Goal: Communication & Community: Answer question/provide support

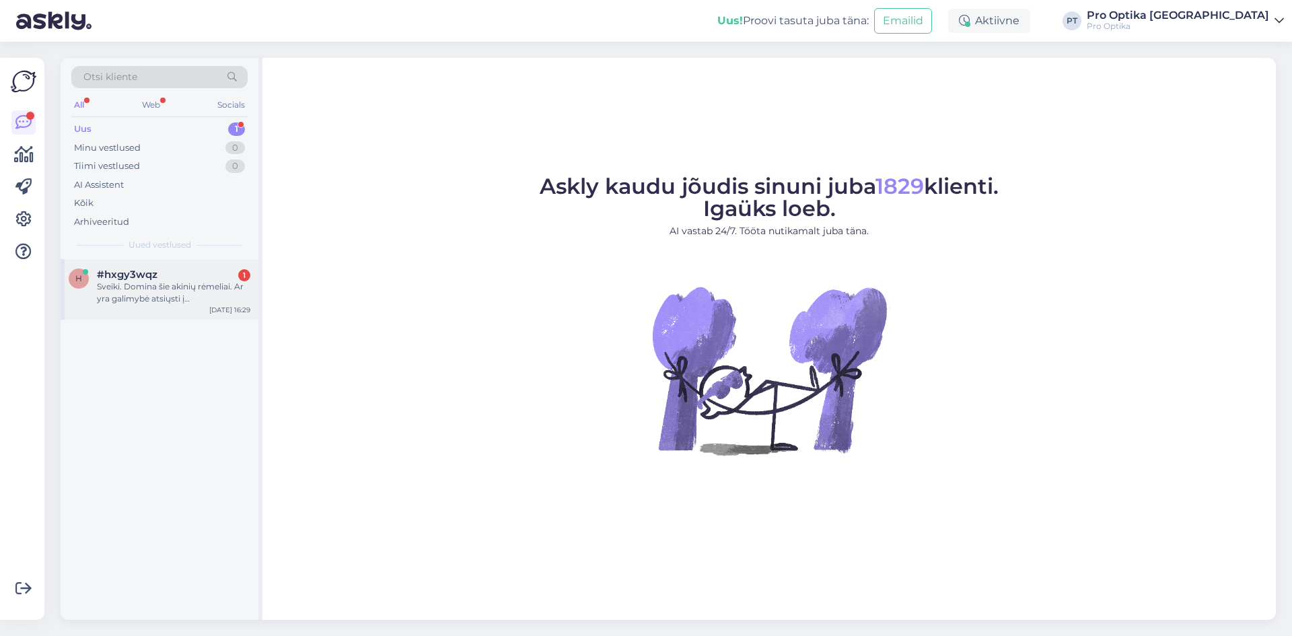
click at [176, 281] on div "Sveiki. Domina šie akinių rėmeliai. Ar yra galimybė atsiųsti į [GEOGRAPHIC_DATA…" at bounding box center [173, 293] width 153 height 24
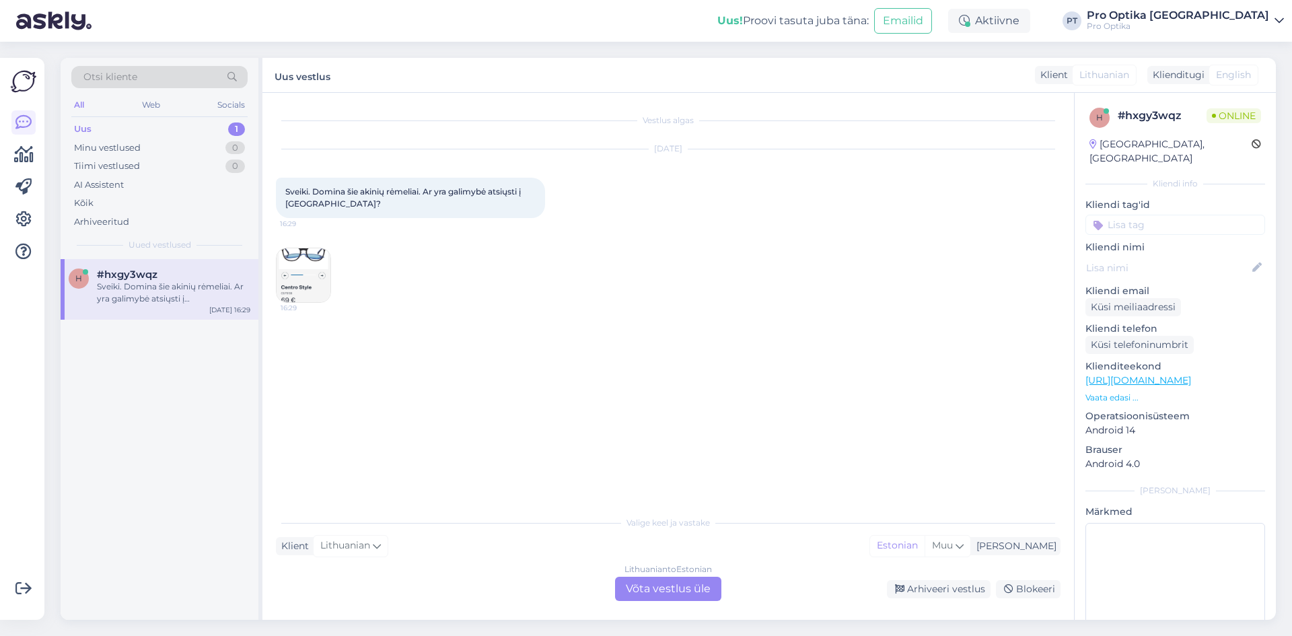
click at [638, 590] on div "Lithuanian to Estonian Võta vestlus üle" at bounding box center [668, 589] width 106 height 24
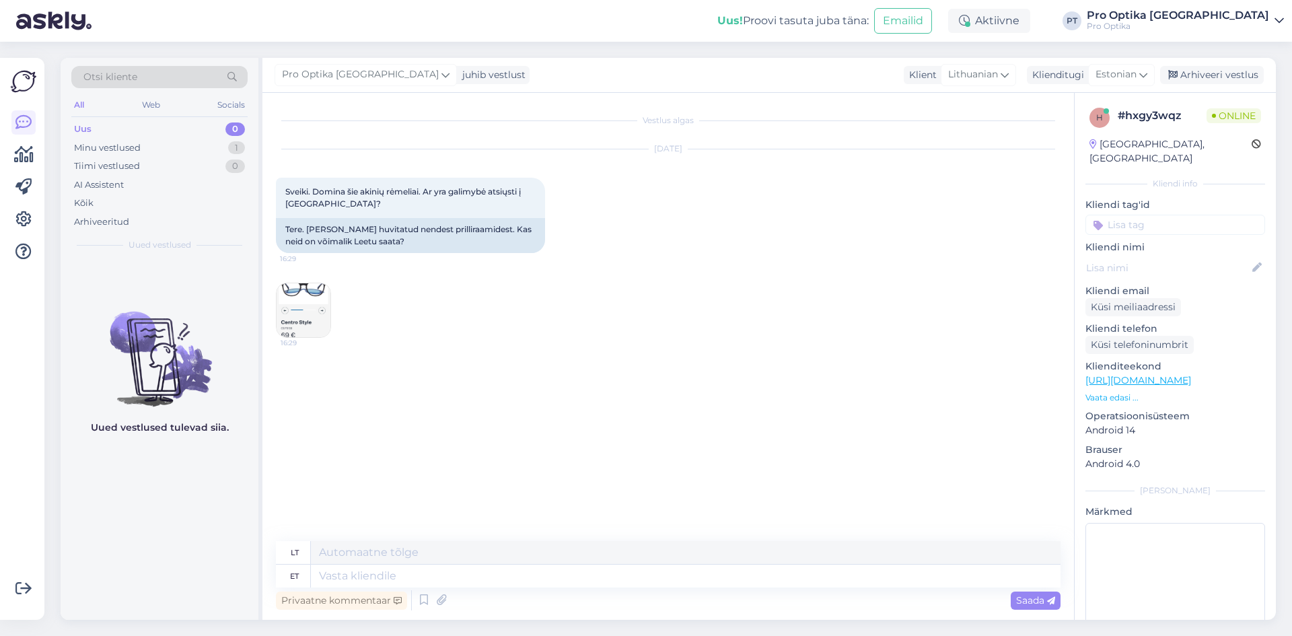
click at [303, 324] on img at bounding box center [304, 310] width 54 height 54
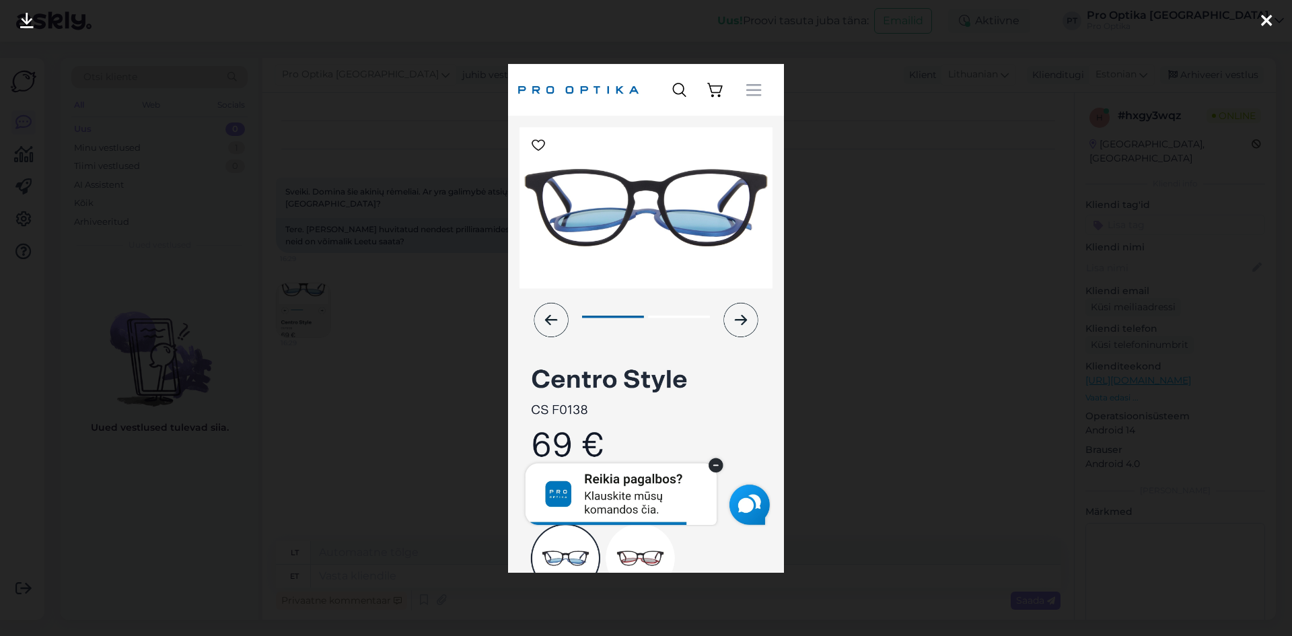
click at [876, 256] on div at bounding box center [646, 318] width 1292 height 636
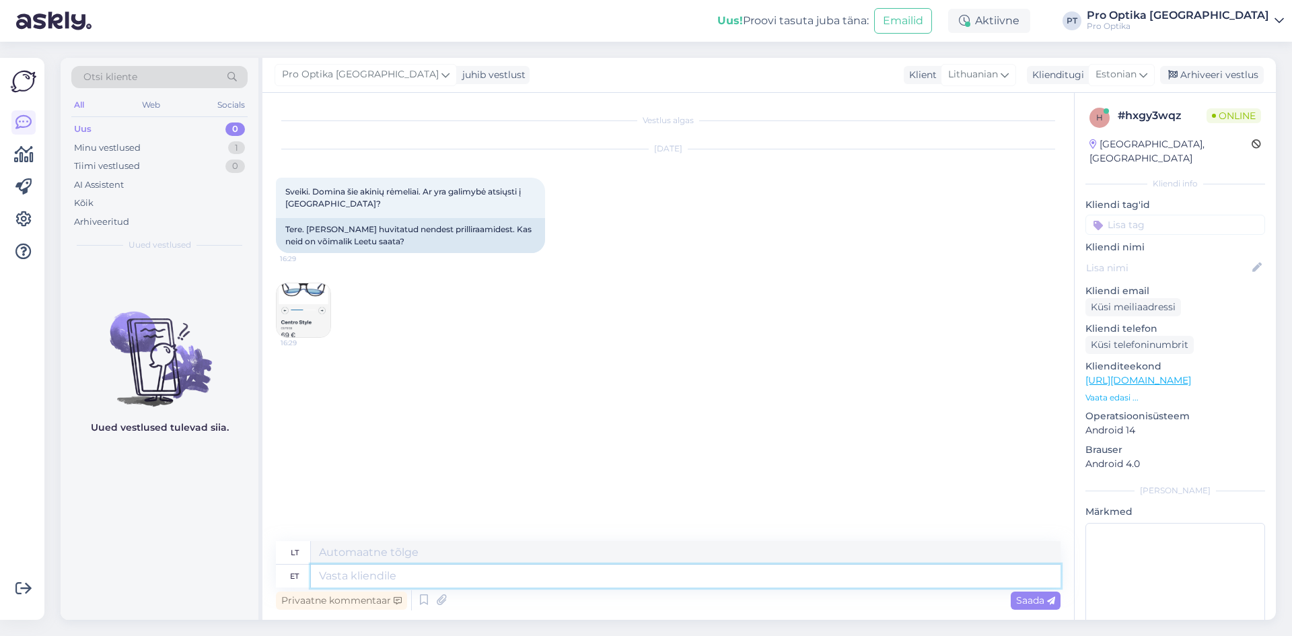
click at [355, 579] on textarea at bounding box center [686, 576] width 750 height 23
type textarea "Tere!"
type textarea "Sveiki!"
type textarea "Jah, n"
type textarea "Taip,"
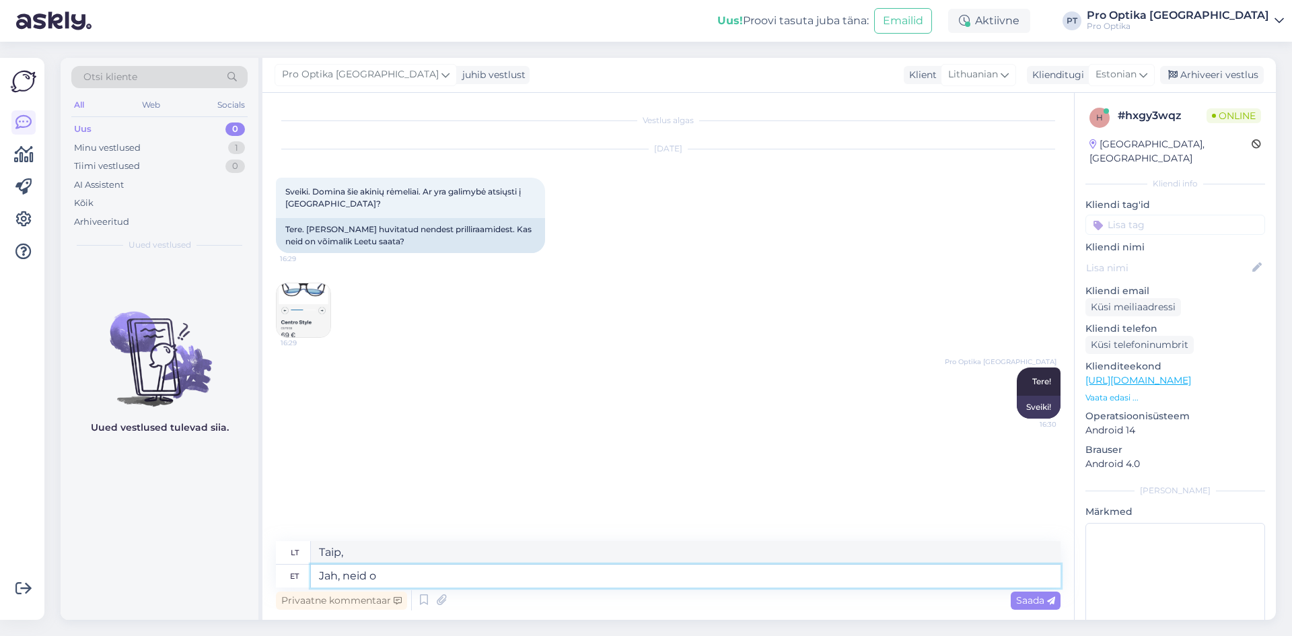
type textarea "Jah, neid on"
type textarea "Taip, juos"
type textarea "Jah, neid on"
type textarea "Taip, yra."
type textarea "Jah, neid on võimalik"
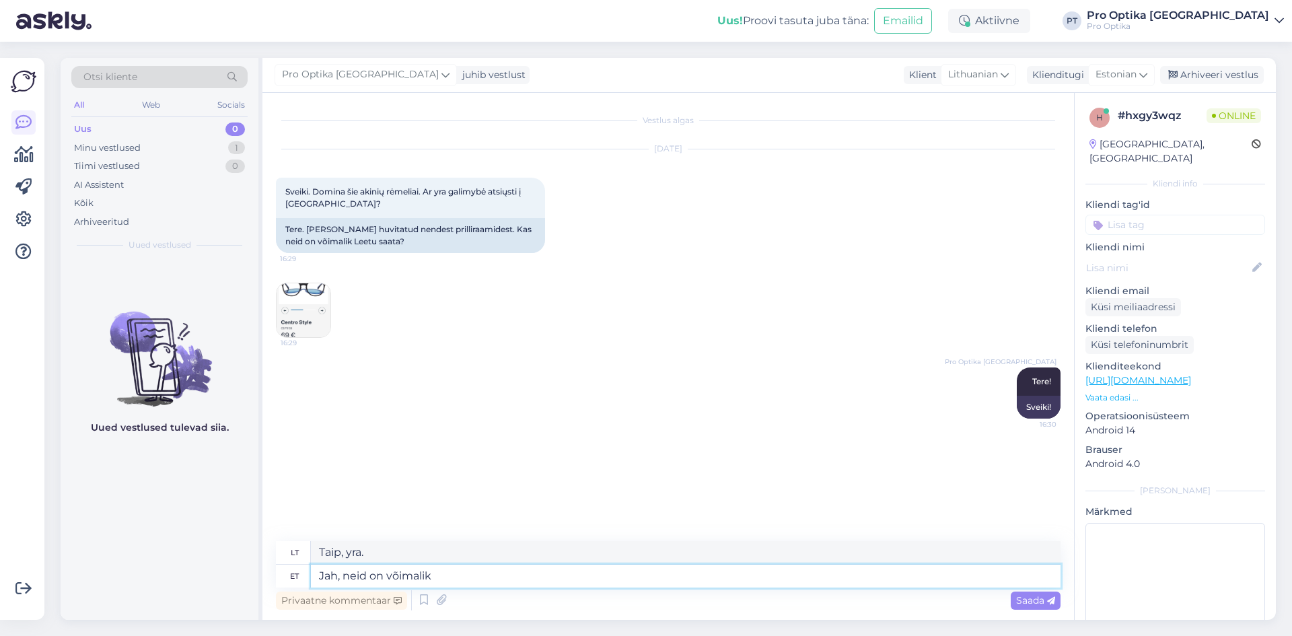
type textarea "Taip, jie įmanomi."
type textarea "Jah, neid on võimalik Leetu sa"
type textarea "Taip, jie įmanomi ir Lietuvoje."
type textarea "Jah, neid on võimalik Leetu saata. S"
type textarea "Taip, juos galima siųsti į Lietuvą."
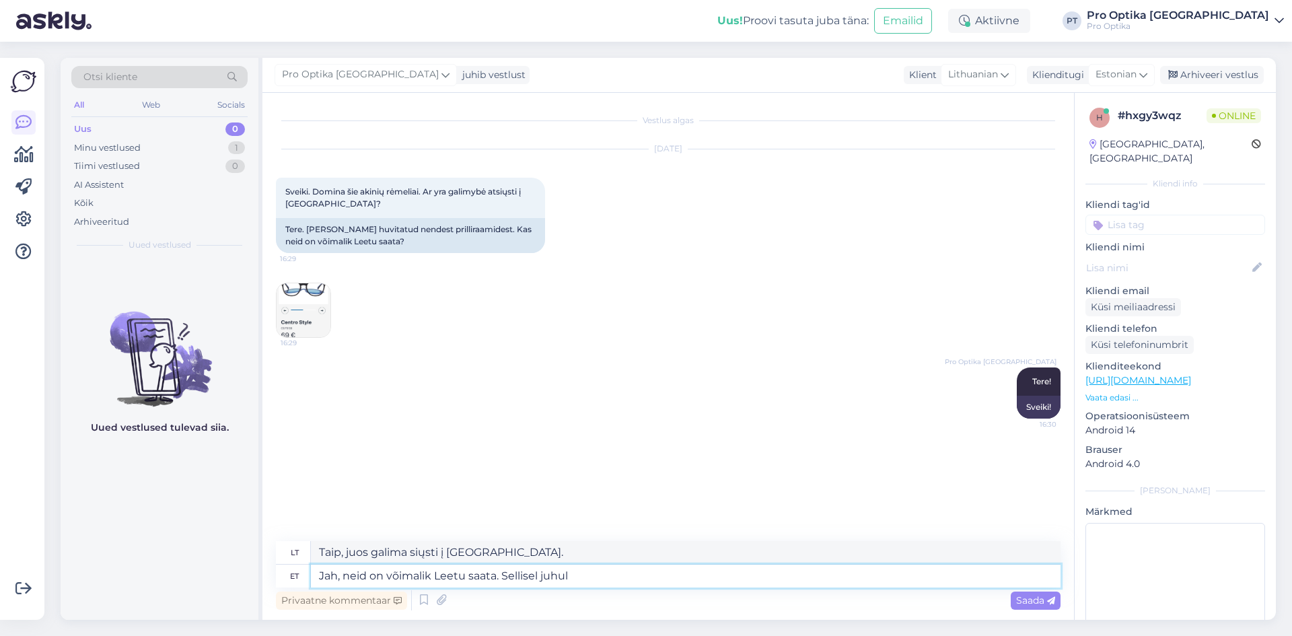
type textarea "Jah, neid on võimalik Leetu saata. Sellisel juhul"
type textarea "Taip, juos galima išsiųsti į Lietuvą. Tokiu būdu"
type textarea "Jah, neid on võimalik Leetu saata. Sellisel juhul on"
type textarea "Taip, juos galima siųsti į Lietuvą. Šiuo atveju"
type textarea "Jah, neid on võimalik Leetu saata. Sellisel juhul on tarne"
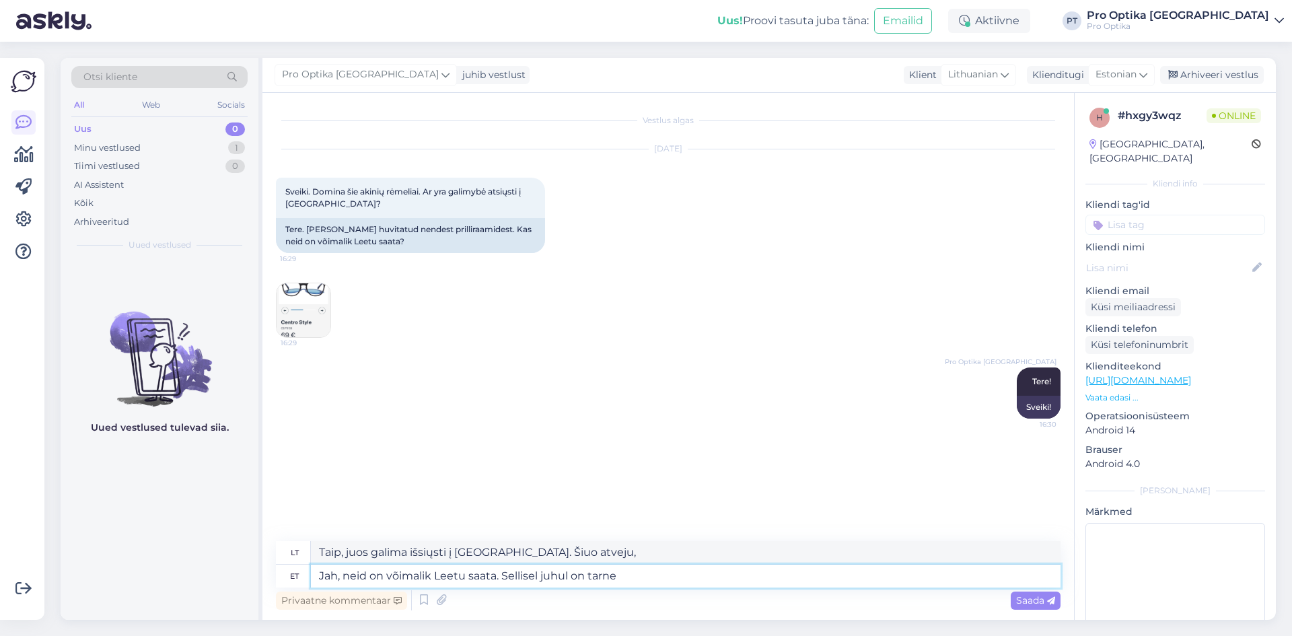
type textarea "Taip, juos galima siųsti į Lietuvą. Tokiu atveju pristatymas yra"
type textarea "Jah, neid on võimalik Leetu saata. Sellisel juhul on p"
type textarea "Taip, juos galima išsiųsti į Lietuvą. Šiuo atveju,"
type textarea "Jah, neid on võimalik Leetu saata. Sellisel juhul on pakisaatmise ta"
type textarea "Taip, juos galima siųsti į Lietuvą. Tokiu atveju siuntos pristatymo mokestis yra"
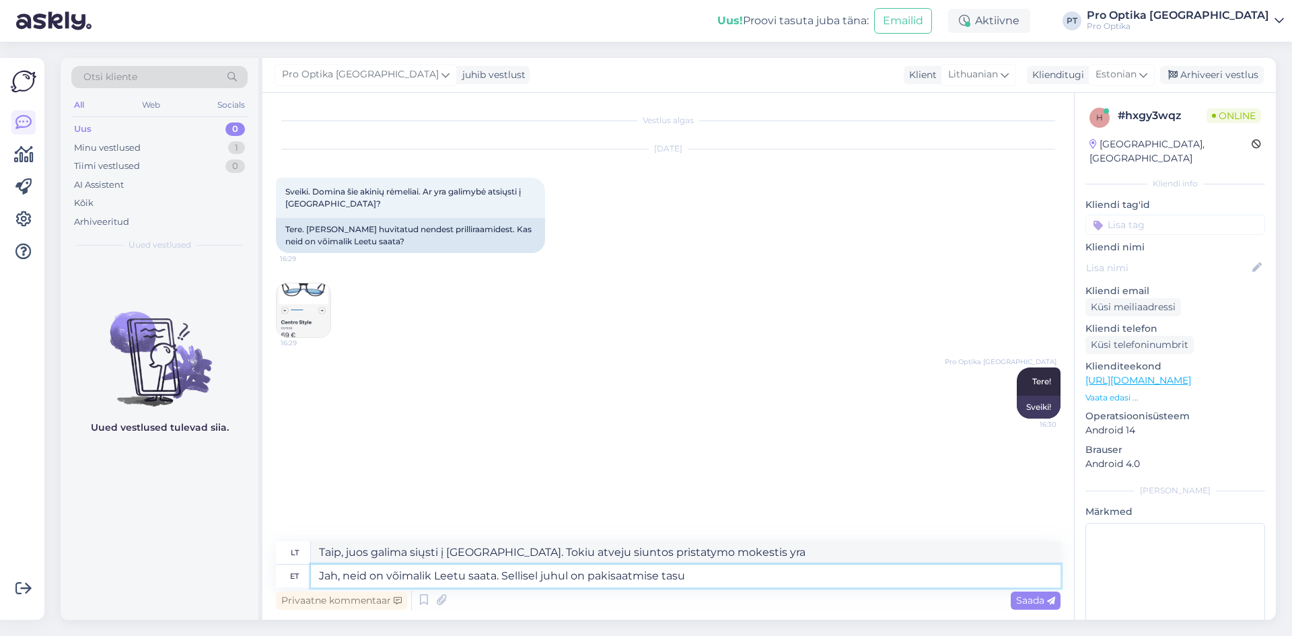
type textarea "Jah, neid on võimalik Leetu saata. Sellisel juhul on pakisaatmise tasu"
type textarea "Taip, juos galima siųsti į Lietuvą. Tokiu atveju siuntimo mokestis yra"
type textarea "Jah, neid on võimalik Leetu saata. Sellisel juhul on pakisaatmise tasu 15€."
type textarea "Taip, juos galima siųsti į Lietuvą. Tokiu atveju siuntimo mokestis yra 15 €."
type textarea "Jah, neid on võimalik Leetu saata. Sellisel juhul on pakisaatmise tasu 15€. Kui…"
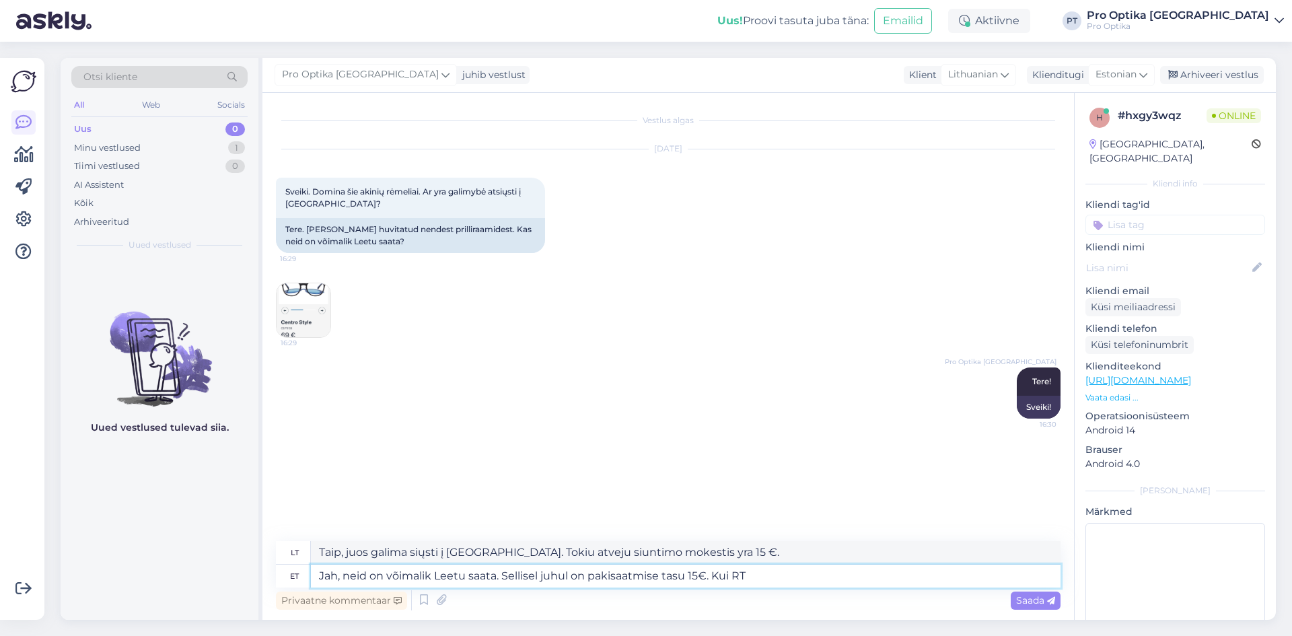
type textarea "Taip, juos galima siųsti į Lietuvą. Tokiu atveju siuntimo mokestis yra 15 €. Jei"
type textarea "Jah, neid on võimalik Leetu saata. Sellisel juhul on pakisaatmise tasu 15€. Kui…"
type textarea "Taip, juos galima siųsti į Lietuvą. Tokiu atveju siuntimo mokestis yra 15 €. Je…"
type textarea "Jah, neid on võimalik Leetu saata. Sellisel juhul on pakisaatmise tasu 15€. Kui…"
type textarea "Taip, juos galima siųsti į Lietuvą. Tokiu atveju siuntimo mokestis yra 15 €. Je…"
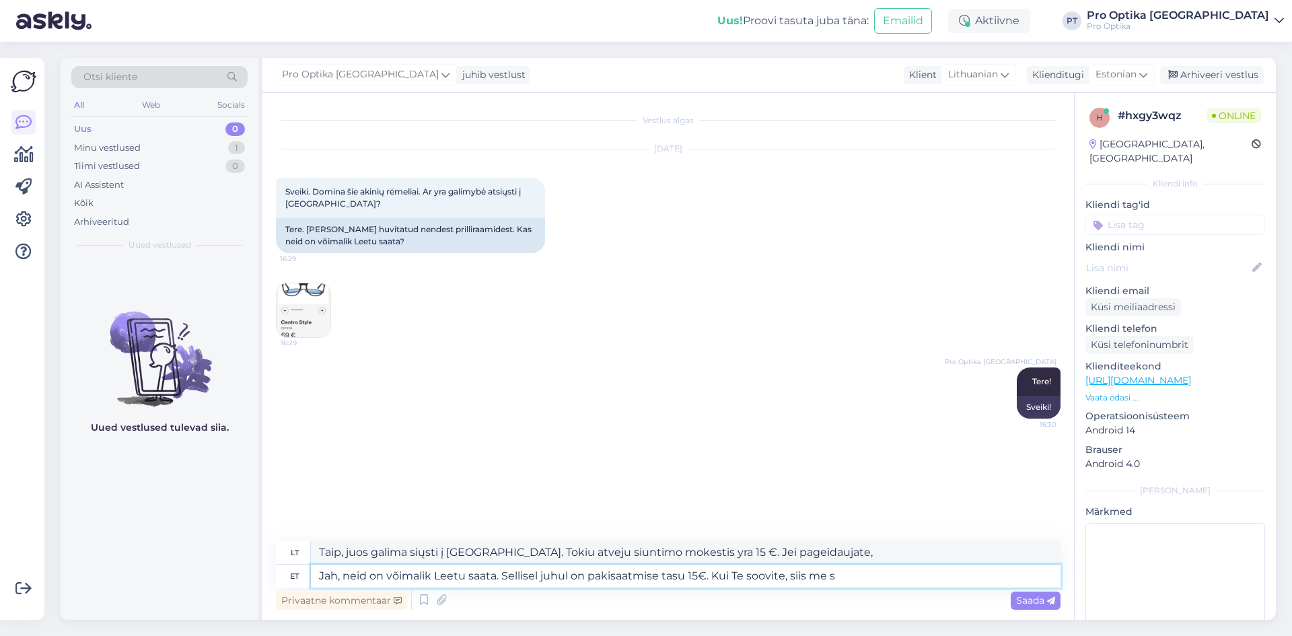
type textarea "Jah, neid on võimalik Leetu saata. Sellisel juhul on pakisaatmise tasu 15€. Kui…"
type textarea "Taip, juos galima siųsti į Lietuvą. Tokiu atveju siuntimo mokestis yra 15 €. Je…"
type textarea "Jah, neid on võimalik Leetu saata. Sellisel juhul on pakisaatmise tasu 15€. Kui…"
type textarea "Taip, juos galima siųsti į Lietuvą. Tokiu atveju siuntimo mokestis yra 15 €. Je…"
type textarea "Jah, neid on võimalik Leetu saata. Sellisel juhul on pakisaatmise tasu 15€. Kui…"
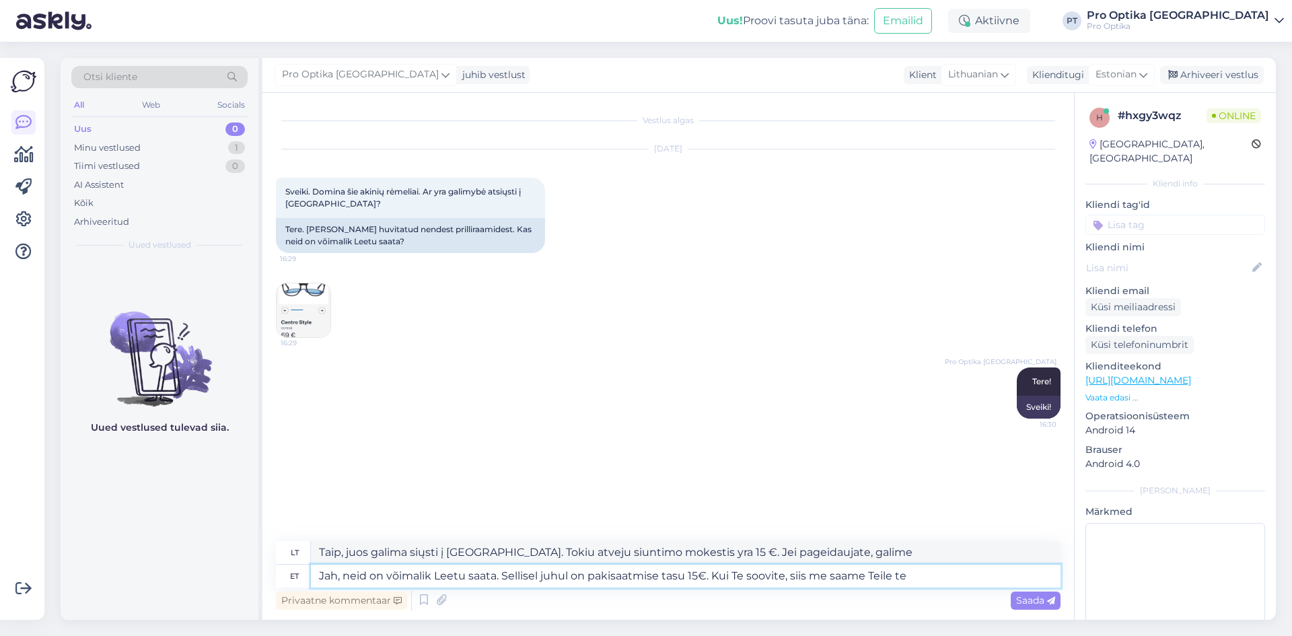
type textarea "Taip, juos galima siųsti į Lietuvą. Tokiu atveju siuntimo mokestis yra 15 €. Je…"
type textarea "Jah, neid on võimalik Leetu saata. Sellisel juhul on pakisaatmise tasu 15€. Kui…"
type textarea "Taip, juos galima siųsti į Lietuvą. Tokiu atveju siuntimo mokestis yra 15 €. Je…"
type textarea "Jah, neid on võimalik Leetu saata. Sellisel juhul on pakisaatmise tasu 15€. Kui…"
type textarea "Taip, juos galima siųsti į Lietuvą. Tokiu atveju siuntimo mokestis yra 15 €. Je…"
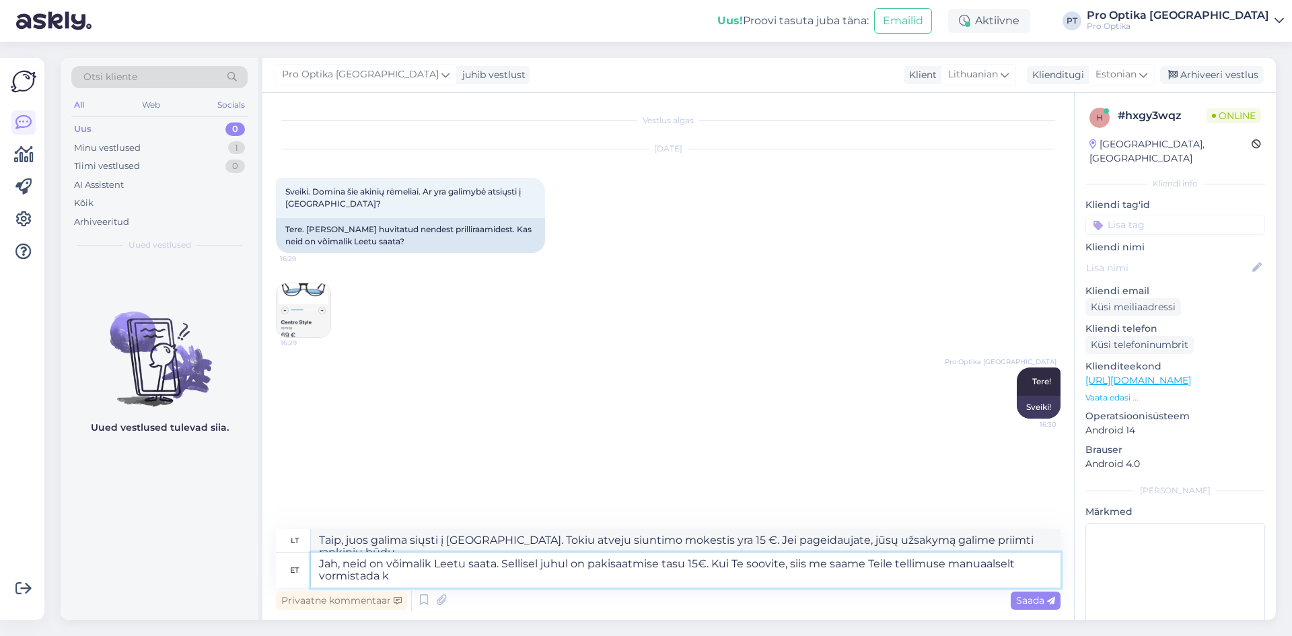
type textarea "Jah, neid on võimalik Leetu saata. Sellisel juhul on pakisaatmise tasu 15€. Kui…"
type textarea "Taip, juos galima siųsti į Lietuvą. Tokiu atveju siuntimo mokestis yra 15 €. Je…"
type textarea "Jah, neid on võimalik Leetu saata. Sellisel juhul on pakisaatmise tasu 15€. Kui…"
type textarea "Taip, juos galima siųsti į Lietuvą. Tokiu atveju siuntimo mokestis yra 15 €. Je…"
type textarea "Jah, neid on võimalik Leetu saata. Sellisel juhul on pakisaatmise tasu 15€. Kui…"
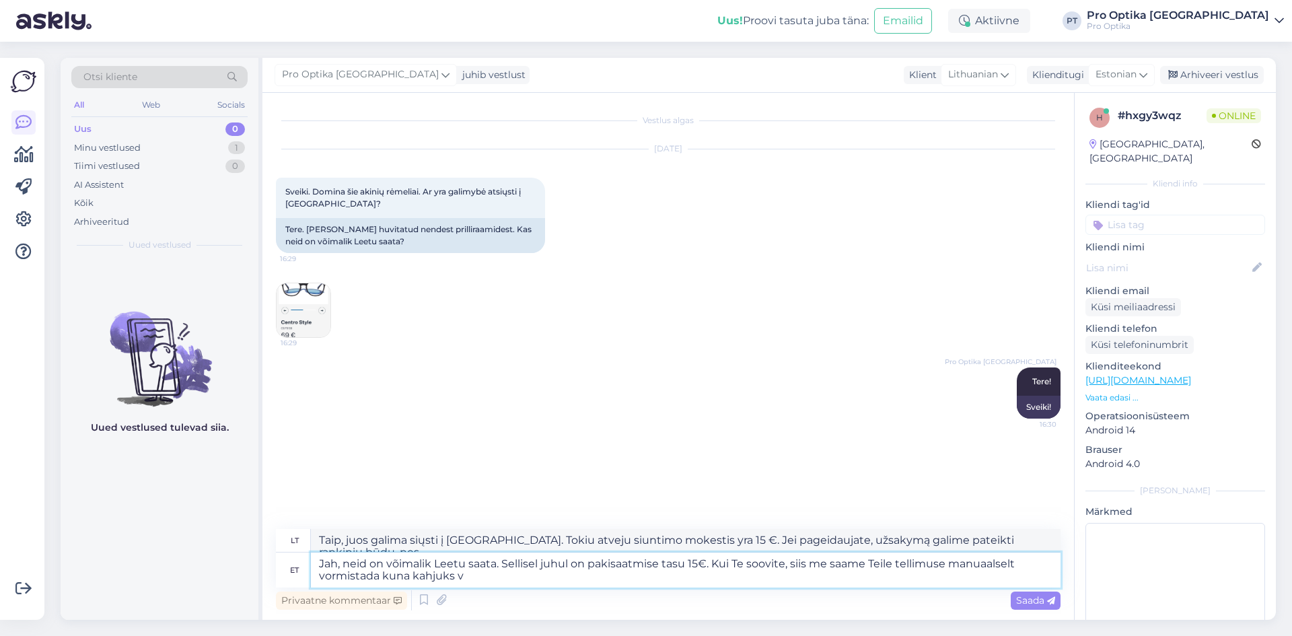
type textarea "Taip, juos galima siųsti į Lietuvą. Tokiu atveju siuntimo mokestis yra 15 €. Je…"
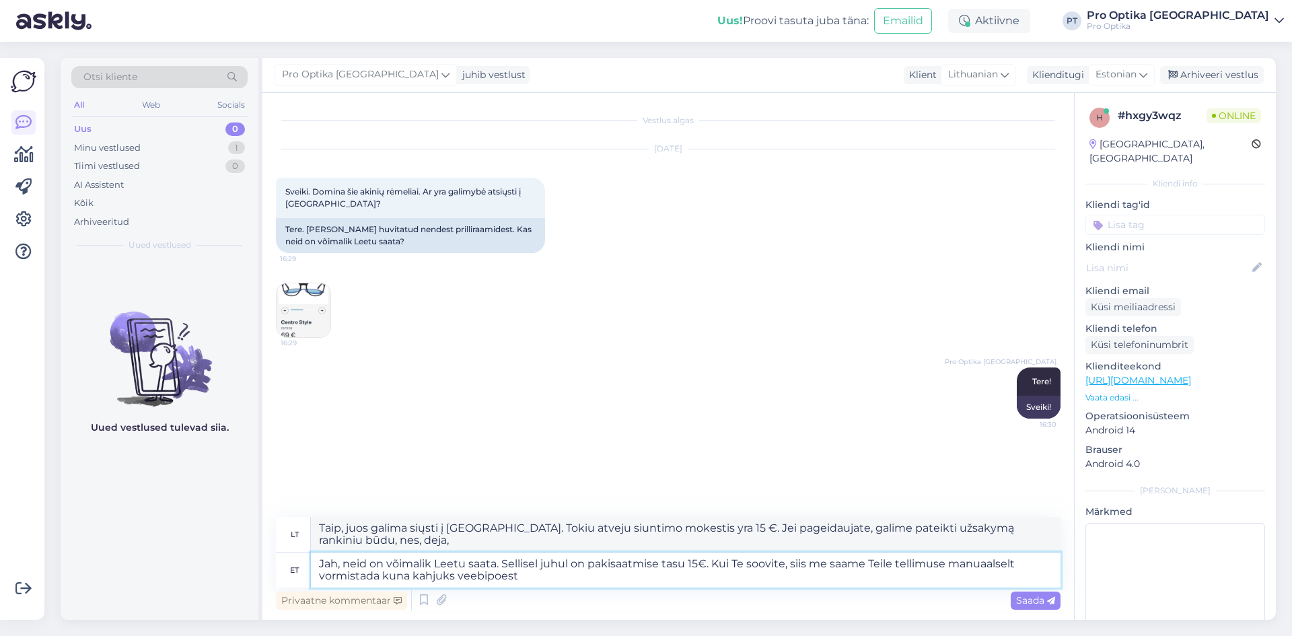
type textarea "Jah, neid on võimalik Leetu saata. Sellisel juhul on pakisaatmise tasu 15€. Kui…"
type textarea "Taip, juos galima siųsti į Lietuvą. Tokiu atveju siuntimo mokestis yra 15 €. Je…"
type textarea "Jah, neid on võimalik Leetu saata. Sellisel juhul on pakisaatmise tasu 15€. Kui…"
type textarea "Taip, juos galima siųsti į Lietuvą. Tokiu atveju siuntimo mokestis yra 15 €. Je…"
type textarea "Jah, neid on võimalik Leetu saata. Sellisel juhul on pakisaatmise tasu 15€. Kui…"
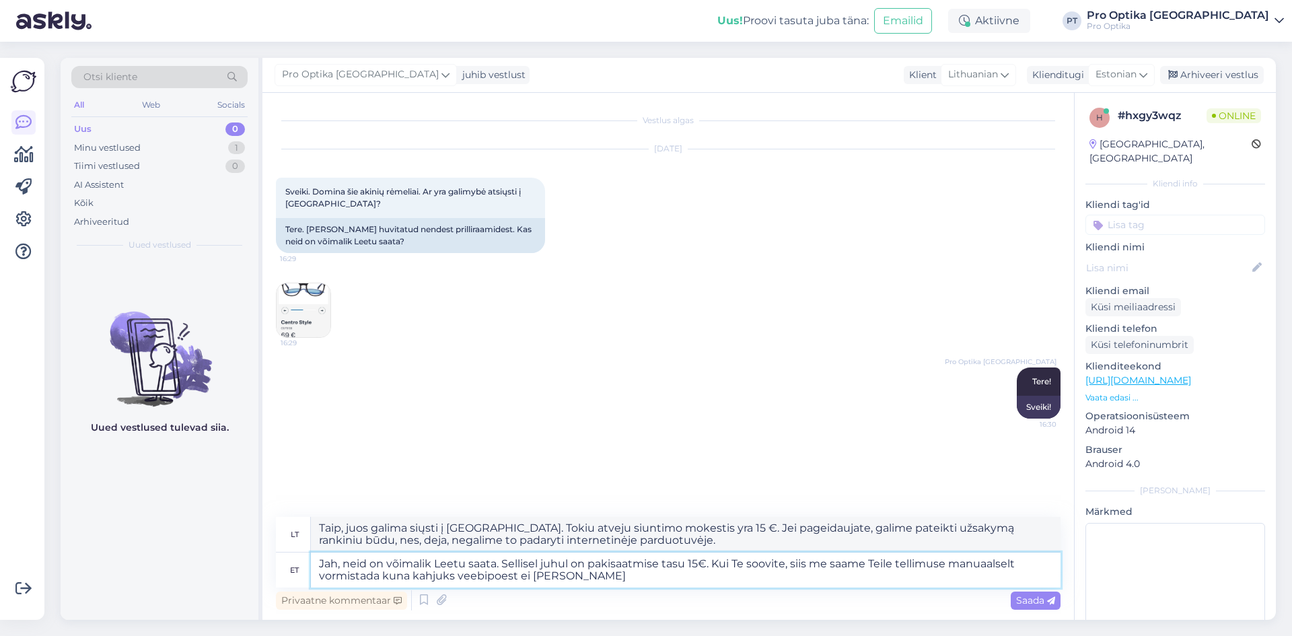
type textarea "Taip, juos galima siųsti į Lietuvą. Tokiu atveju siuntimo mokestis yra 15 €. Je…"
type textarea "Jah, neid on võimalik Leetu saata. Sellisel juhul on pakisaatmise tasu 15€. Kui…"
type textarea "Taip, juos galima siųsti į Lietuvą. Tokiu atveju siuntimo mokestis yra 15 €. Je…"
type textarea "Jah, neid on võimalik Leetu saata. Sellisel juhul on pakisaatmise tasu 15€. Kui…"
type textarea "Taip, juos galima siųsti į Lietuvą. Tokiu atveju siuntimo mokestis yra 15 €. Je…"
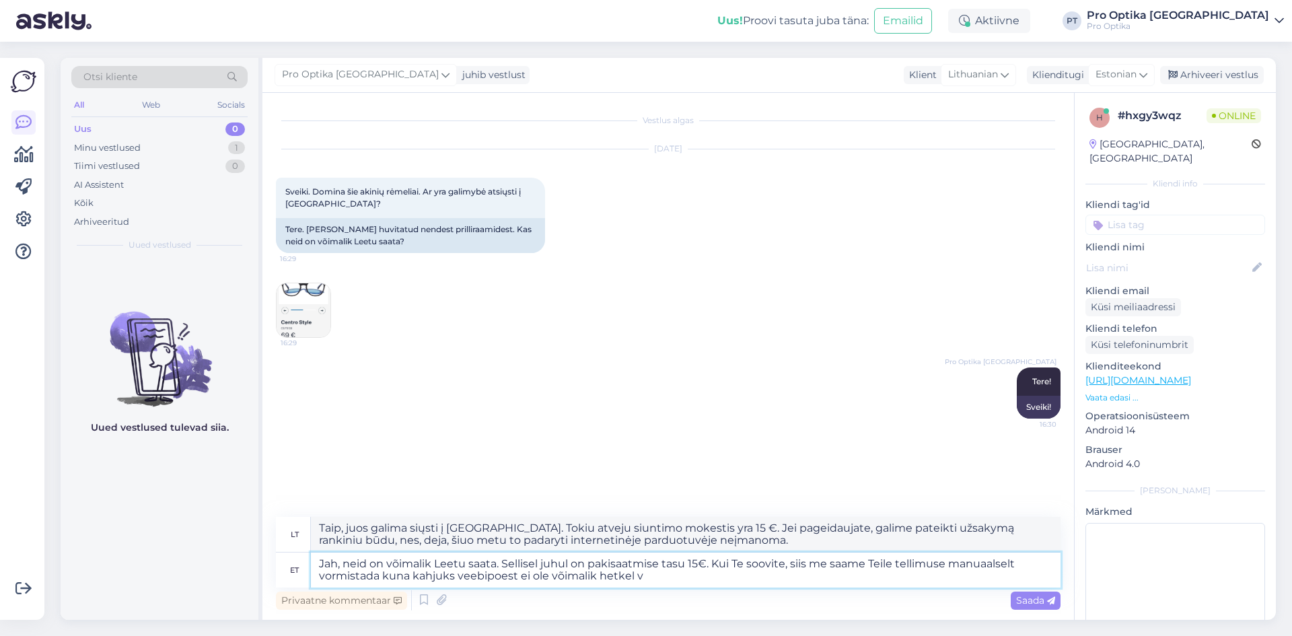
type textarea "Jah, neid on võimalik Leetu saata. Sellisel juhul on pakisaatmise tasu 15€. Kui…"
type textarea "Taip, juos galima siųsti į Lietuvą. Tokiu atveju siuntimo mokestis yra 15 €. Je…"
type textarea "Jah, neid on võimalik Leetu saata. Sellisel juhul on pakisaatmise tasu 15€. Kui…"
type textarea "Taip, juos galima siųsti į Lietuvą. Tokiu atveju siuntimo mokestis yra 15 €. Je…"
type textarea "Jah, neid on võimalik Leetu saata. Sellisel juhul on pakisaatmise tasu 15€. Kui…"
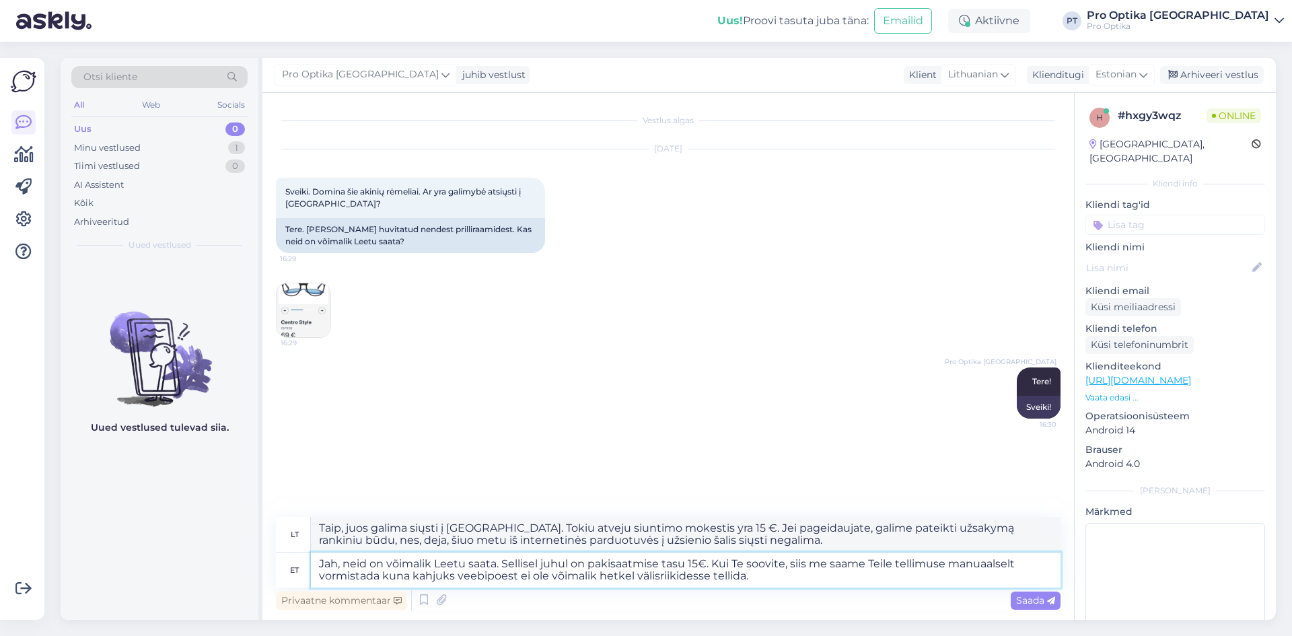
type textarea "Taip, juos galima siųsti į [GEOGRAPHIC_DATA]. Tokiu atveju siuntimo mokestis yr…"
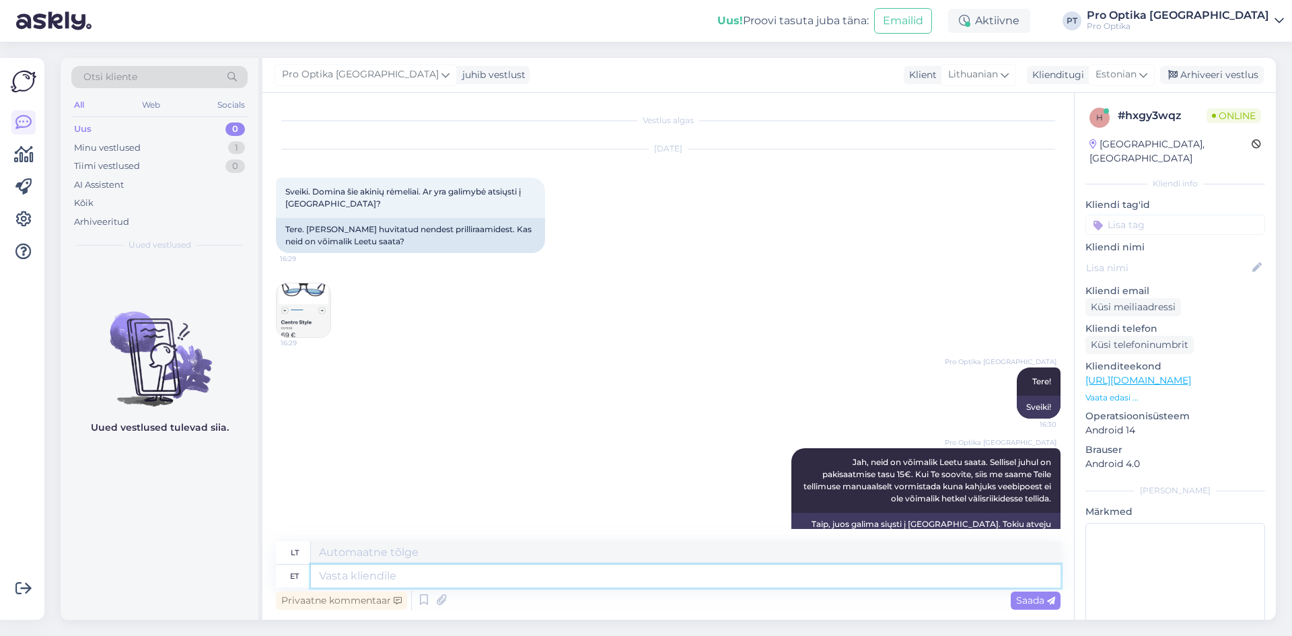
scroll to position [70, 0]
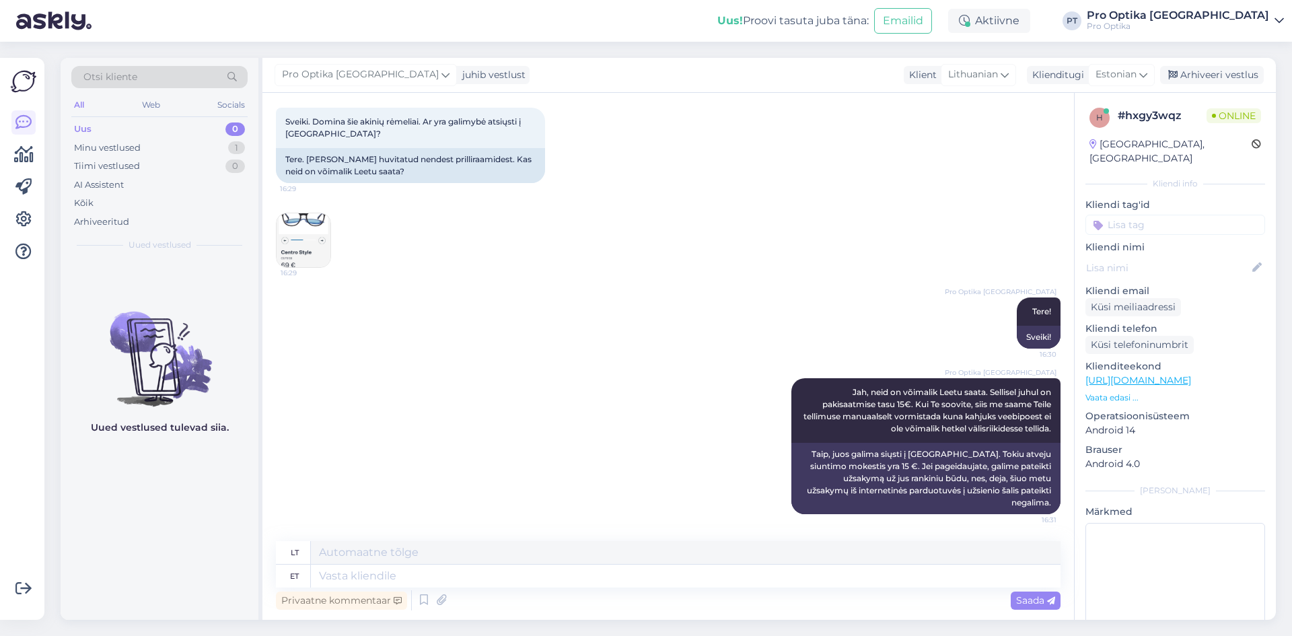
click at [176, 517] on div "Uued vestlused tulevad siia." at bounding box center [160, 439] width 198 height 361
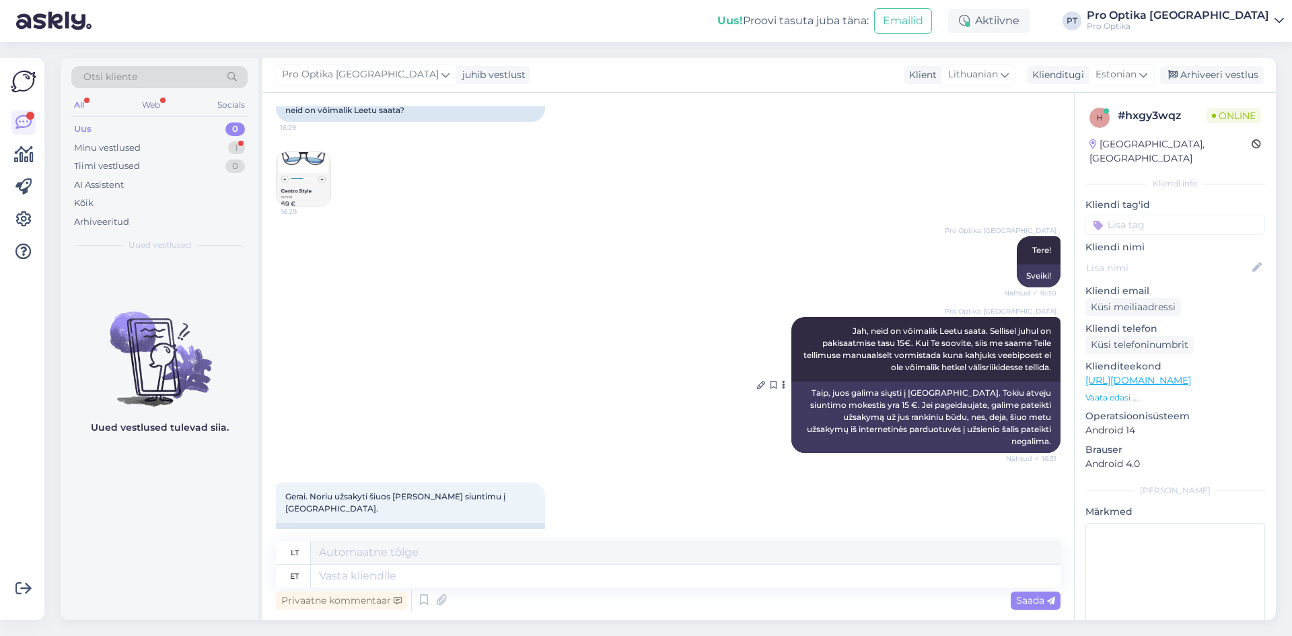
scroll to position [151, 0]
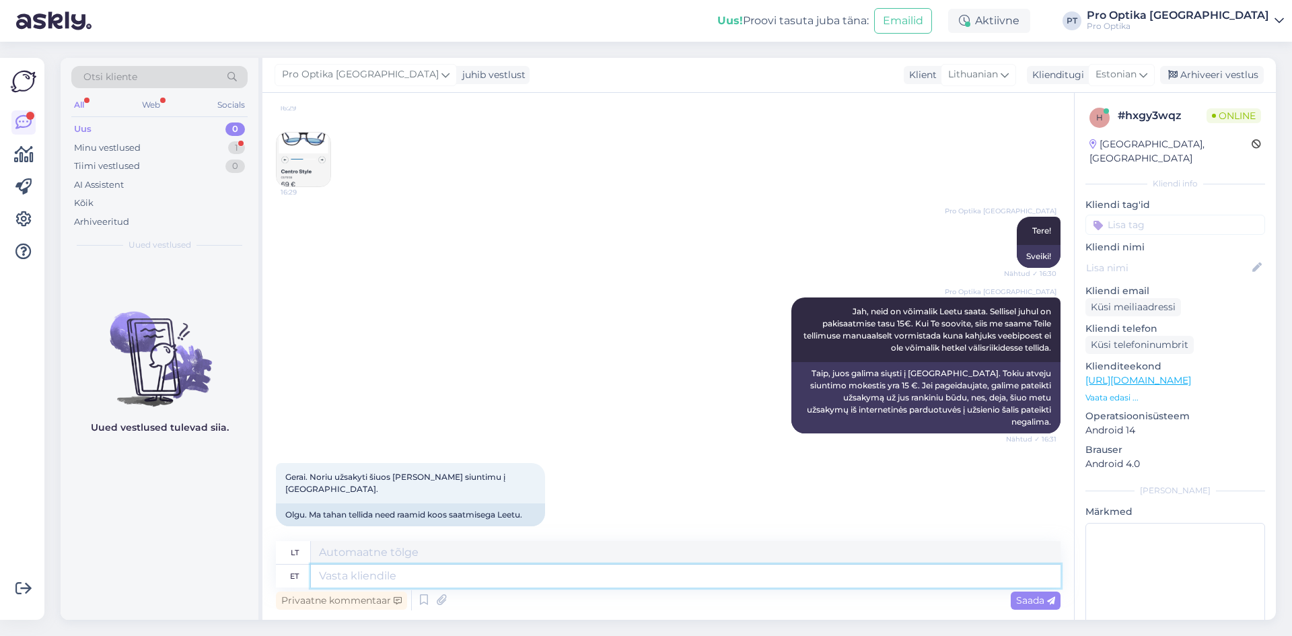
click at [426, 584] on textarea at bounding box center [686, 576] width 750 height 23
type textarea "Tellimuse v"
type textarea "Užsakymas"
type textarea "Tellimuse vormistamiseks pa"
type textarea "Norėdami pateikti užsakymą"
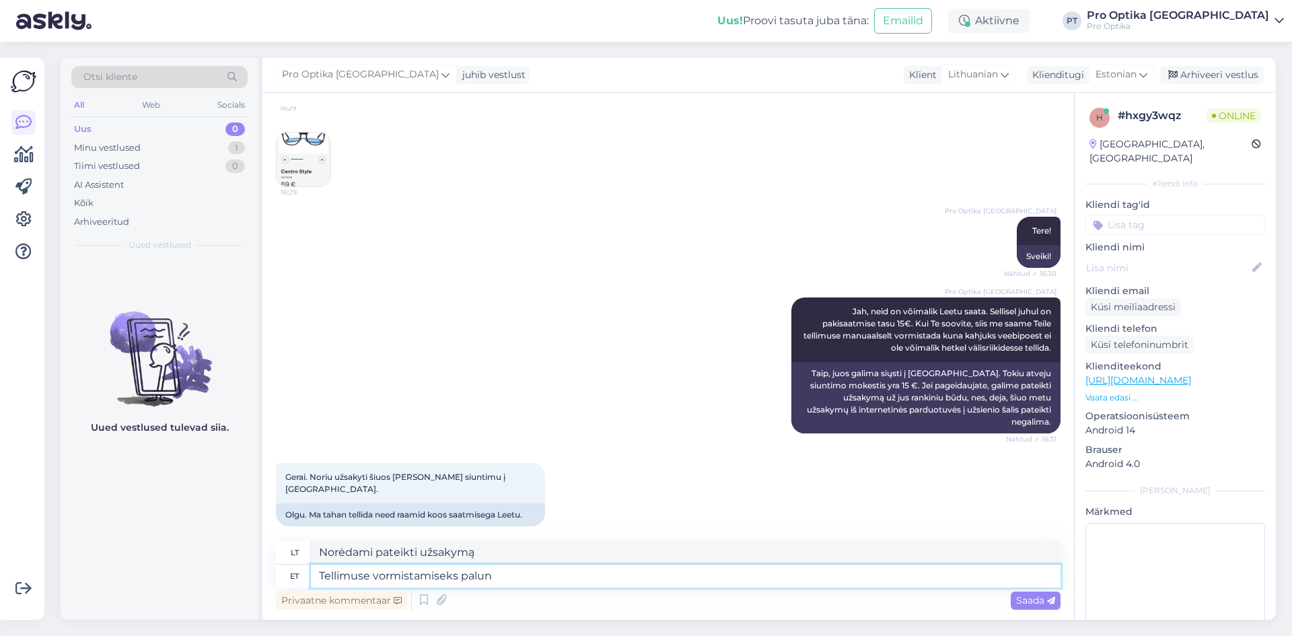
type textarea "Tellimuse vormistamiseks palun e"
type textarea "Norėdami pateikti užsakymą, prašome"
type textarea "Tellimuse vormistamiseks palun edastage"
type textarea "Norėdami pateikti užsakymą, prašome atsiųsti"
type textarea "Tellimuse vormistamiseks palun edastage enda e"
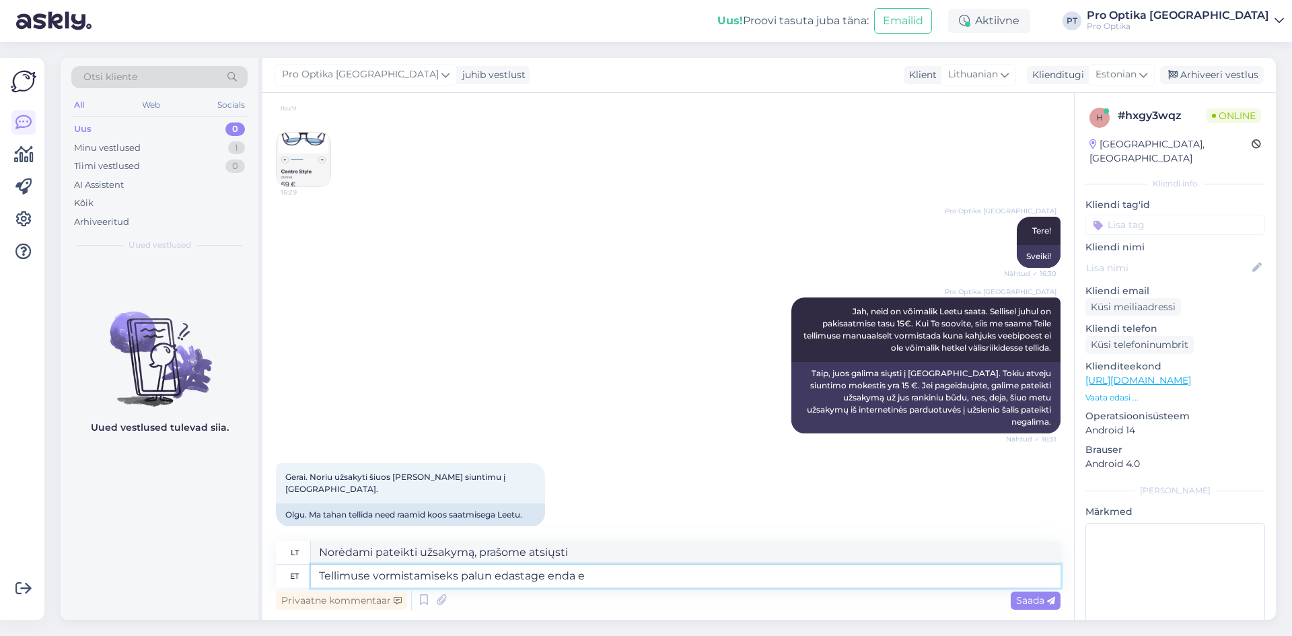
type textarea "Norėdami pateikti užsakymą, prašome pateikti savo"
type textarea "Tellimuse vormistamiseks palun edastage"
type textarea "Norėdami pateikti užsakymą, prašome atsiųsti"
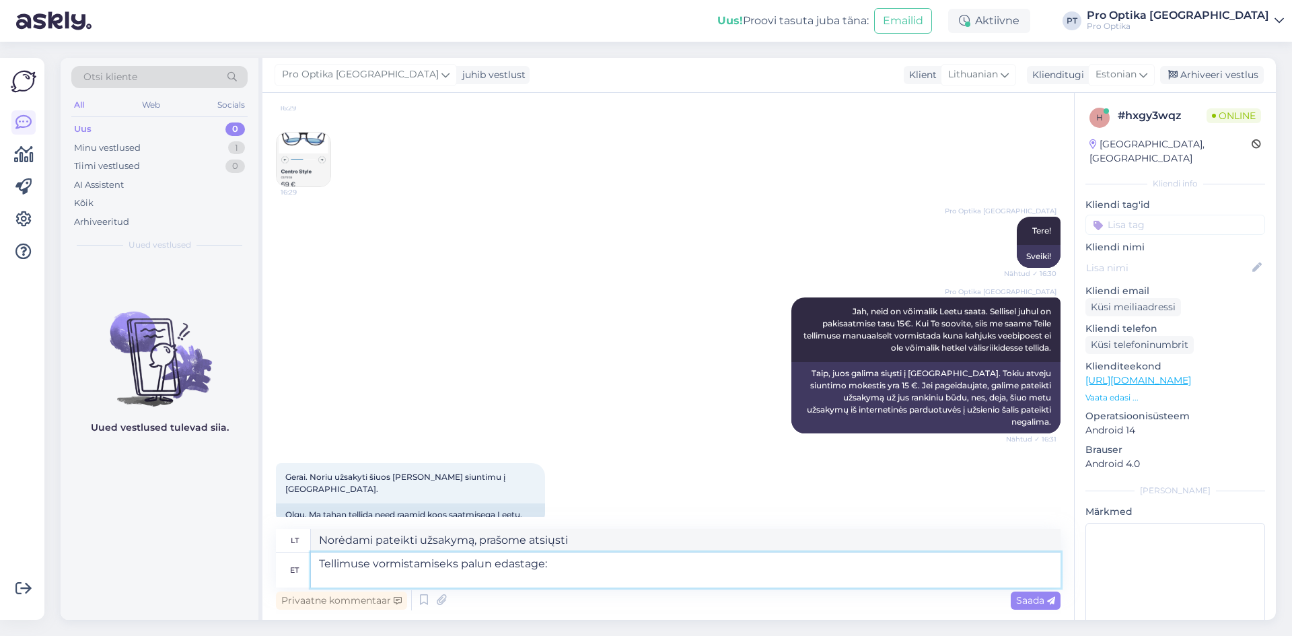
type textarea "Tellimuse vormistamiseks palun edastage: E"
type textarea "Norėdami pateikti užsakymą, prašome atsiųsti:"
type textarea "Tellimuse vormistamiseks palun edastage: Ees ja"
type textarea "Norėdami pateikti užsakymą, prašome siųsti: Priekinis"
type textarea "Tellimuse vormistamiseks palun edastage: Ees ja pe"
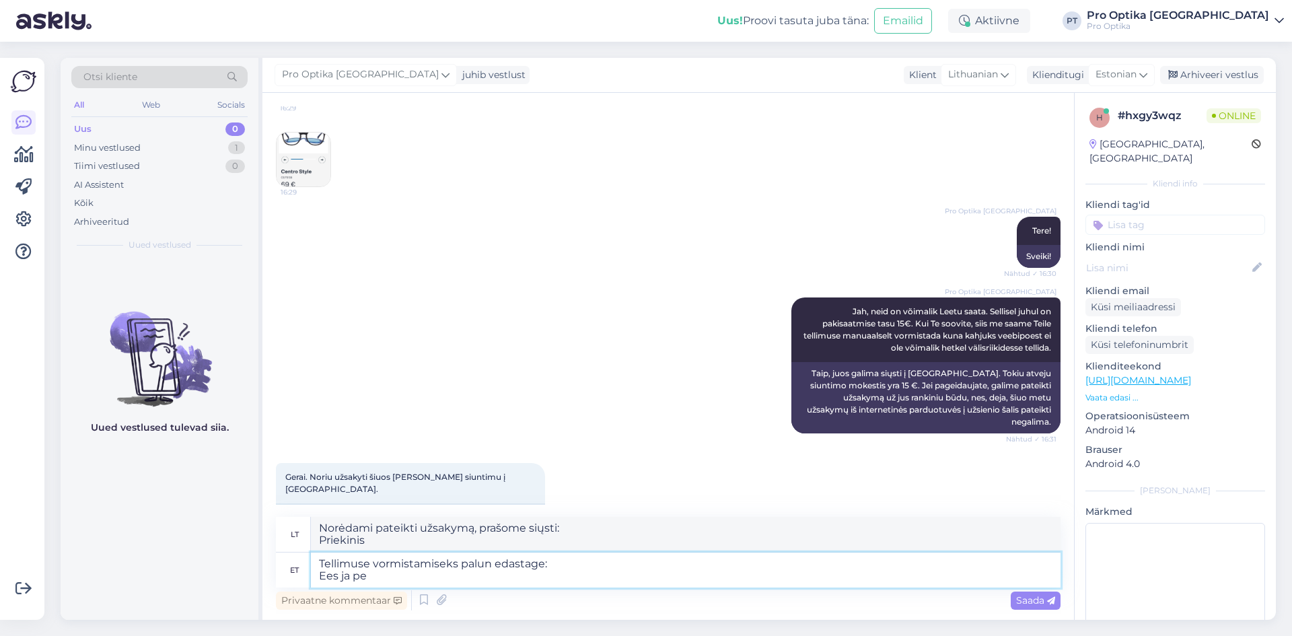
type textarea "Norėdami pateikti užsakymą, prašome atsiųsti: Priekinė ir"
type textarea "Tellimuse vormistamiseks palun edastage: Ees ja perekonnanimi"
type textarea "Norėdami pateikti užsakymą, pateikite: Vardą ir pavardę"
click at [338, 578] on textarea "Tellimuse vormistamiseks palun edastage: Ees ja perekonnanimi" at bounding box center [686, 570] width 750 height 35
click at [464, 579] on textarea "Tellimuse vormistamiseks palun edastage: Ees- ja perekonnanimi" at bounding box center [686, 570] width 750 height 35
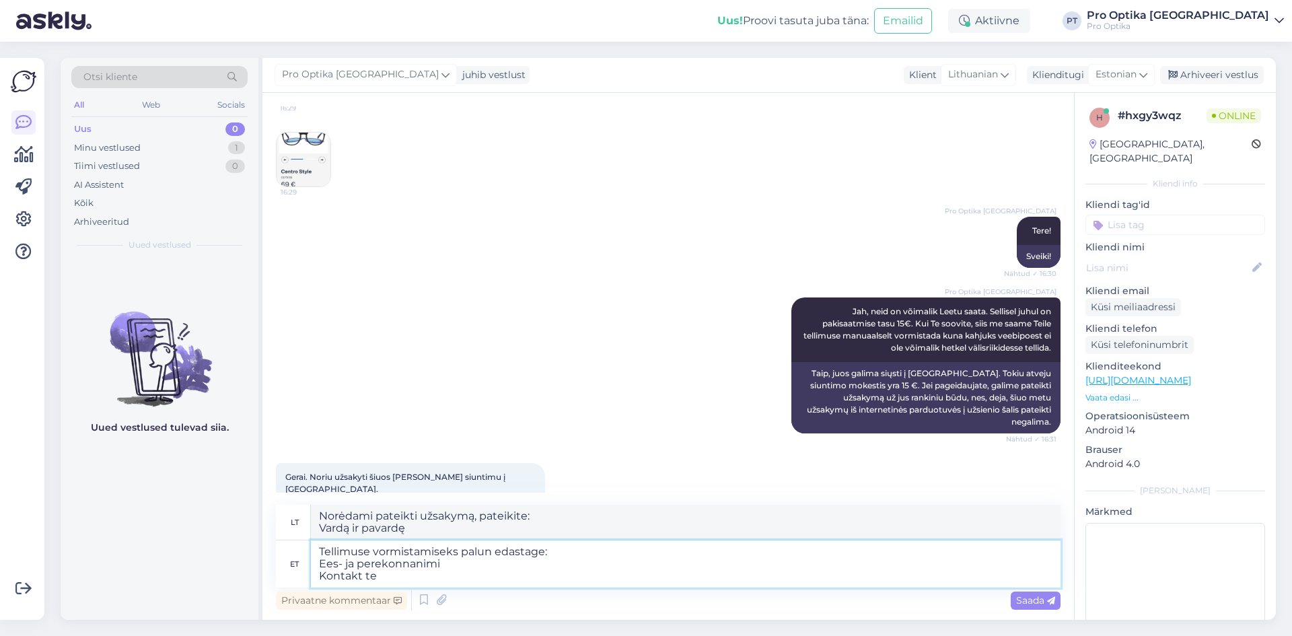
type textarea "Tellimuse vormistamiseks palun edastage: Ees- ja perekonnanimi Kontakt tel"
type textarea "Norėdami pateikti užsakymą, pateikite: Vardą ir pavardę Kontaktinę informaciją"
type textarea "Tellimuse vormistamiseks palun edastage: Ees- ja perekonnanimi Kontakt telefoni…"
type textarea "Norėdami pateikti užsakymą, pateikite: Vardą ir pavardę Kontaktinį telefono num…"
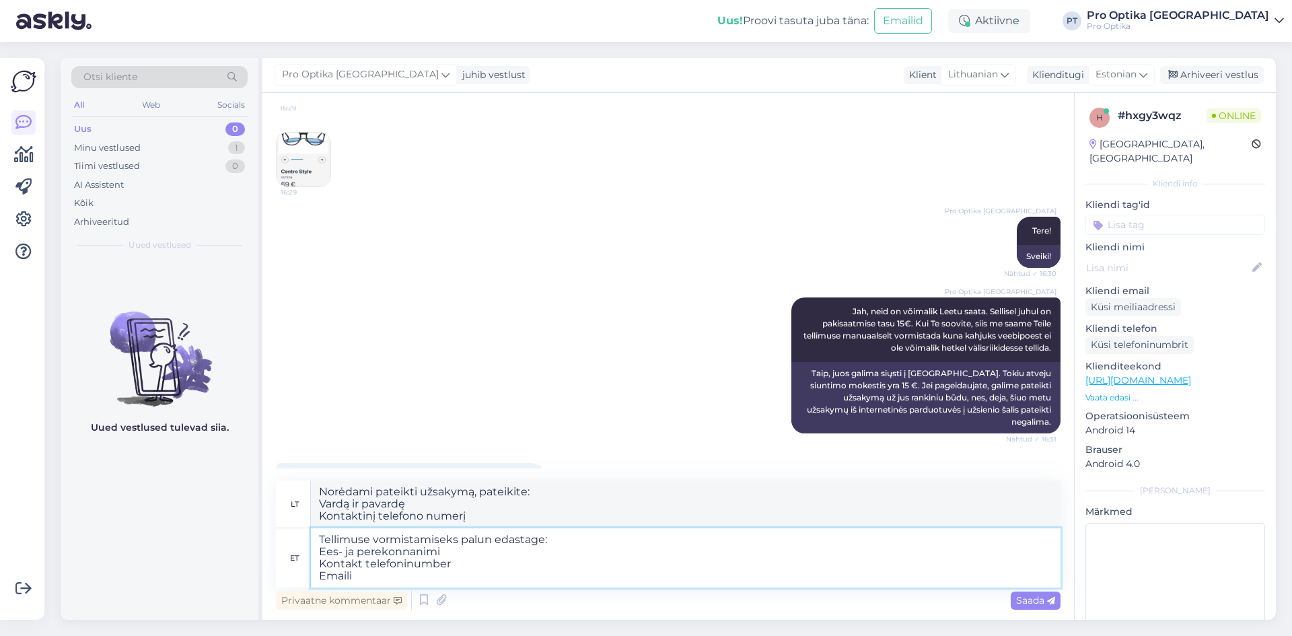
type textarea "Tellimuse vormistamiseks palun edastage: Ees- ja perekonnanimi Kontakt telefoni…"
type textarea "Norėdami pateikti užsakymą, pateikite: Vardą ir pavardę Kontaktinį telefono num…"
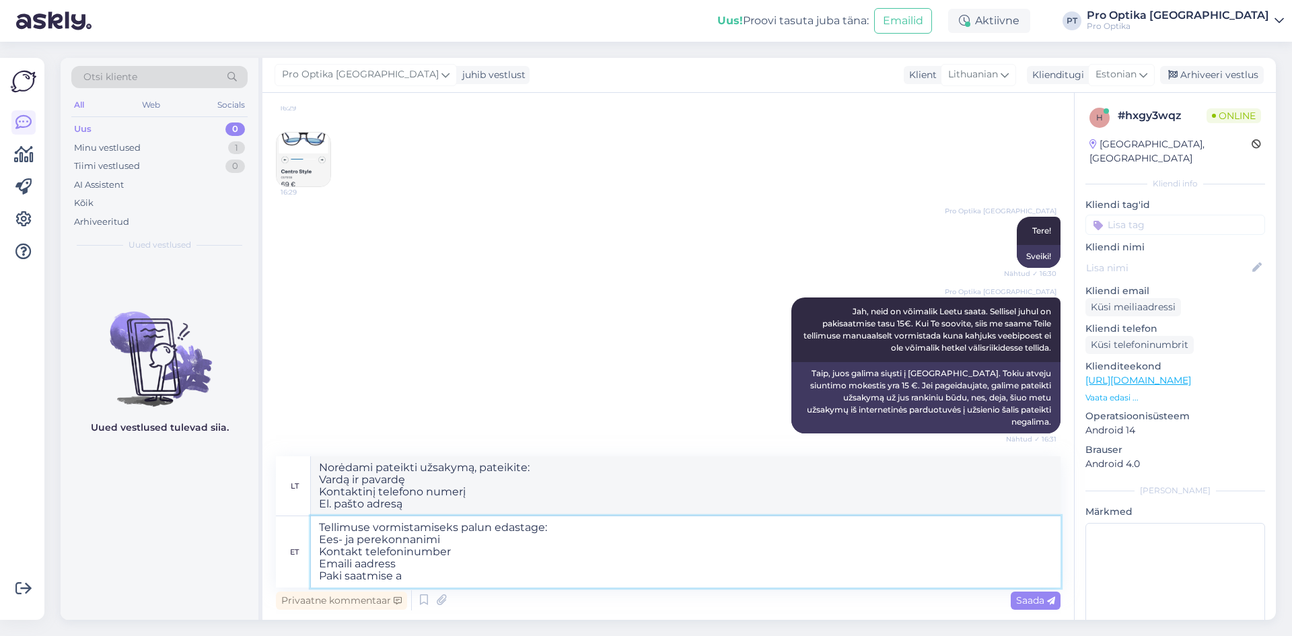
type textarea "Tellimuse vormistamiseks palun edastage: Ees- ja perekonnanimi Kontakt telefoni…"
type textarea "Norėdami pateikti užsakymą, pateikite: Vardą ir pavardę Kontaktinį telefono num…"
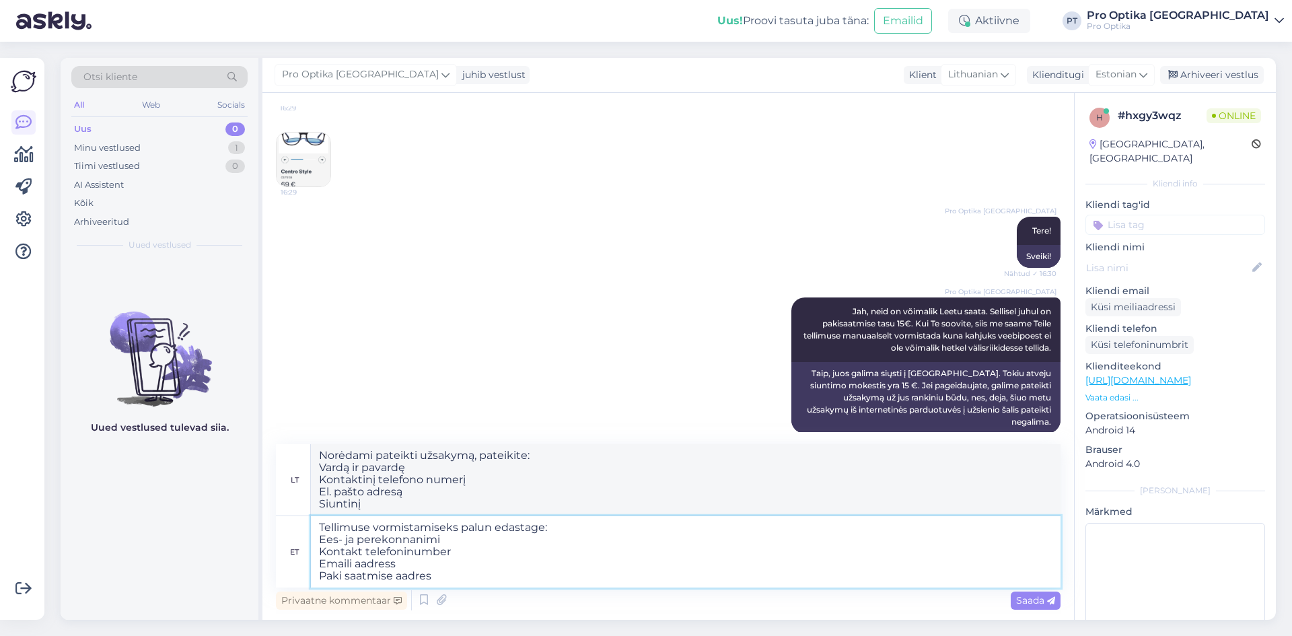
type textarea "Tellimuse vormistamiseks palun edastage: Ees- ja perekonnanimi Kontakt telefoni…"
type textarea "Norėdami pateikti užsakymą, pateikite: Vardą ir pavardę Kontaktinį telefono num…"
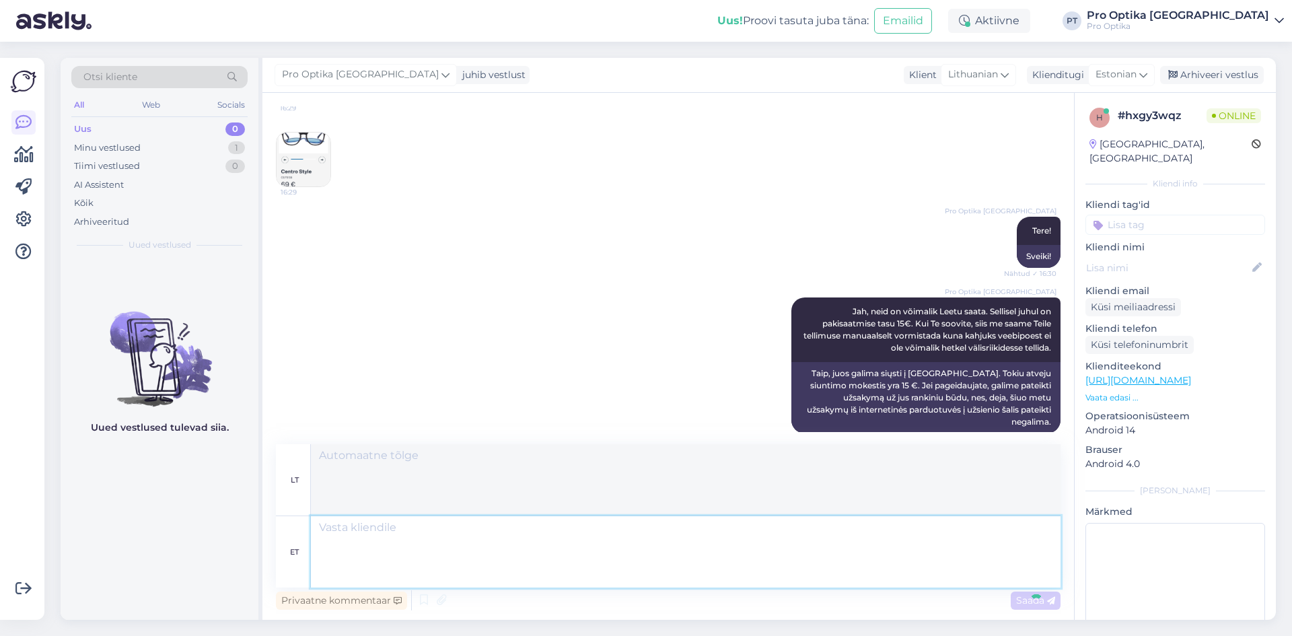
scroll to position [328, 0]
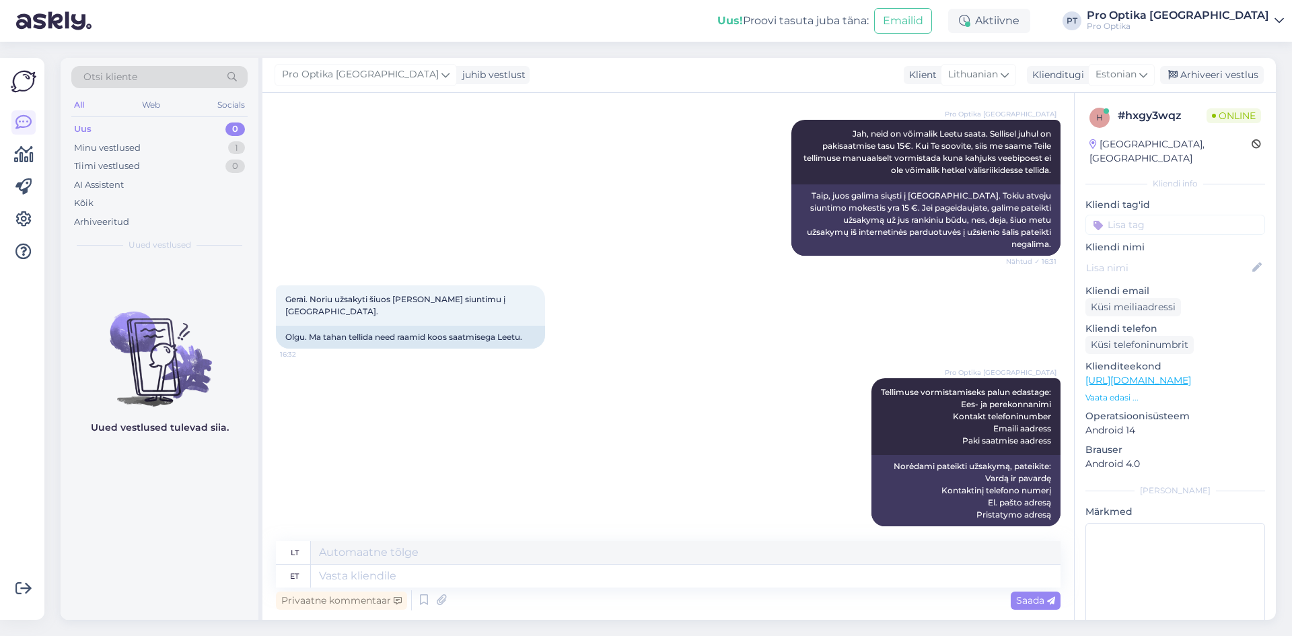
click at [153, 582] on div "Uued vestlused tulevad siia." at bounding box center [160, 439] width 198 height 361
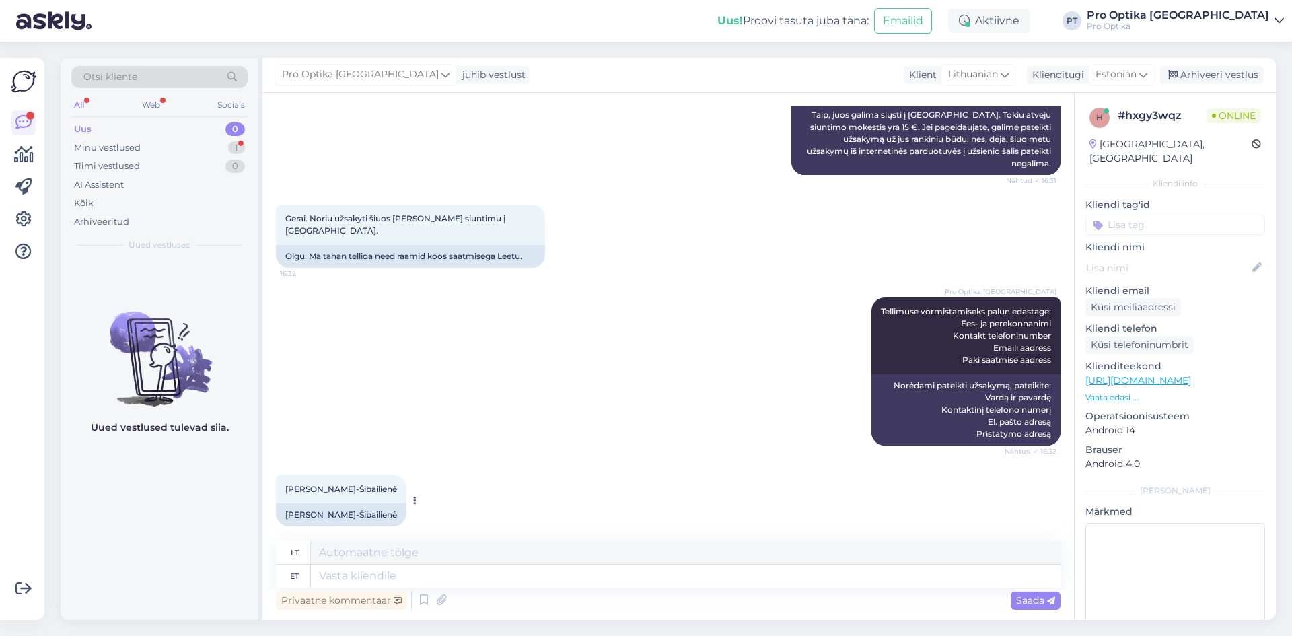
scroll to position [490, 0]
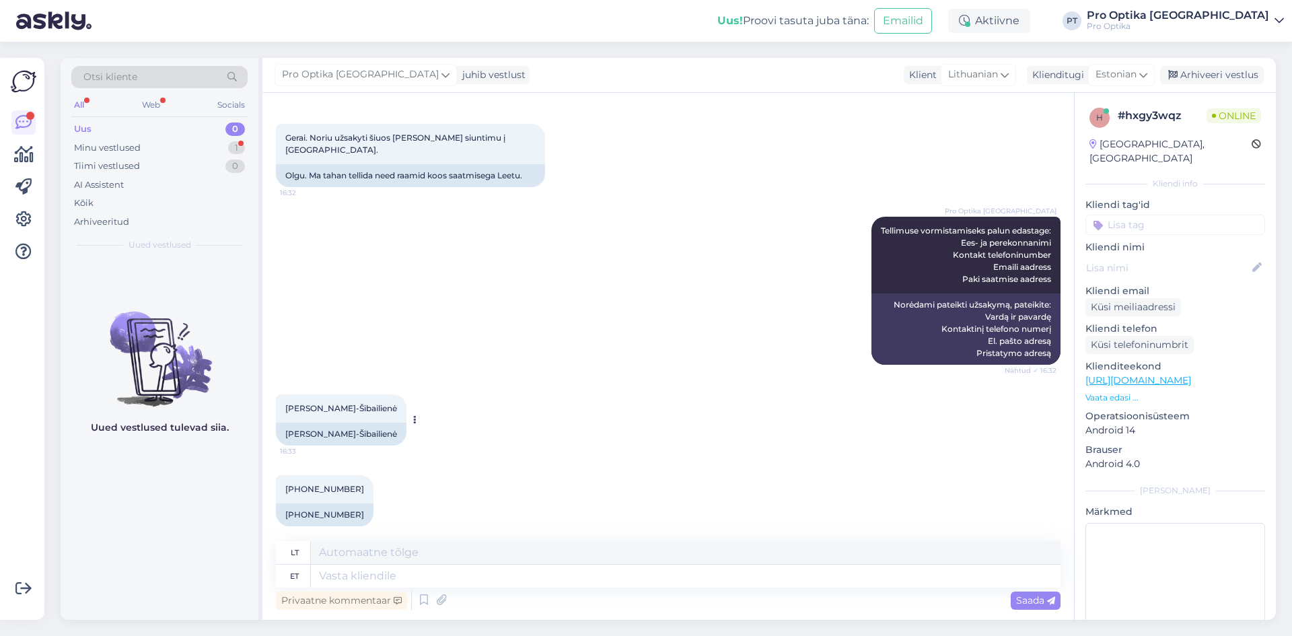
drag, startPoint x: 414, startPoint y: 490, endPoint x: 318, endPoint y: 425, distance: 115.8
click at [318, 425] on div "[PERSON_NAME]-Šibailienė" at bounding box center [341, 434] width 131 height 23
copy div "Šimoniūtytė-Šibailienė"
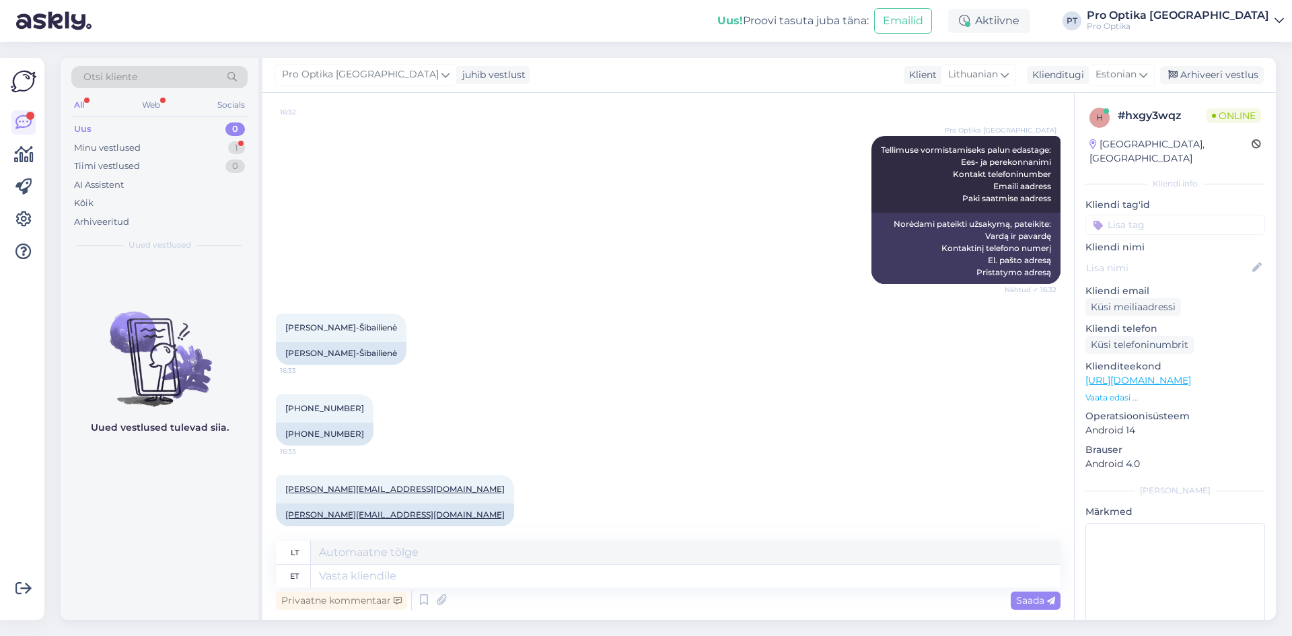
click at [444, 419] on div "+37060176888 16:33 +37060176888" at bounding box center [668, 420] width 785 height 81
drag, startPoint x: 347, startPoint y: 422, endPoint x: 285, endPoint y: 425, distance: 62.0
click at [285, 425] on div "[PHONE_NUMBER]" at bounding box center [325, 434] width 98 height 23
copy div "[PHONE_NUMBER]"
click at [468, 434] on div "+37060176888 16:33 +37060176888" at bounding box center [668, 420] width 785 height 81
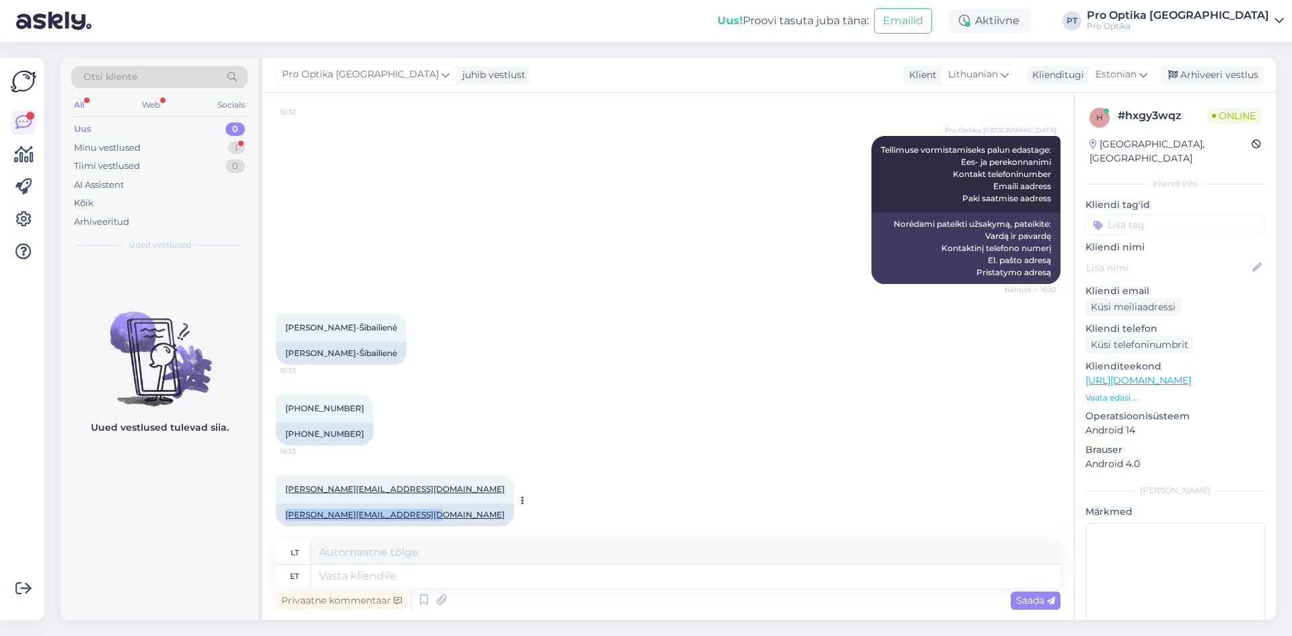
drag, startPoint x: 422, startPoint y: 503, endPoint x: 283, endPoint y: 505, distance: 138.7
click at [283, 505] on div "[PERSON_NAME][EMAIL_ADDRESS][DOMAIN_NAME]" at bounding box center [395, 514] width 238 height 23
copy link "[PERSON_NAME][EMAIL_ADDRESS][DOMAIN_NAME]"
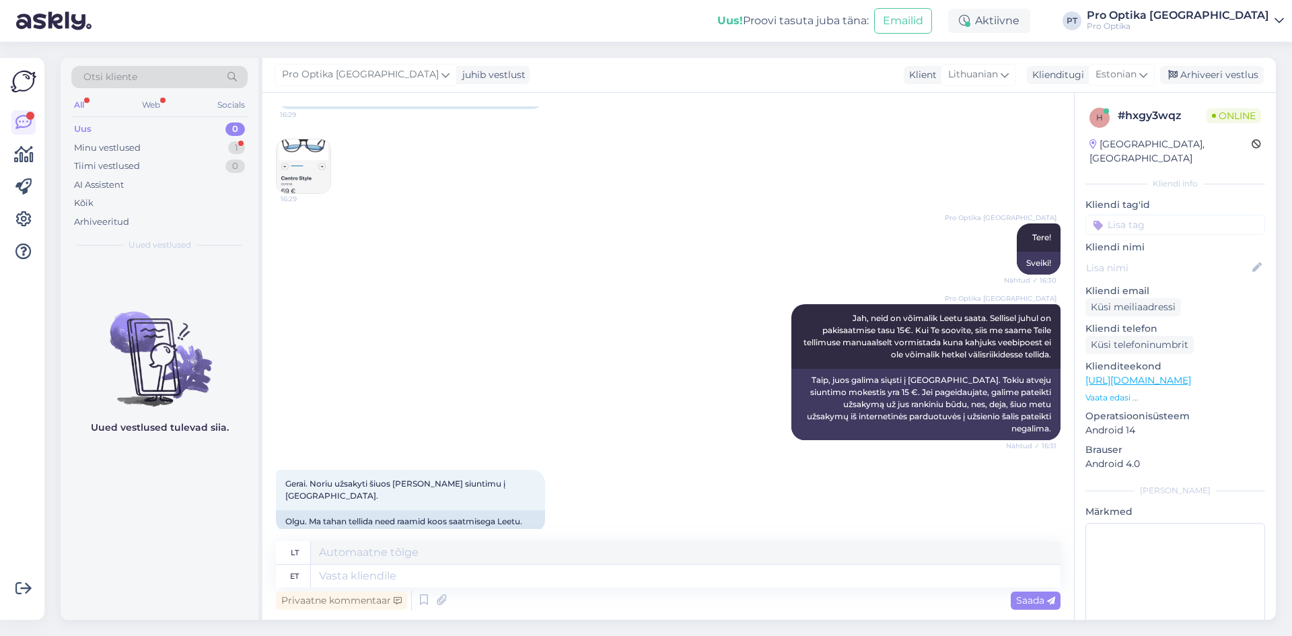
scroll to position [0, 0]
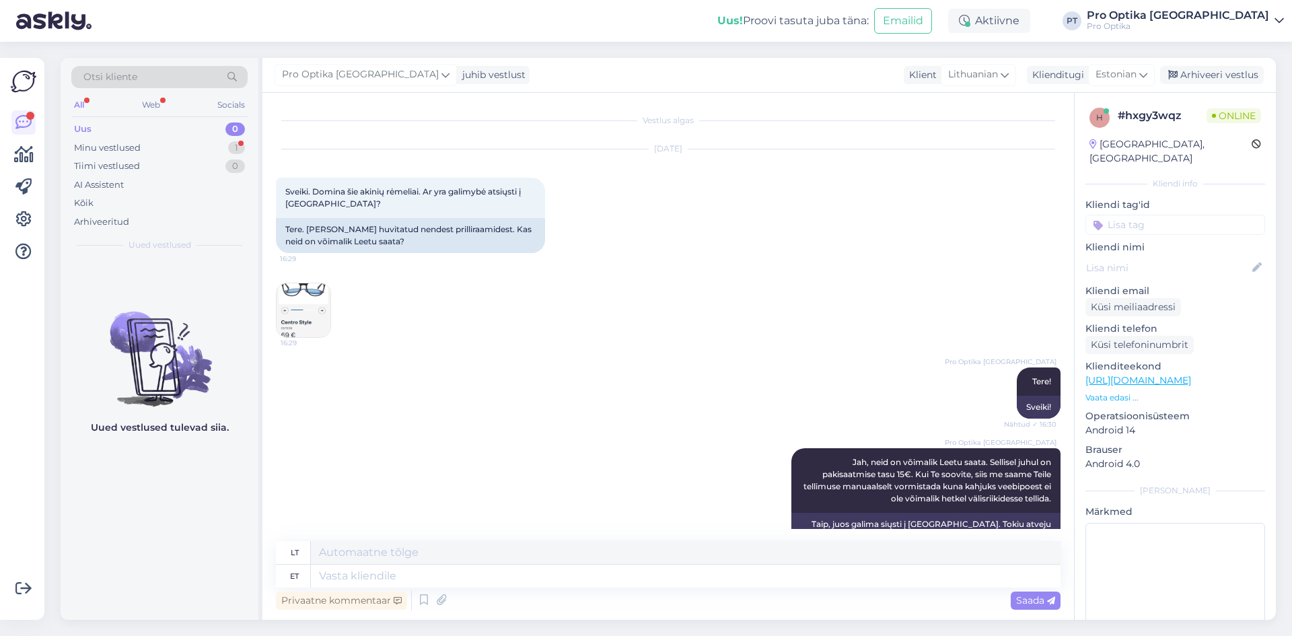
click at [321, 297] on img at bounding box center [304, 310] width 54 height 54
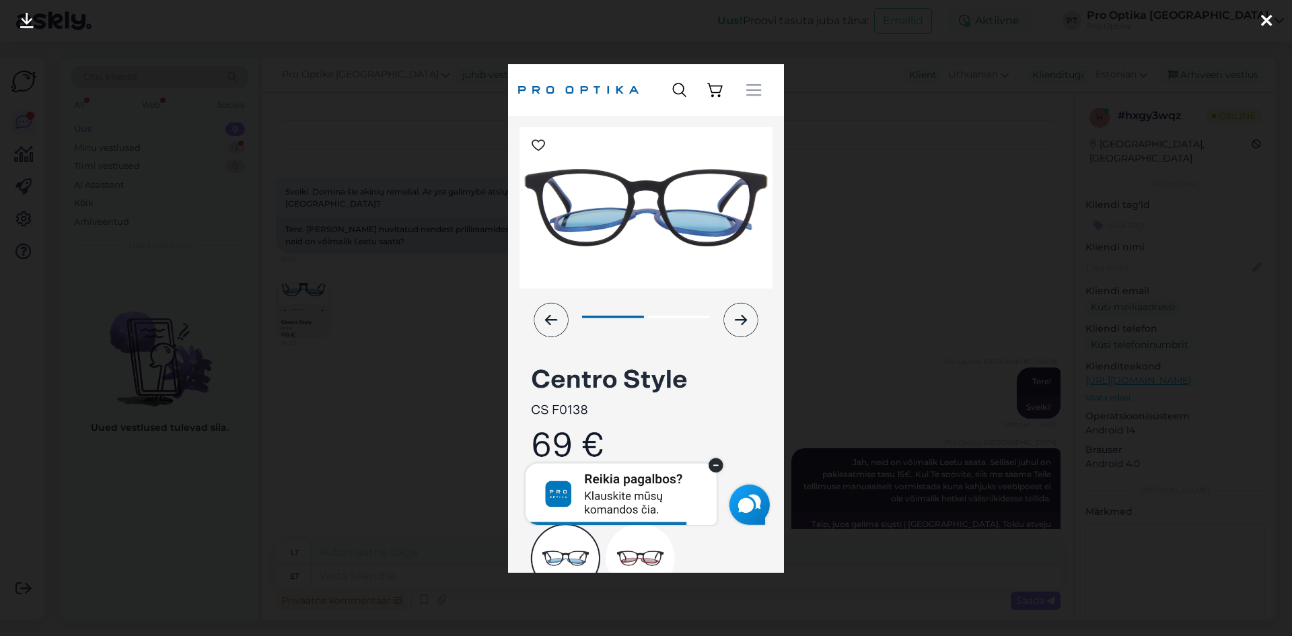
click at [913, 235] on div at bounding box center [646, 318] width 1292 height 636
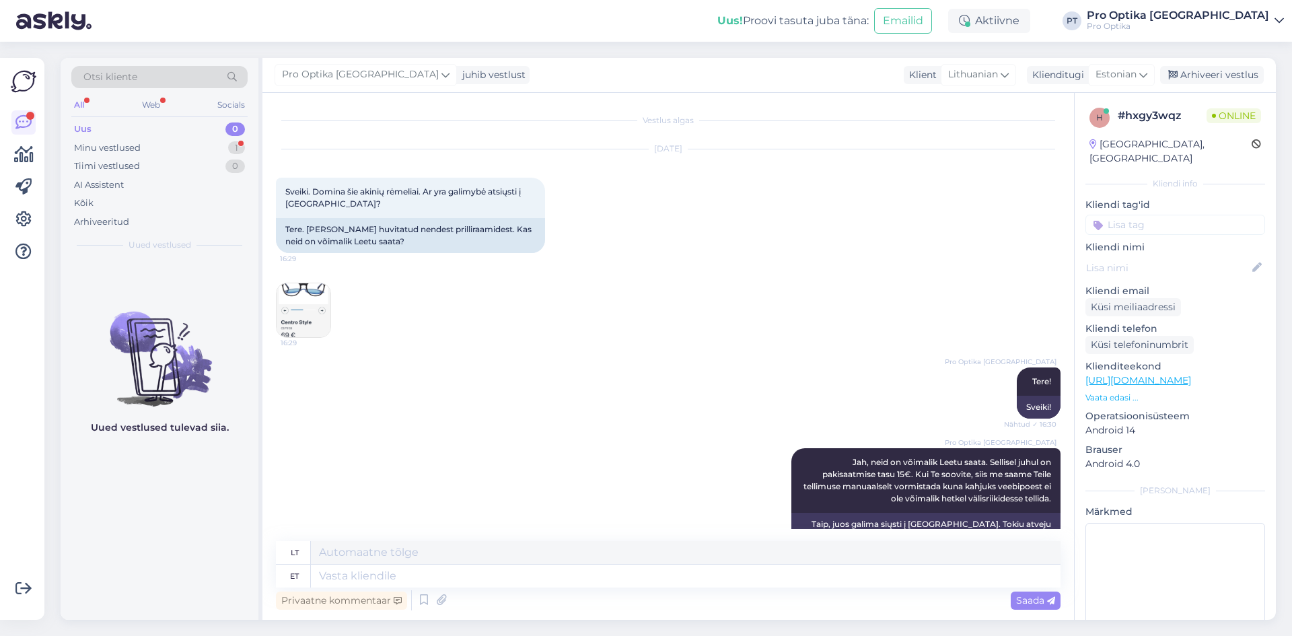
click at [1148, 374] on link "[URL][DOMAIN_NAME]" at bounding box center [1139, 380] width 106 height 12
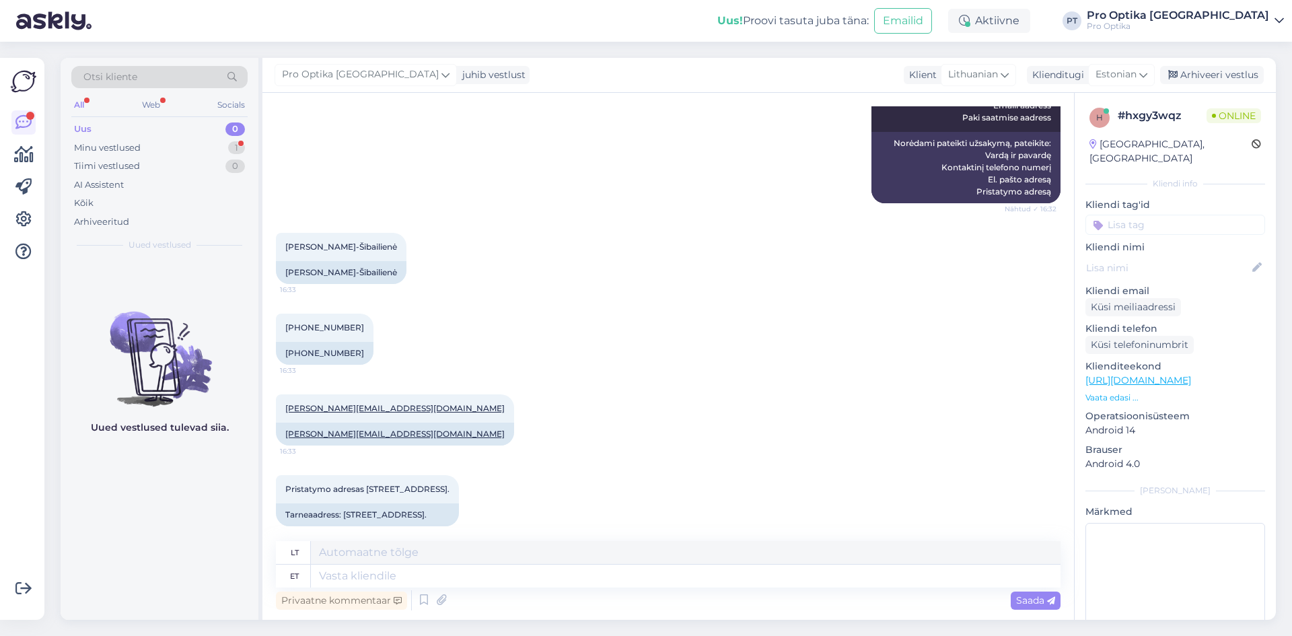
click at [440, 564] on div "lt" at bounding box center [668, 553] width 785 height 24
click at [442, 580] on textarea at bounding box center [686, 576] width 750 height 23
type textarea "Tänan!"
type textarea "Ačiū!"
type textarea "Tänan"
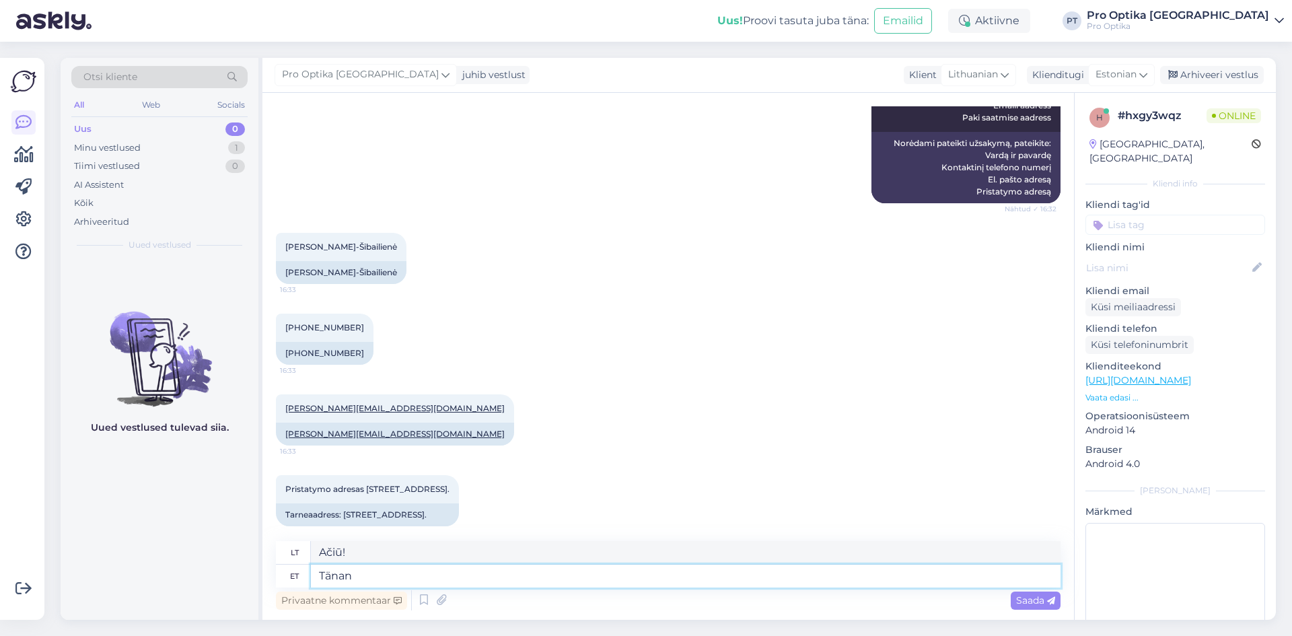
type textarea "Ačiū"
type textarea "Tänan info e"
type textarea "Ačiū už informaciją."
type textarea "Tänan info eest!"
type textarea "Ačiū už informaciją!"
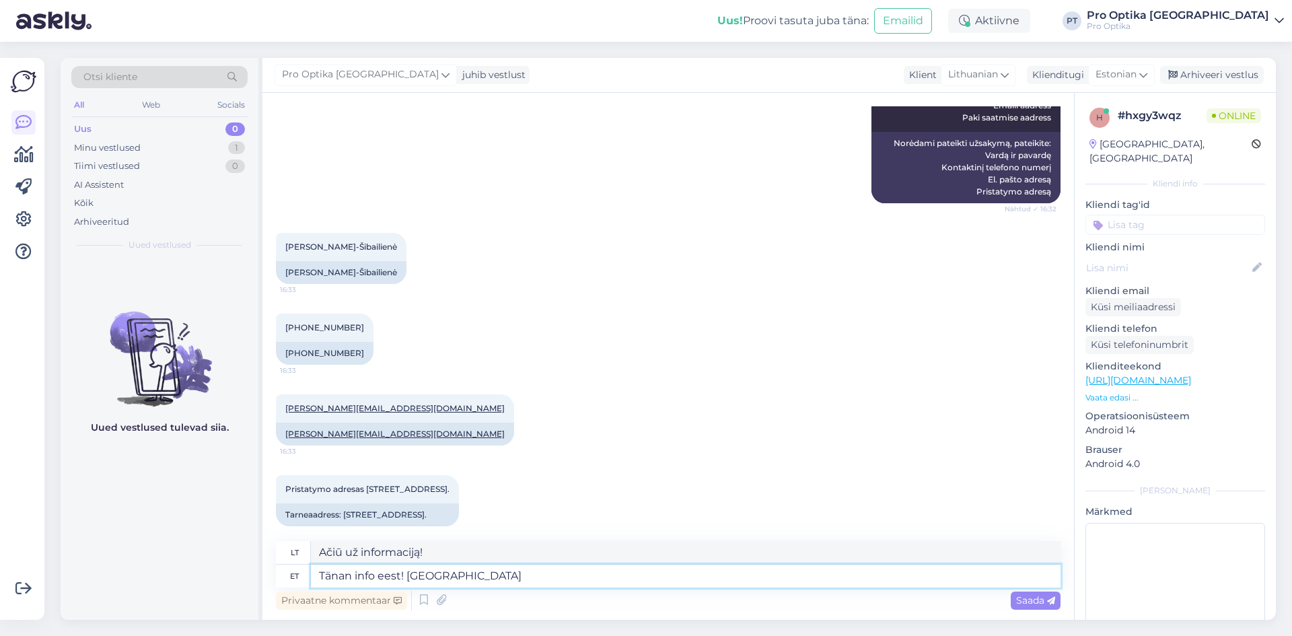
type textarea "Tänan info eest! Saadan"
type textarea "Ačiū už informaciją! Atsiųsiu."
type textarea "Tänan info eest! Saadan tellimuse"
type textarea "Ačiū už informaciją! Siunčiu užsakymą."
type textarea "Tänan info eest! Saadan tellimuse Teile em"
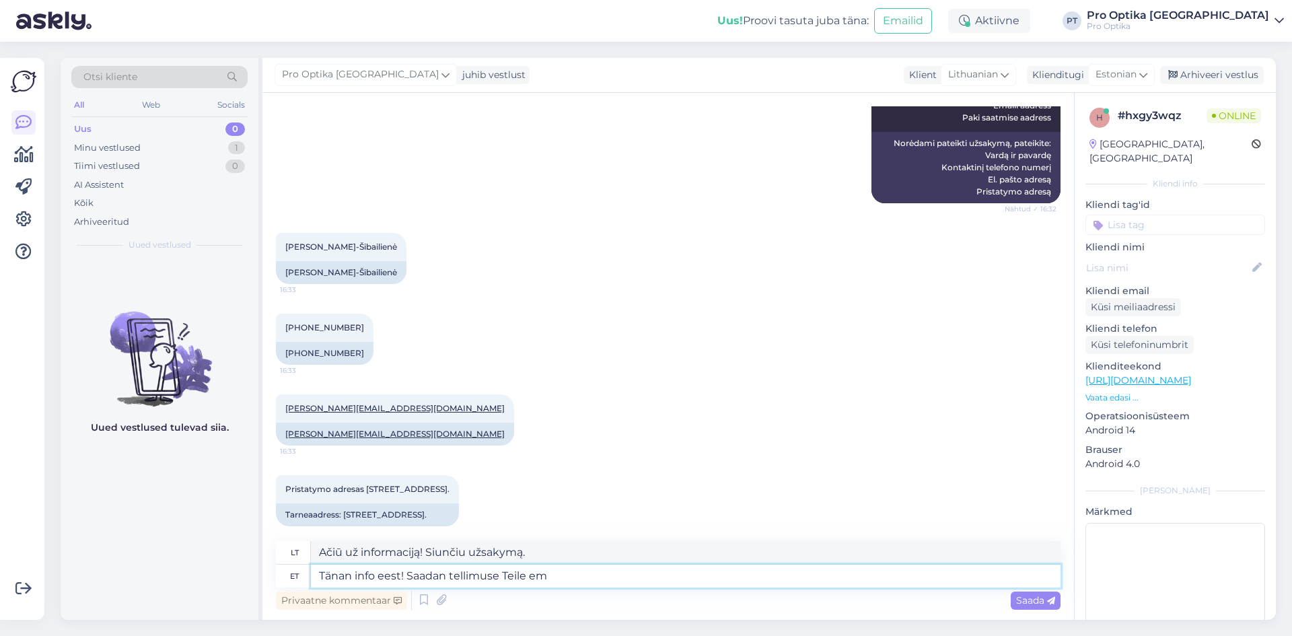
type textarea "Ačiū už informaciją! Atsiųsiu jums užsakymą."
type textarea "Tänan info eest! Saadan tellimuse Teile emailiga tas"
type textarea "Ačiū už informaciją! Užsakymą atsiųsiu el. paštu."
type textarea "Tänan info eest! Saadan tellimuse Teile emailiga tasumi"
type textarea "Ačiū už informaciją! Užsakymą ir apmokėjimą atsiųsiu el. paštu."
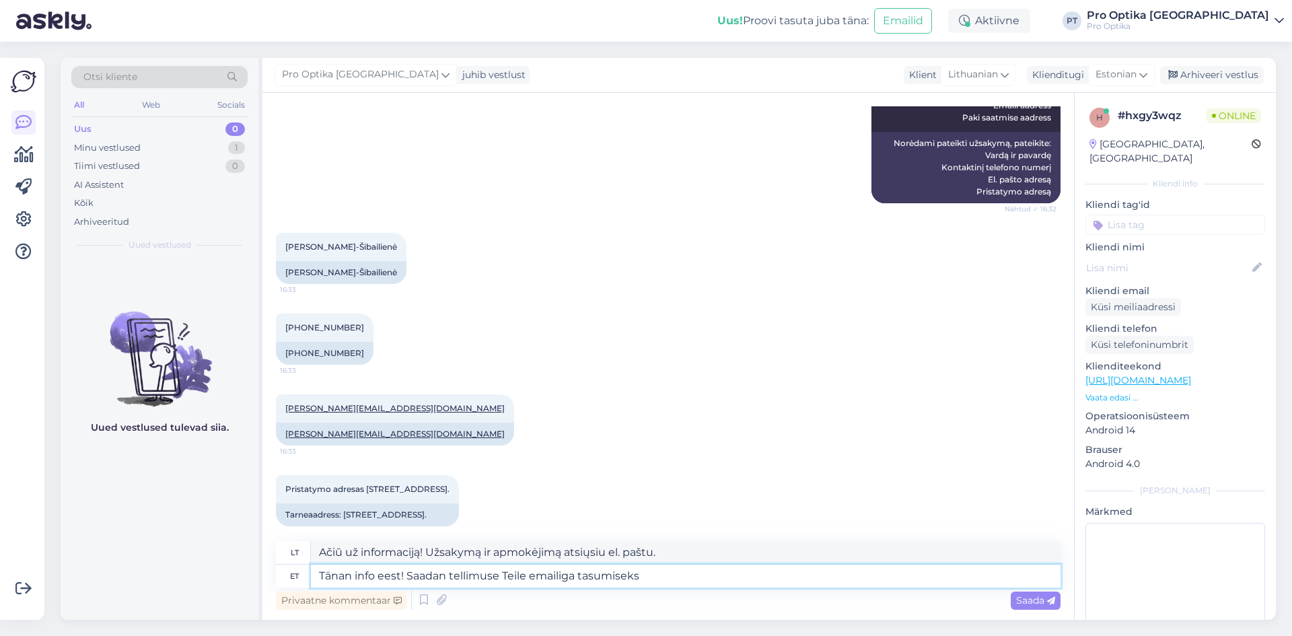
type textarea "Tänan info eest! Saadan tellimuse Teile emailiga tasumiseks"
type textarea "Ačiū už informaciją! Užsakymą apmokėjimui atsiųsiu el. paštu."
type textarea "Tänan info eest! Saadan tellimuse Teile emailiga tasumiseks. Kui ole"
type textarea "Ačiū už informaciją! Užsakymą apmokėjimui atsiųsiu el. paštu. Jei"
type textarea "Tänan info eest! Saadan tellimuse Teile emailiga tasumiseks. Kui oleme sa"
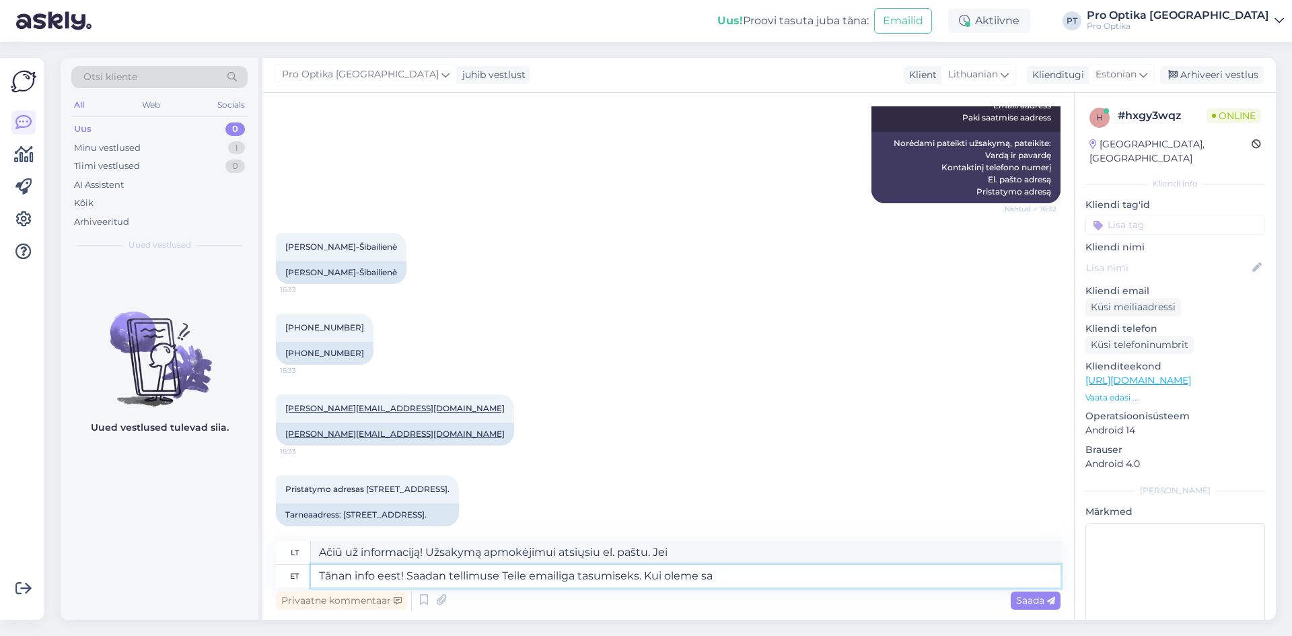
type textarea "Dėkojame už informaciją! Užsakymą apmokėjimui atsiųsiu el. paštu. Kai būsime"
type textarea "Tänan info eest! Saadan tellimuse Teile emailiga tasumiseks. Kui oleme saanud in"
type textarea "Dėkojame už informaciją! Užsakymą apmokėjimui atsiųsiu el. paštu. Kai tik gausi…"
type textarea "Tänan info eest! Saadan tellimuse Teile emailiga tasumiseks. Kui oleme saanud i…"
type textarea "Dėkojame už informaciją! Užsakymą apmokėjimui atsiųsiu el. paštu. Kai tik gausi…"
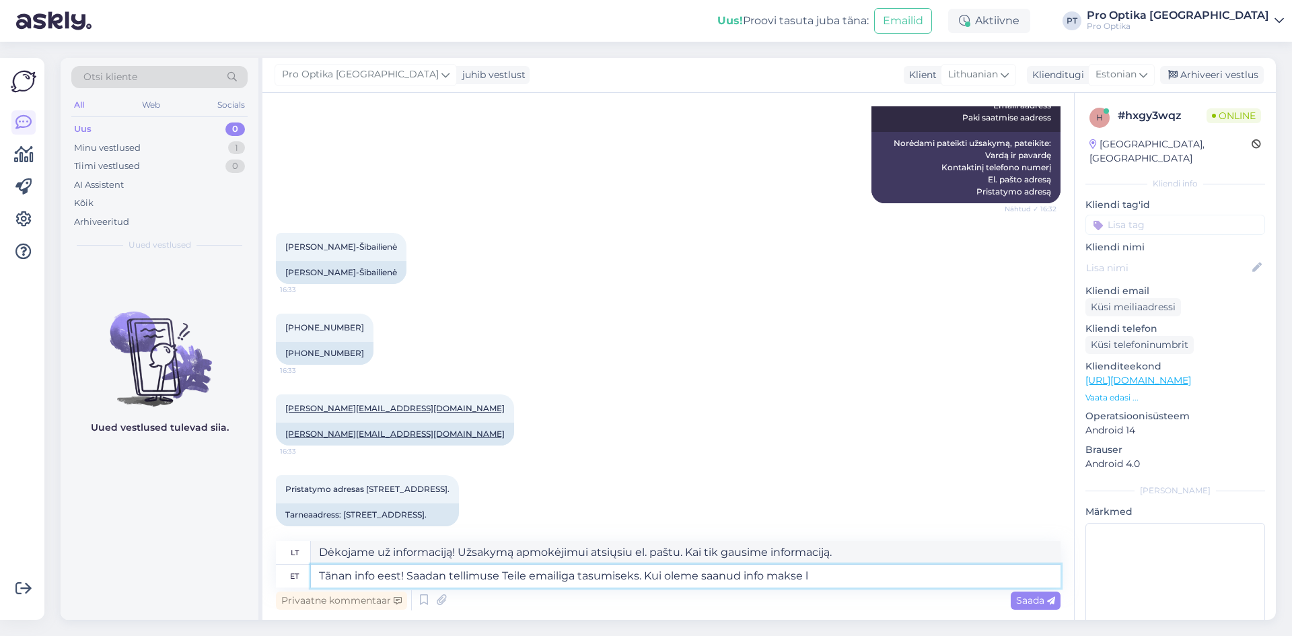
type textarea "Tänan info eest! Saadan tellimuse Teile emailiga tasumiseks. Kui oleme saanud i…"
type textarea "Dėkojame už informaciją! Užsakymą apmokėjimui atsiųsiu el. paštu. Kai tik gausi…"
type textarea "Tänan info eest! Saadan tellimuse Teile emailiga tasumiseks. Kui oleme saanud i…"
type textarea "Dėkojame už informaciją! Užsakymą apmokėjimui atsiųsiu el. paštu. Kai tik gausi…"
type textarea "Tänan info eest! Saadan tellimuse Teile emailiga tasumiseks. Kui oleme saanud i…"
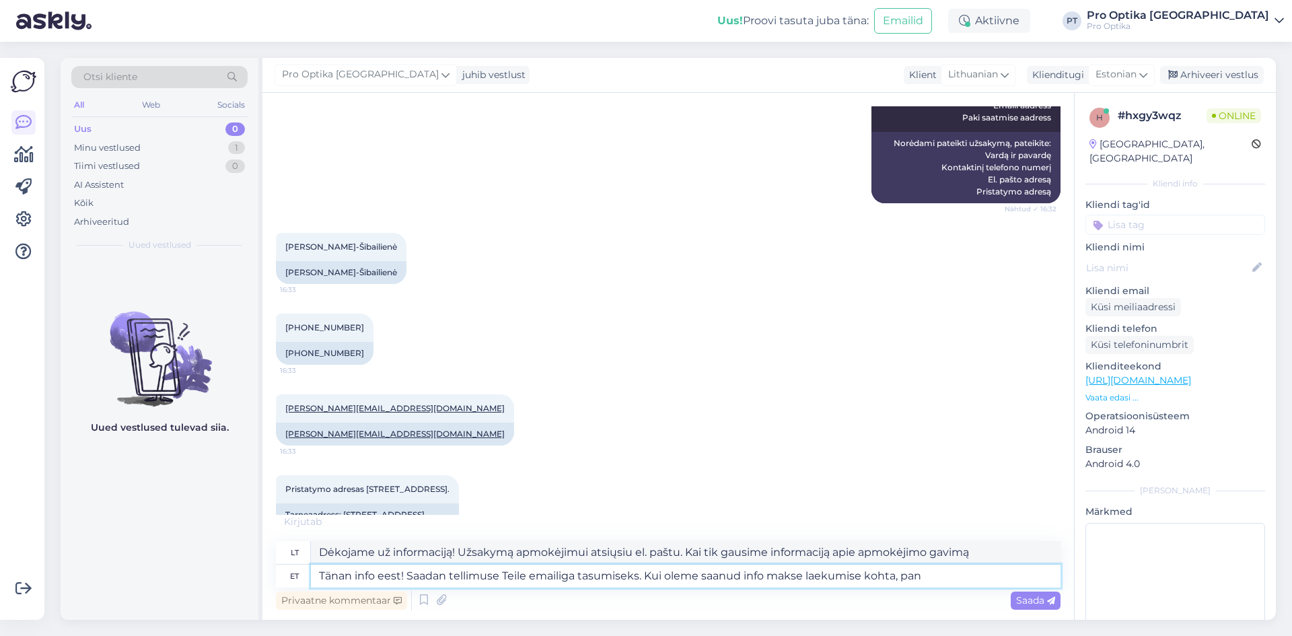
type textarea "Dėkojame už informaciją! Užsakymą apmokėjimui atsiųsiu el. paštu. Kai tik gausi…"
type textarea "Tänan info eest! Saadan tellimuse Teile emailiga tasumiseks. Kui oleme saanud i…"
type textarea "Dėkojame už informaciją! Užsakymą apmokėjimui atsiųsiu el. paštu. Kai tik gausi…"
type textarea "Tänan info eest! Saadan tellimuse Teile emailiga tasumiseks. Kui oleme saanud i…"
type textarea "Dėkojame už informaciją! Užsakymą apmokėjimui atsiųsiu el. paštu. Gavę informac…"
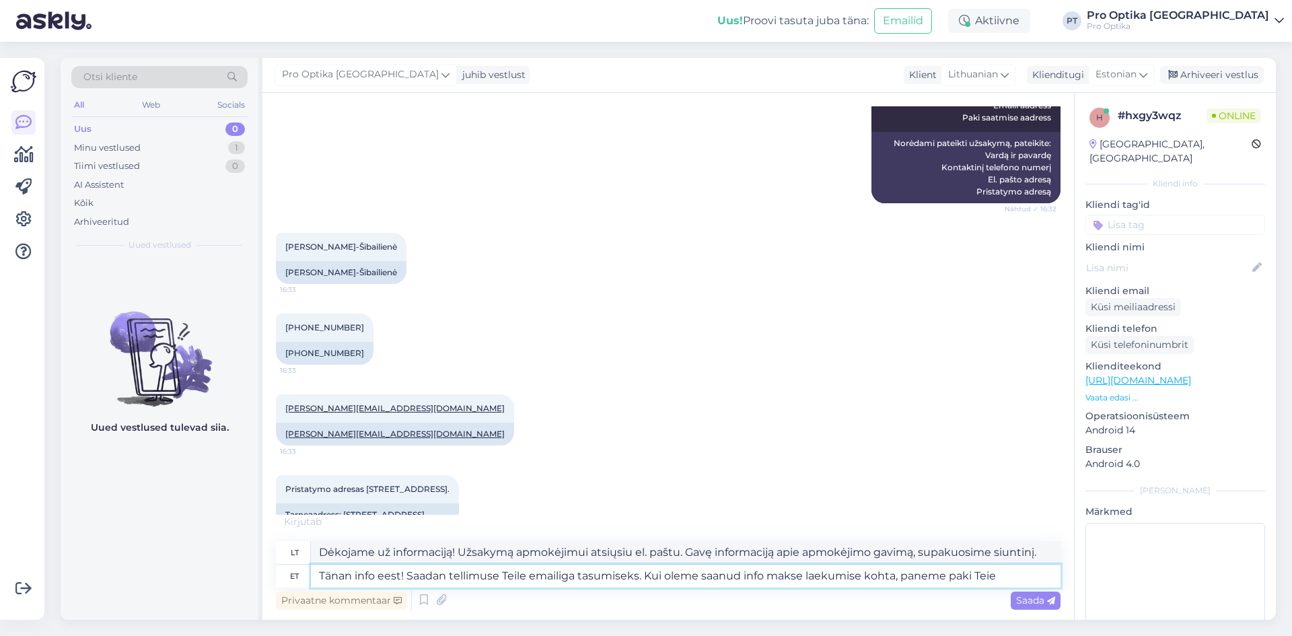
type textarea "Tänan info eest! Saadan tellimuse Teile emailiga tasumiseks. Kui oleme saanud i…"
type textarea "Dėkojame už informaciją! Užsakymą apmokėjimui atsiųsiu el. paštu. Gavę informac…"
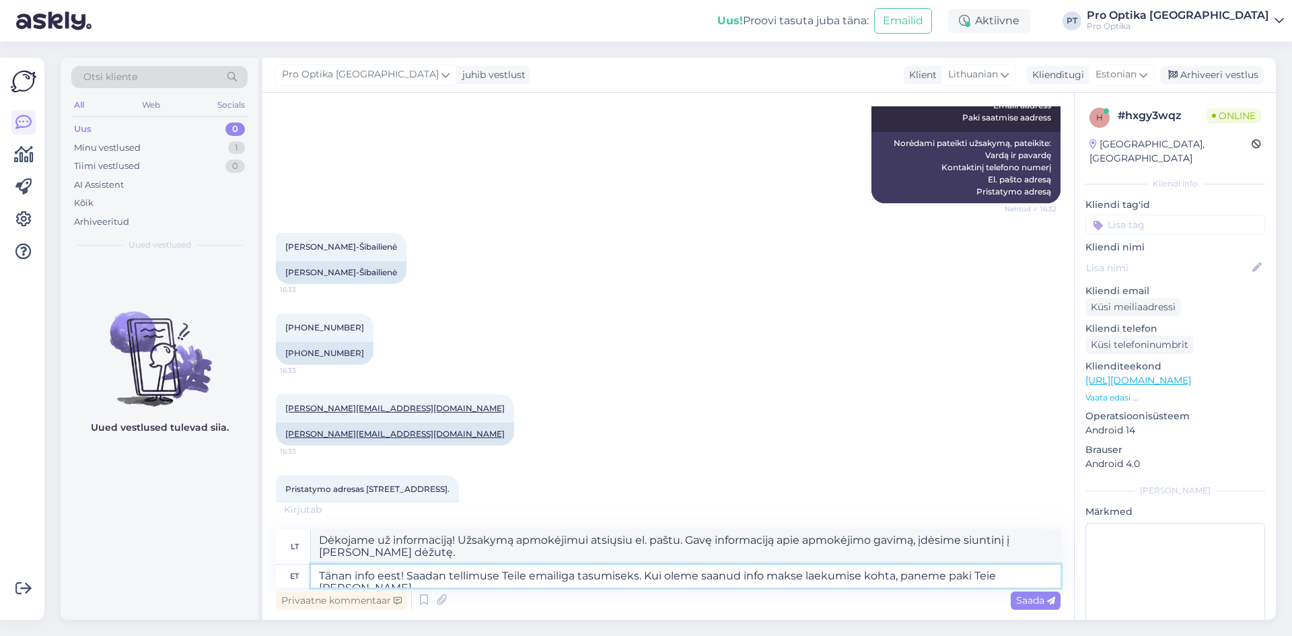
type textarea "Tänan info eest! Saadan tellimuse Teile emailiga tasumiseks. Kui oleme saanud i…"
type textarea "Dėkojame už informaciją! Užsakymą apmokėjimui atsiųsiu el. paštu. Kai tik gausi…"
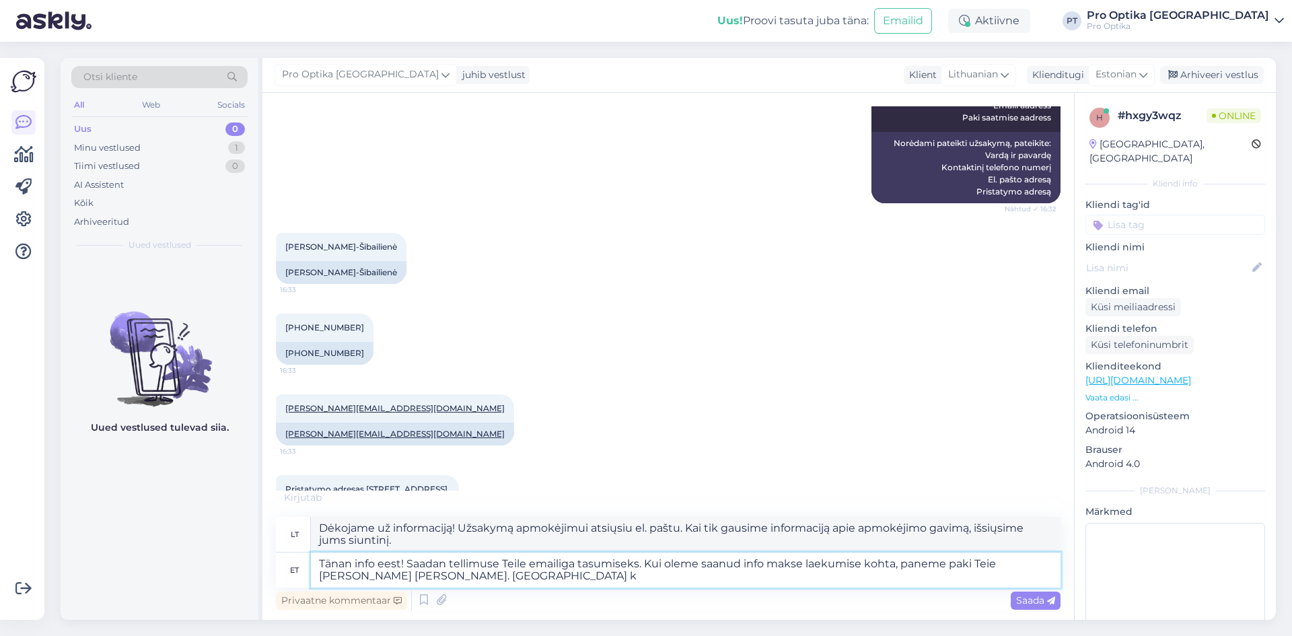
type textarea "Tänan info eest! Saadan tellimuse Teile emailiga tasumiseks. Kui oleme saanud i…"
type textarea "Dėkojame už informaciją! Užsakymą apmokėjimui atsiųsiu el. paštu. Gavę informac…"
type textarea "Tänan info eest! Saadan tellimuse Teile emailiga tasumiseks. Kui oleme saanud i…"
type textarea "Dėkojame už informaciją! Užsakymą apmokėjimui atsiųsiu el. paštu. Gavę informac…"
type textarea "Tänan info eest! Saadan tellimuse Teile emailiga tasumiseks. Kui oleme saanud i…"
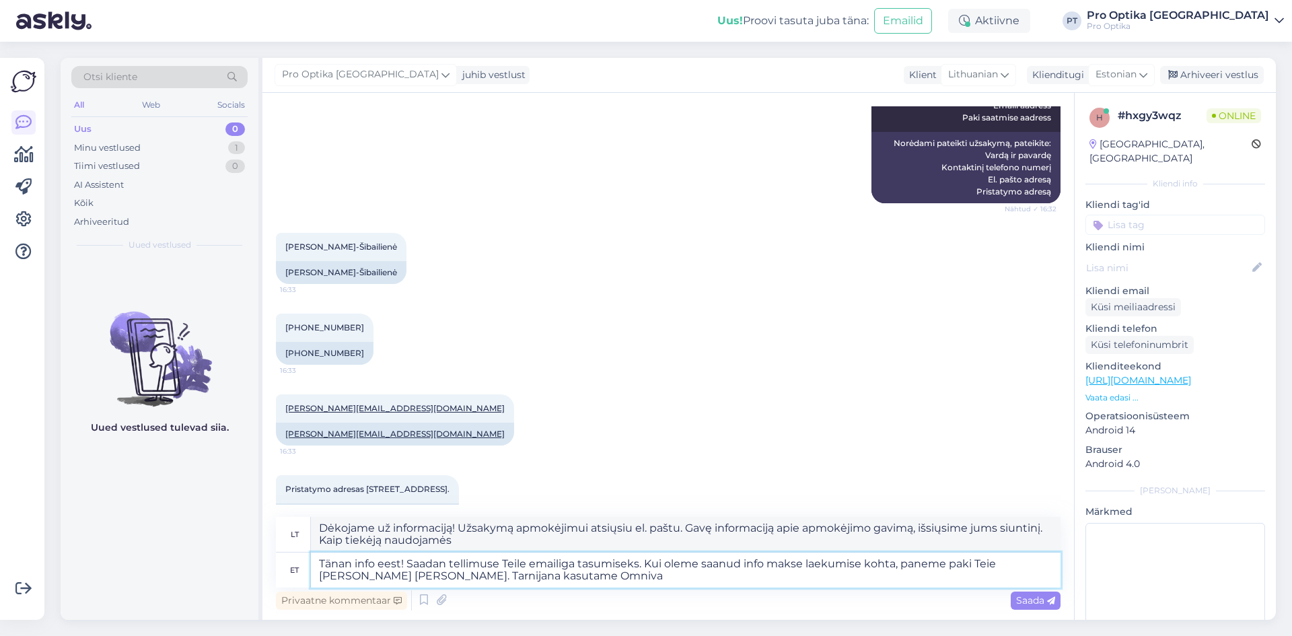
type textarea "Dėkojame už informaciją! Užsakymą apmokėjimui atsiųsiu el. paštu. Gavę informac…"
type textarea "Tänan info eest! Saadan tellimuse Teile emailiga tasumiseks. Kui oleme saanud i…"
type textarea "Dėkojame už informaciją! Užsakymą apmokėjimui atsiųsiu el. paštu. Gavę informac…"
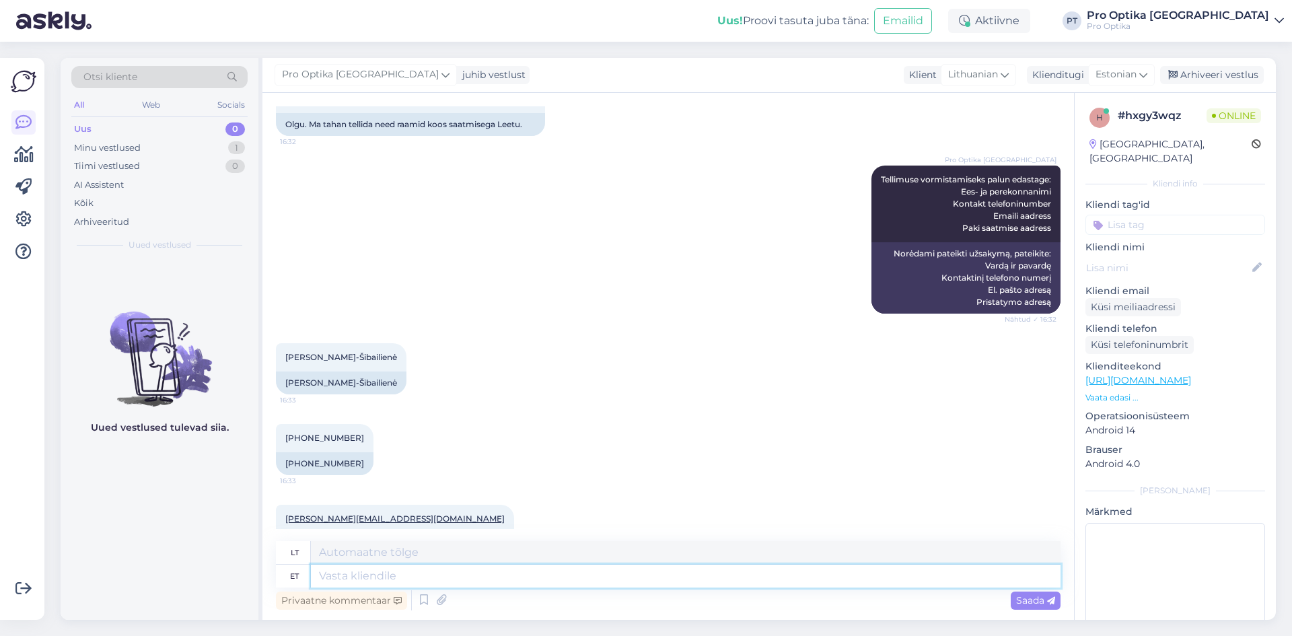
scroll to position [781, 0]
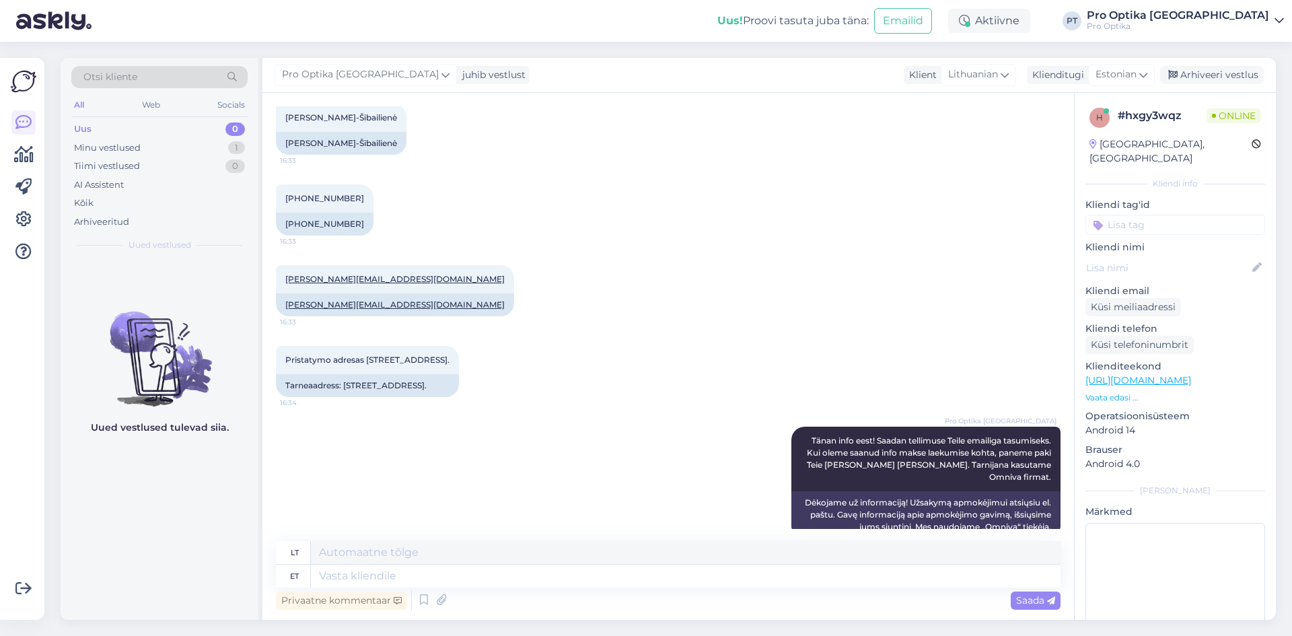
click at [140, 549] on div "Uued vestlused tulevad siia." at bounding box center [160, 439] width 198 height 361
drag, startPoint x: 496, startPoint y: 372, endPoint x: 345, endPoint y: 388, distance: 152.2
click at [345, 388] on div "Pristatymo adresas Justiniškių 28A-44, Vilnius, Lietuva. 16:34 Tarneaadress: Ju…" at bounding box center [668, 371] width 785 height 81
click at [459, 355] on div "Pristatymo adresas Justiniškių 28A-44, Vilnius, Lietuva. 16:34" at bounding box center [367, 360] width 183 height 28
drag, startPoint x: 514, startPoint y: 347, endPoint x: 367, endPoint y: 361, distance: 147.4
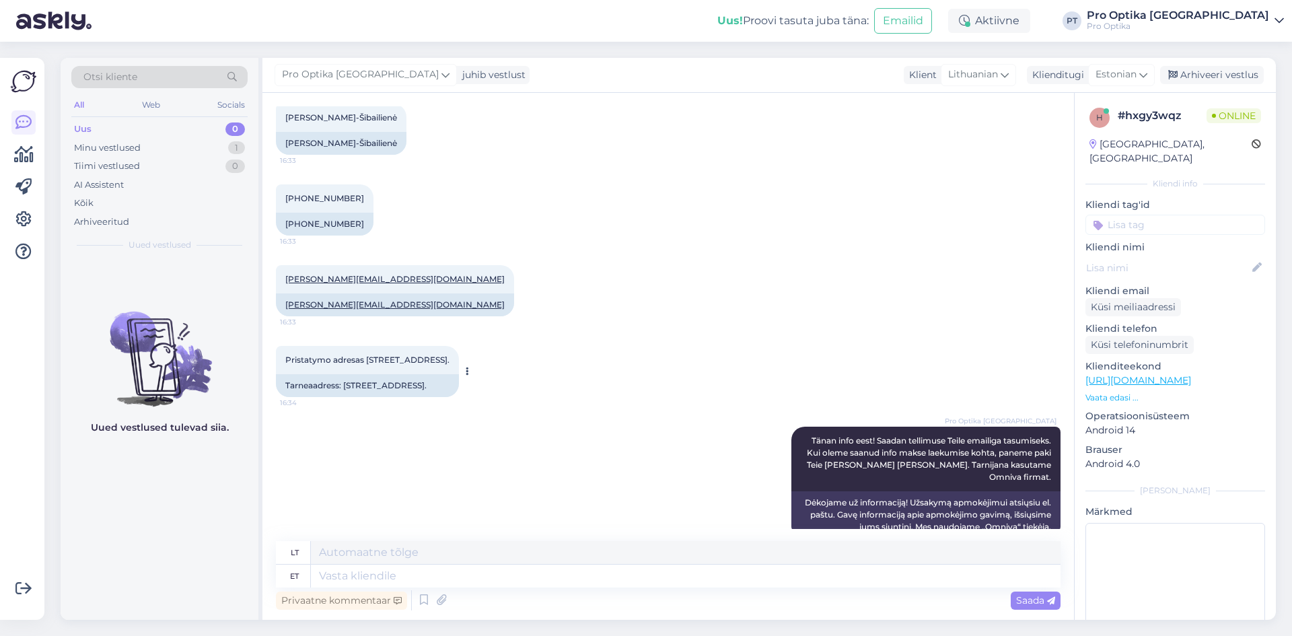
click at [367, 361] on div "Pristatymo adresas Justiniškių 28A-44, Vilnius, Lietuva. 16:34" at bounding box center [367, 360] width 183 height 28
copy span "Justiniškių 28A-44, Vilnius, Lietuva."
click at [157, 459] on div "Uued vestlused tulevad siia." at bounding box center [160, 439] width 198 height 361
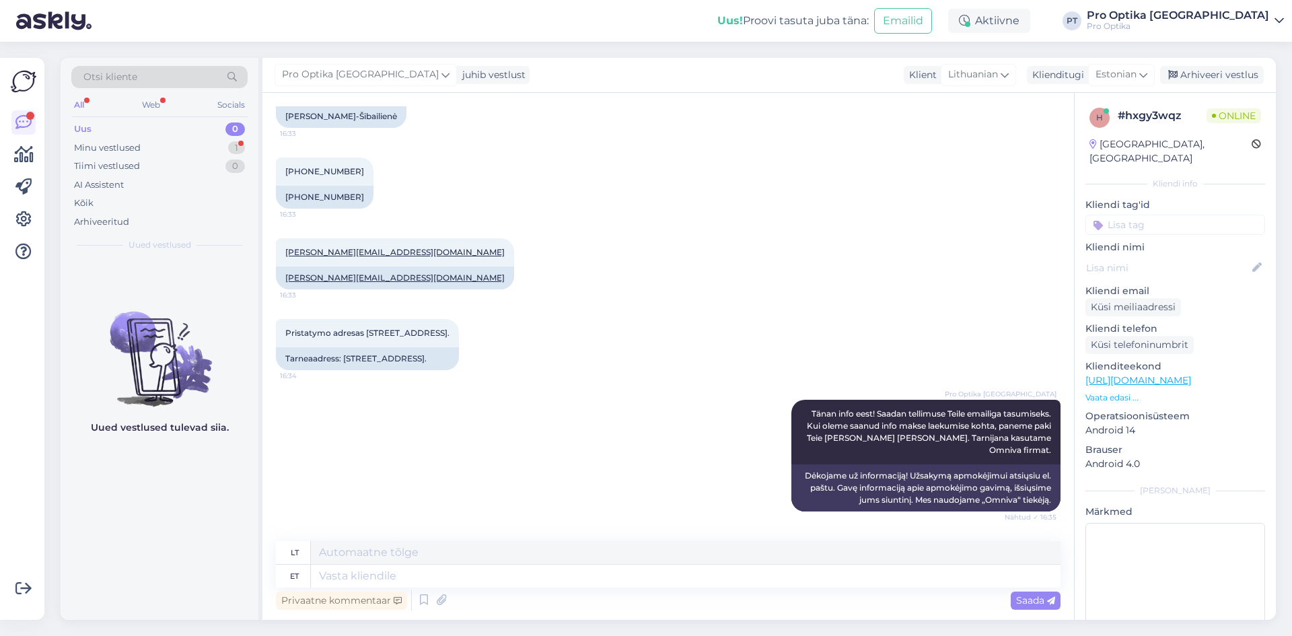
scroll to position [971, 0]
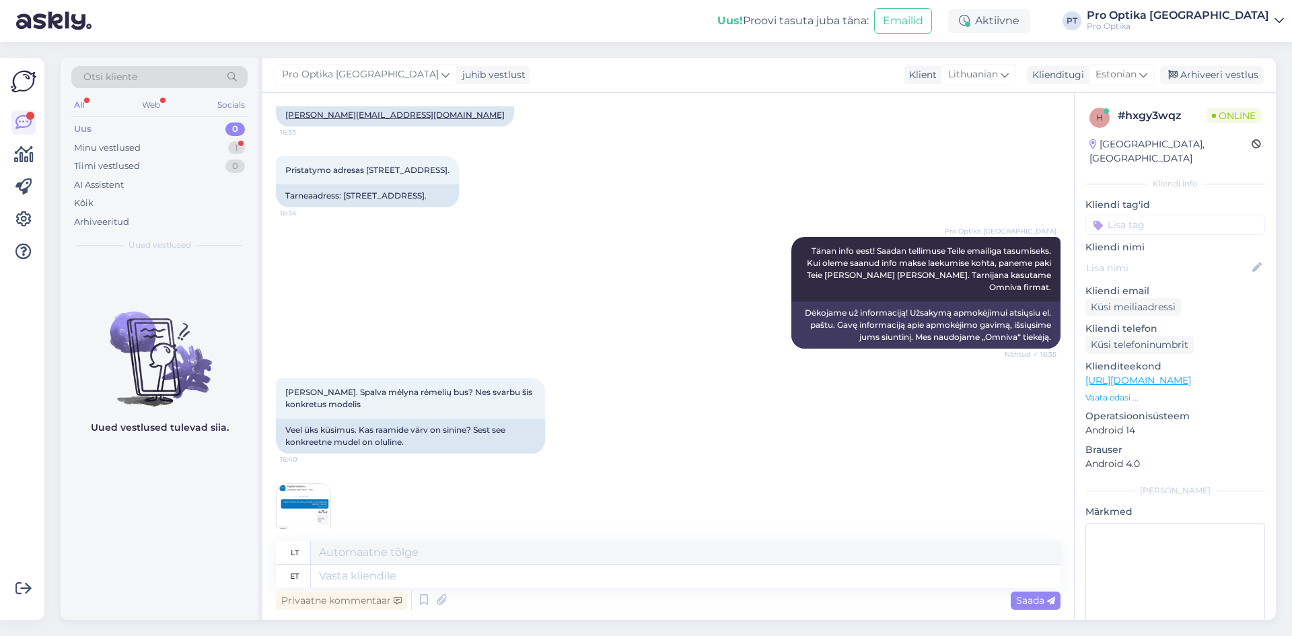
click at [312, 494] on img at bounding box center [304, 511] width 54 height 54
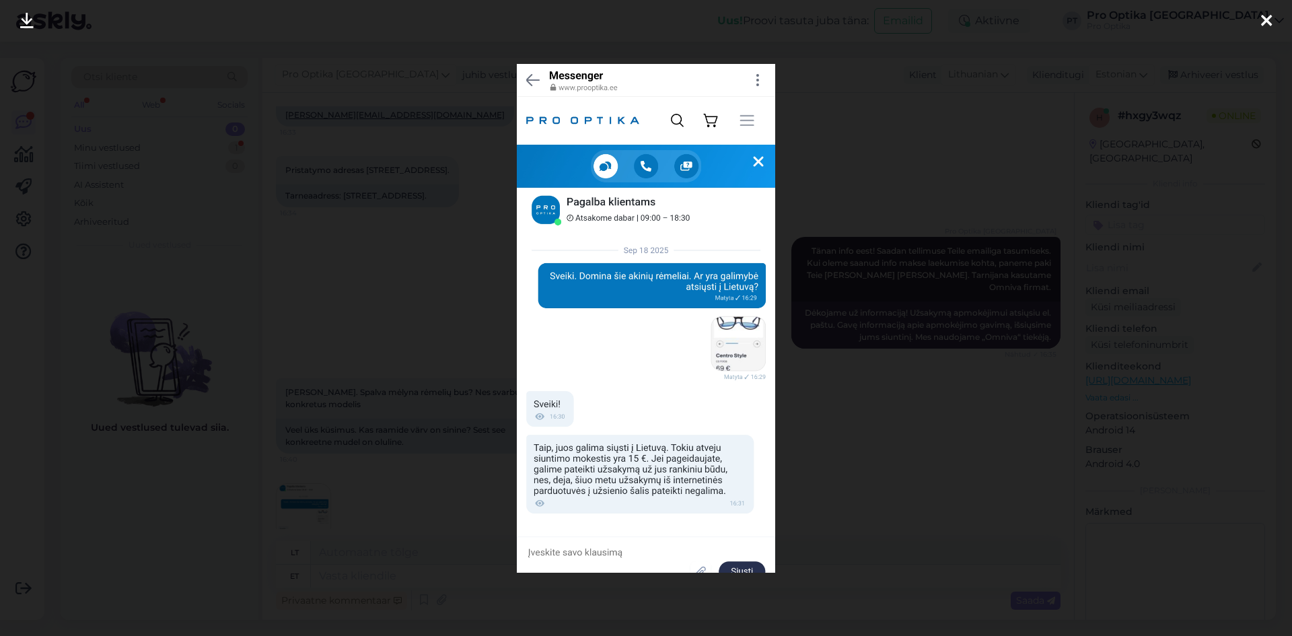
click at [872, 421] on div at bounding box center [646, 318] width 1292 height 636
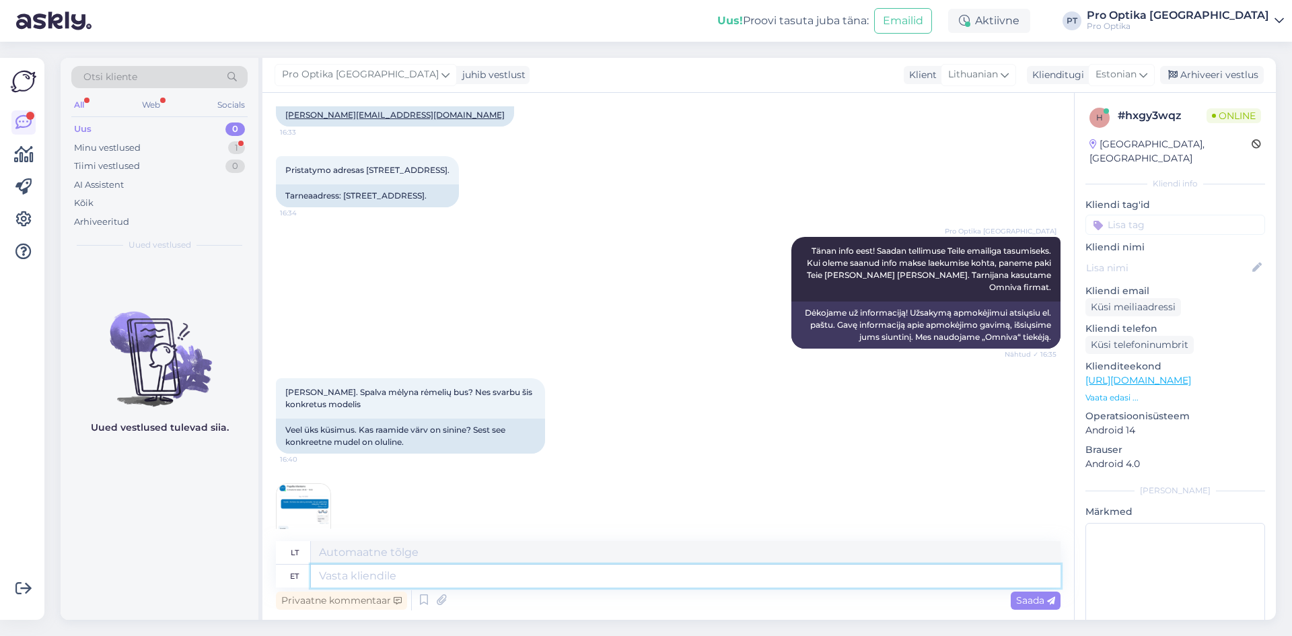
click at [409, 575] on textarea at bounding box center [686, 576] width 750 height 23
type textarea "Jah, r"
type textarea "Taip,"
type textarea "Jah, raam o"
type textarea "Taip, rėmas"
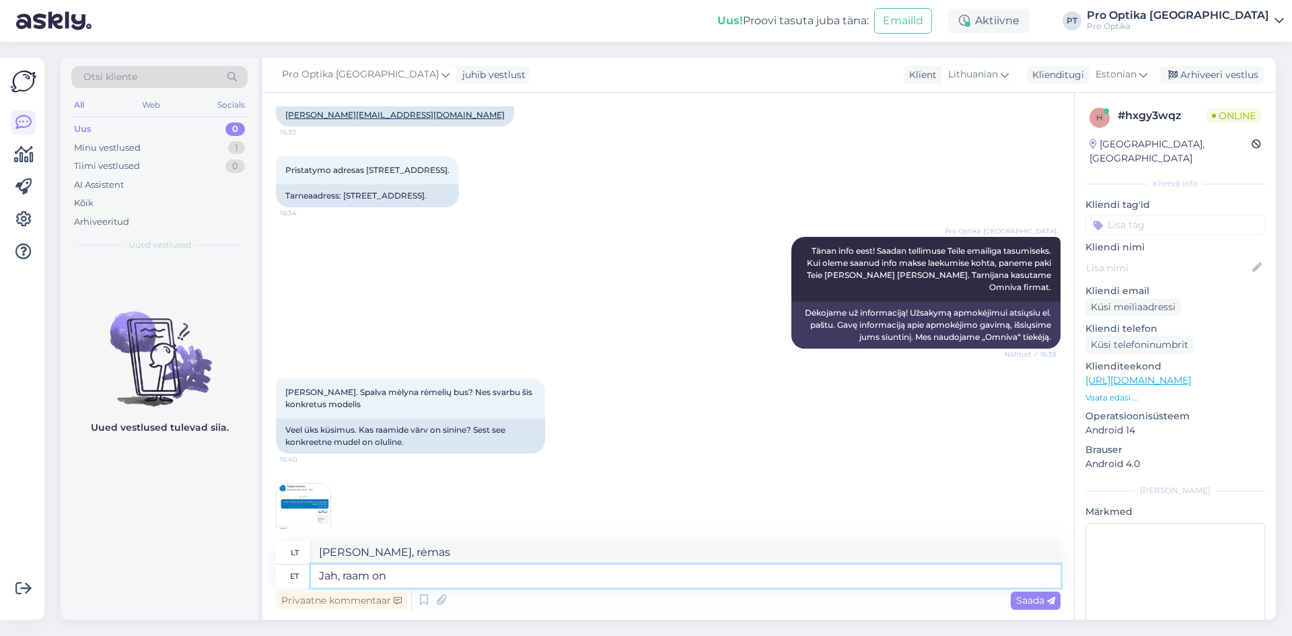
type textarea "Jah, raam on"
type textarea "Taip, rėmelis yra"
type textarea "Jah, raam on matt si"
type textarea "Taip, rėmelis matinis"
type textarea "Jah, raam on [PERSON_NAME]."
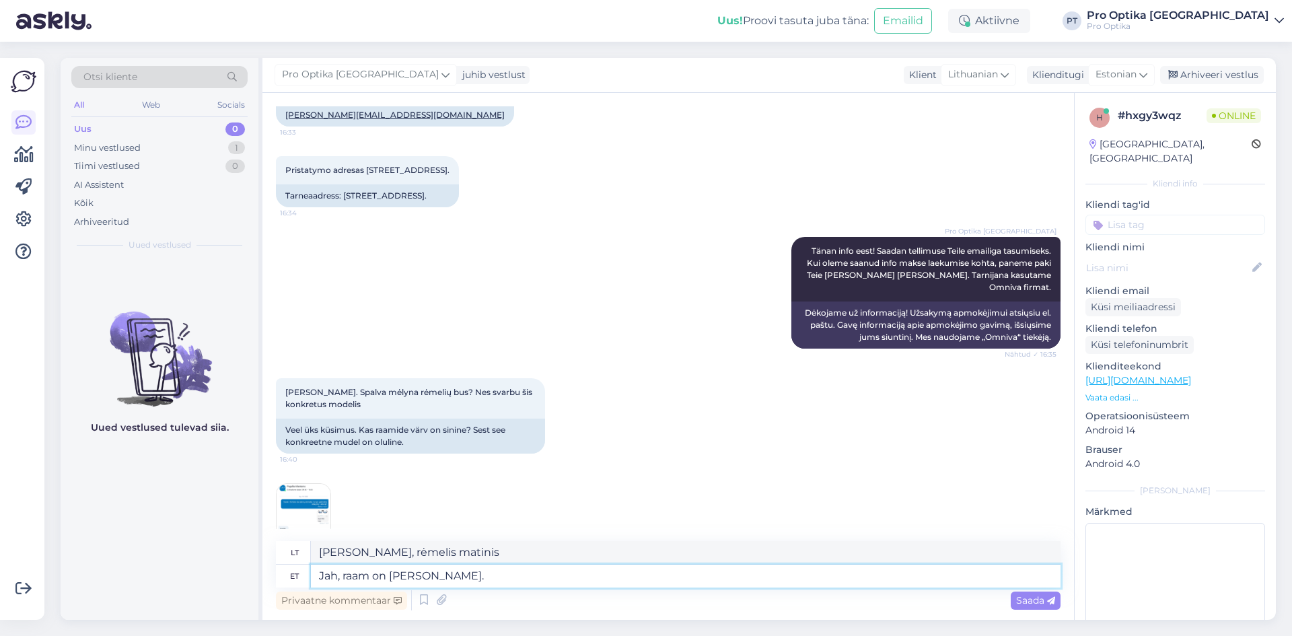
type textarea "Taip, rėmelis yra matinės mėlynos spalvos."
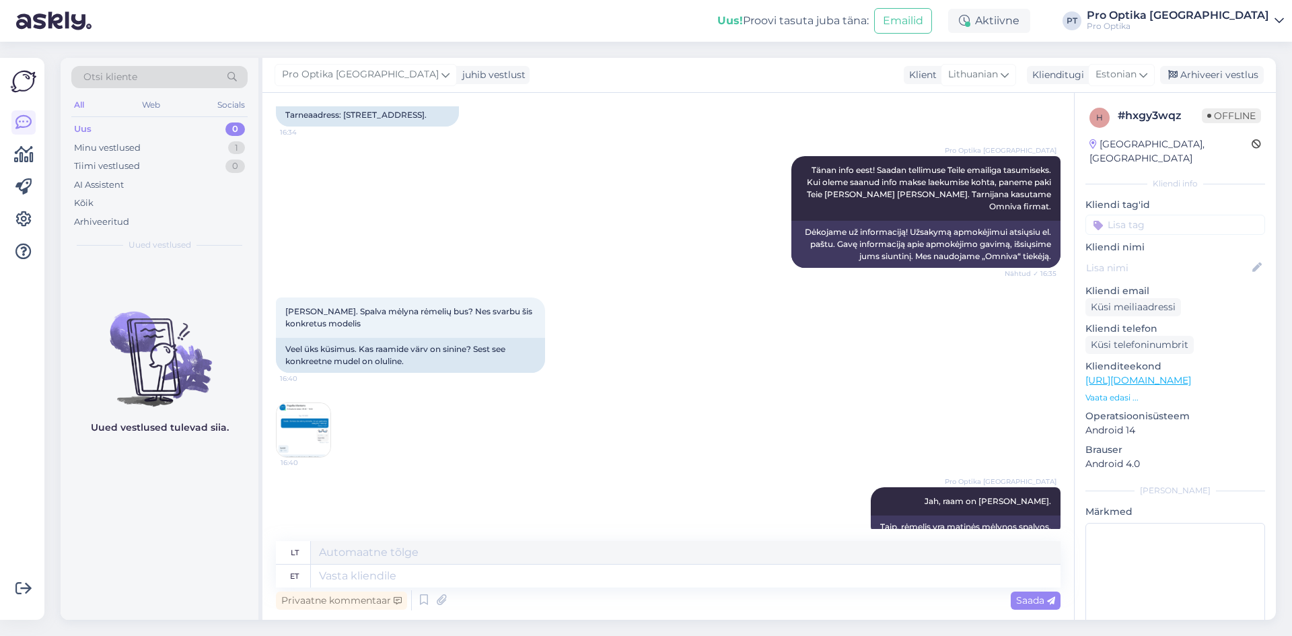
drag, startPoint x: 90, startPoint y: 525, endPoint x: 632, endPoint y: 630, distance: 551.9
click at [91, 525] on div "Uued vestlused tulevad siia." at bounding box center [160, 439] width 198 height 361
drag, startPoint x: 228, startPoint y: 508, endPoint x: 232, endPoint y: 456, distance: 51.3
click at [232, 493] on div "Uued vestlused tulevad siia." at bounding box center [160, 439] width 198 height 361
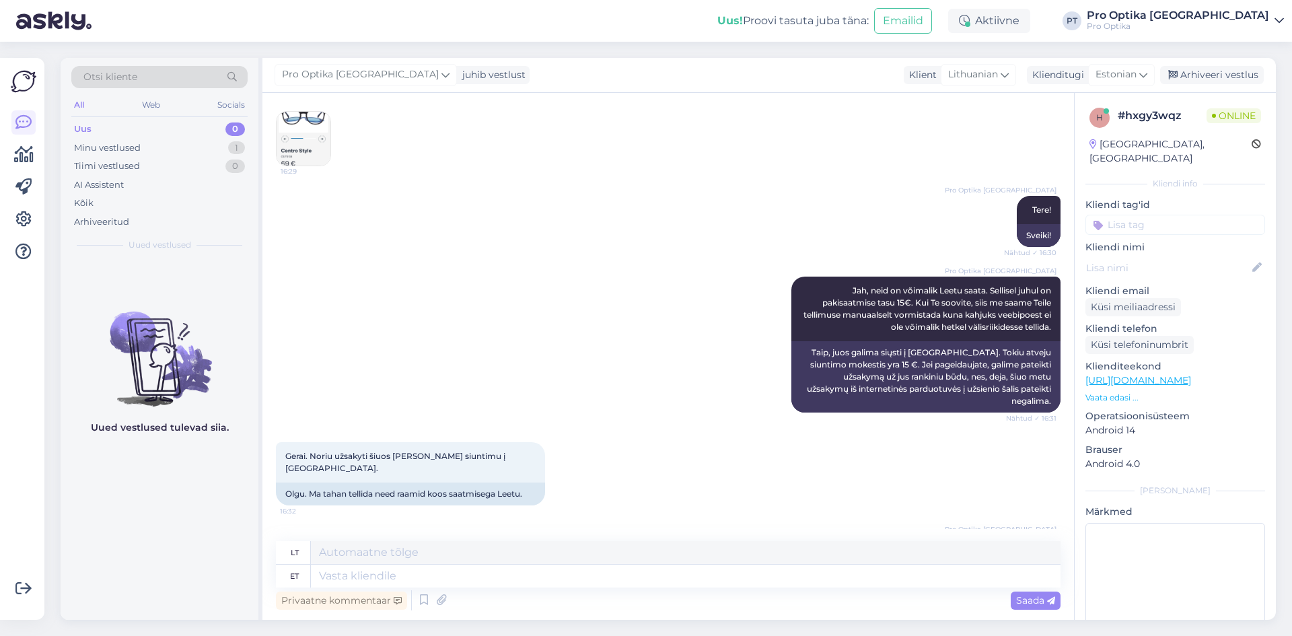
scroll to position [269, 0]
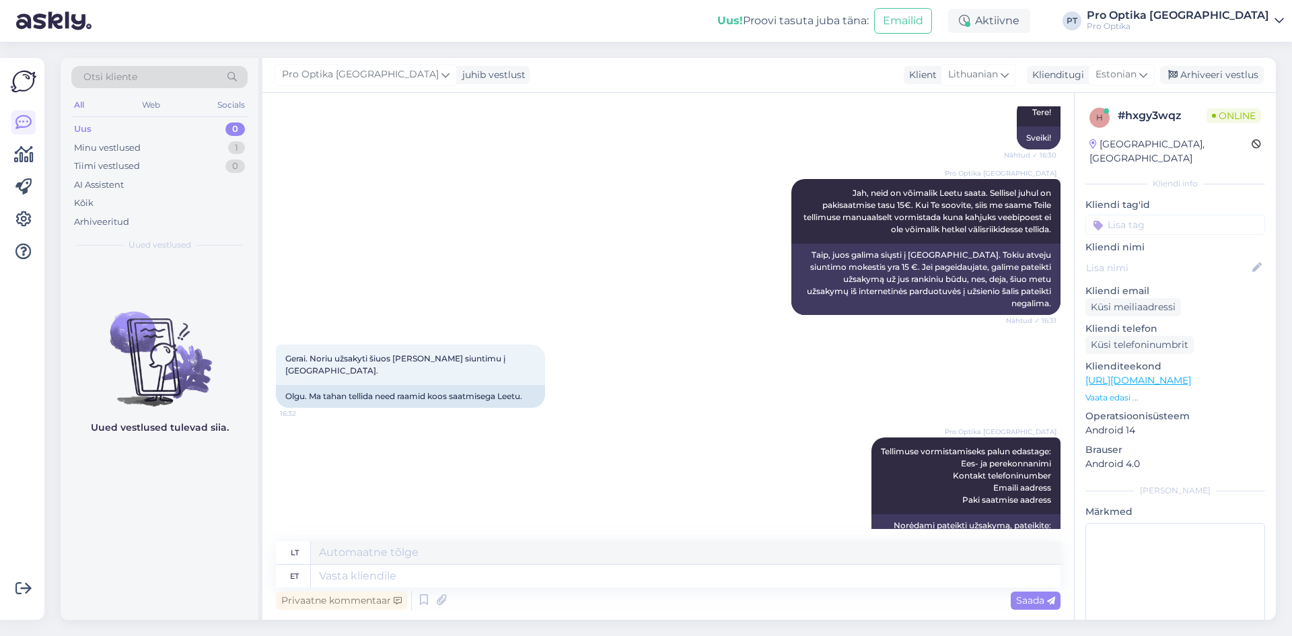
click at [1175, 374] on link "[URL][DOMAIN_NAME]" at bounding box center [1139, 380] width 106 height 12
click at [442, 575] on textarea at bounding box center [686, 576] width 750 height 23
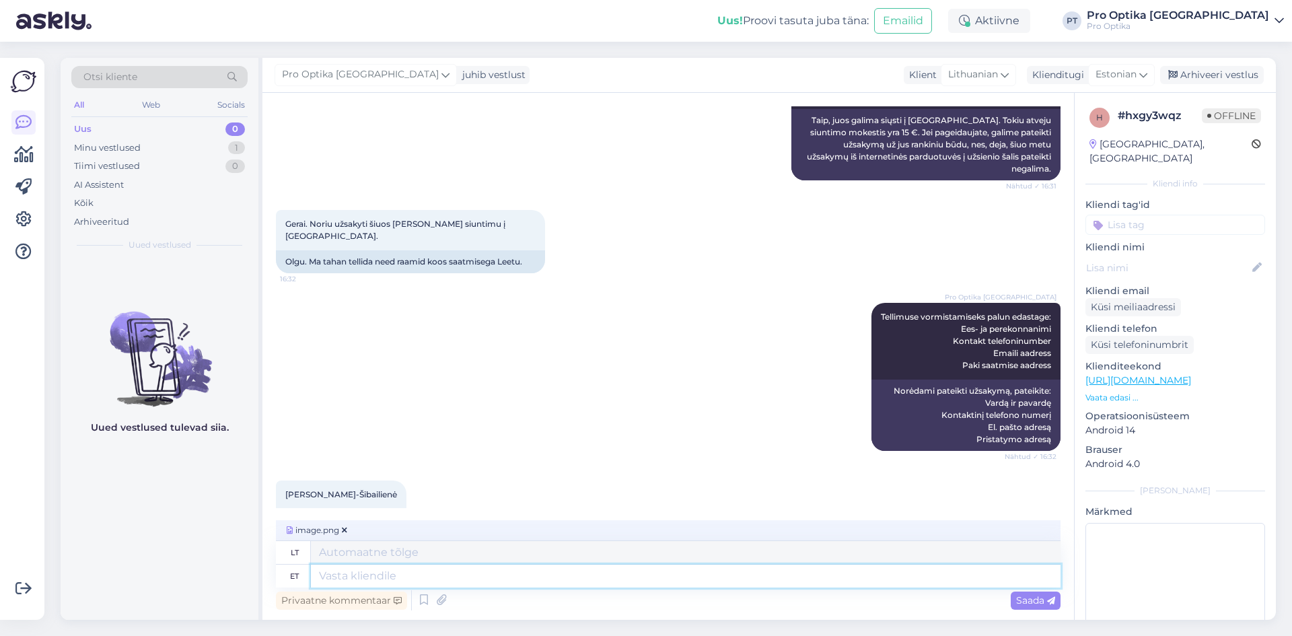
scroll to position [1153, 0]
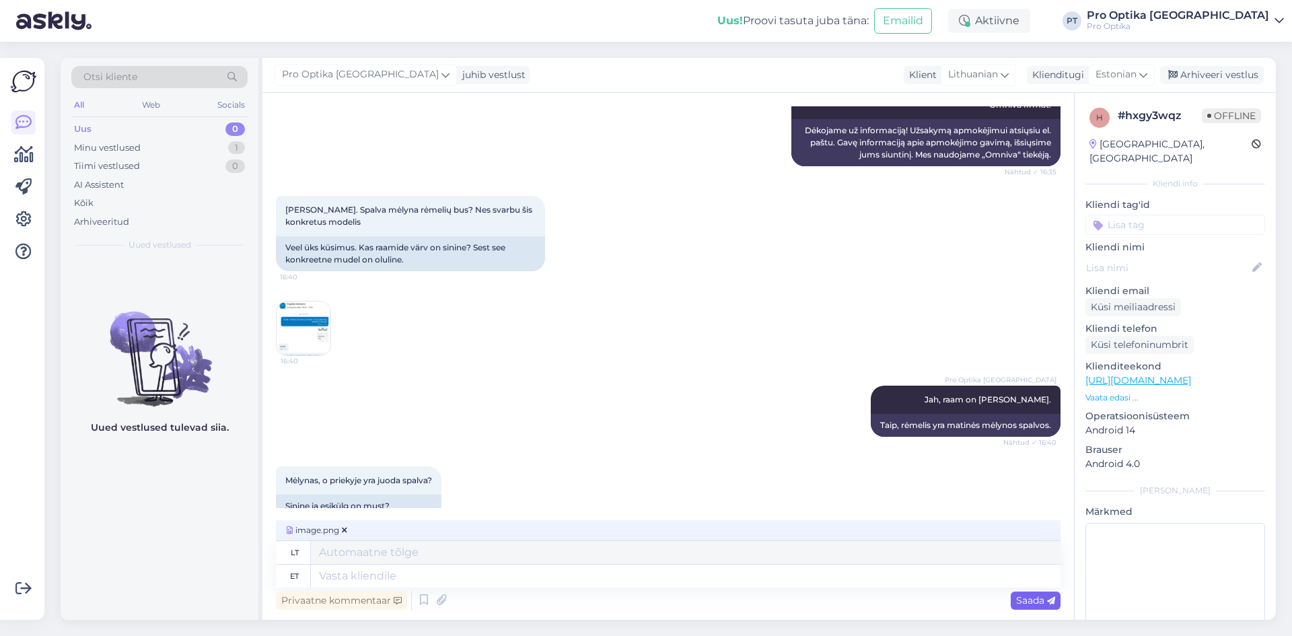
click at [1031, 601] on span "Saada" at bounding box center [1035, 600] width 39 height 12
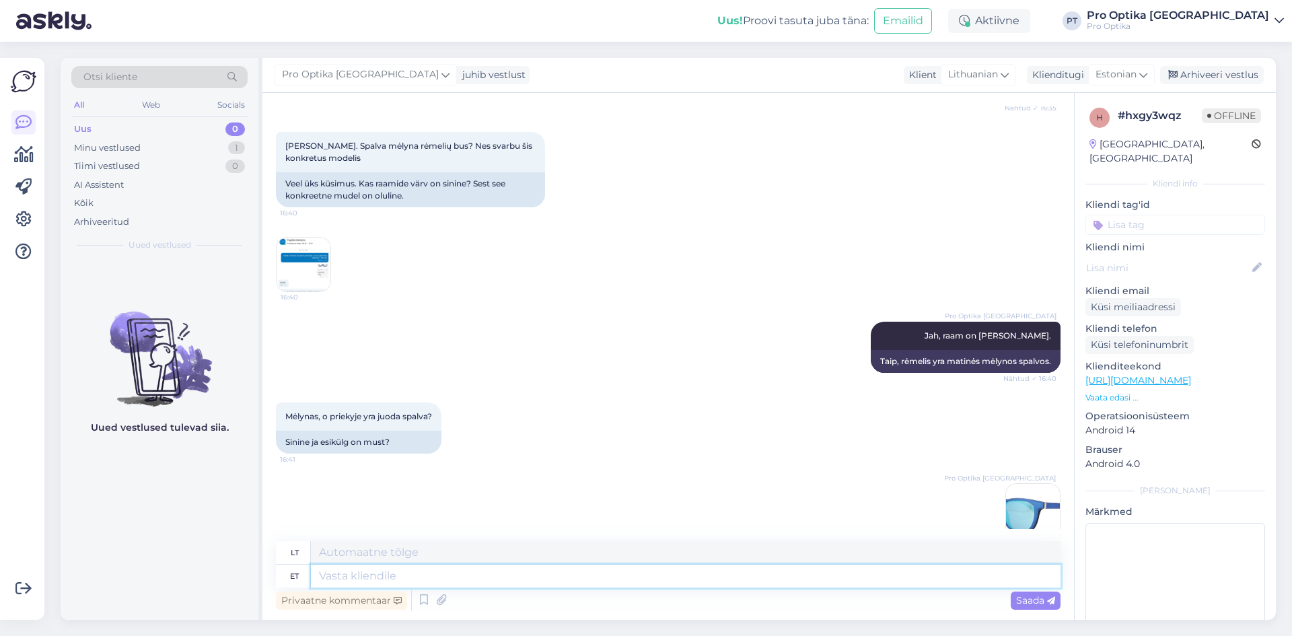
click at [612, 580] on textarea at bounding box center [686, 576] width 750 height 23
type textarea "Kui"
type textarea "Jei"
type textarea "Kui clip-on"
type textarea "Jei prisegamas"
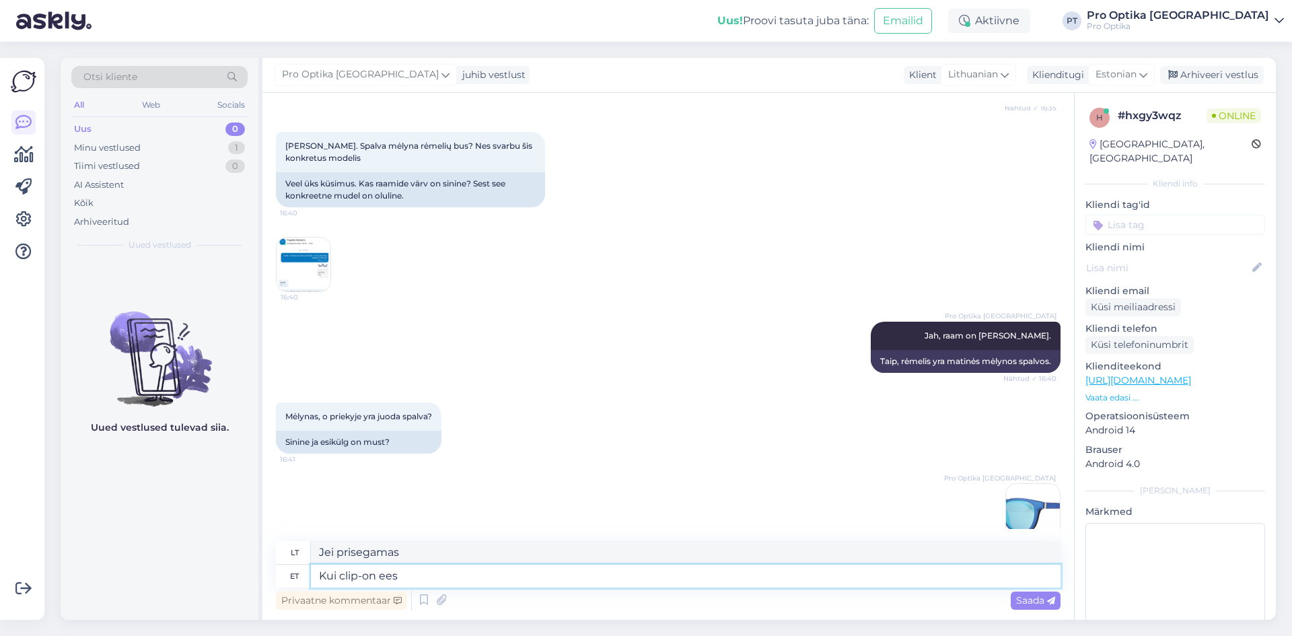
type textarea "Kui clip-on ees e"
type textarea "Jei prisegiklis yra priekyje"
type textarea "Kui clip-on ees ei ol"
type textarea "Jei užsegamas priekis ne"
type textarea "Kui clip-on ees ei ole"
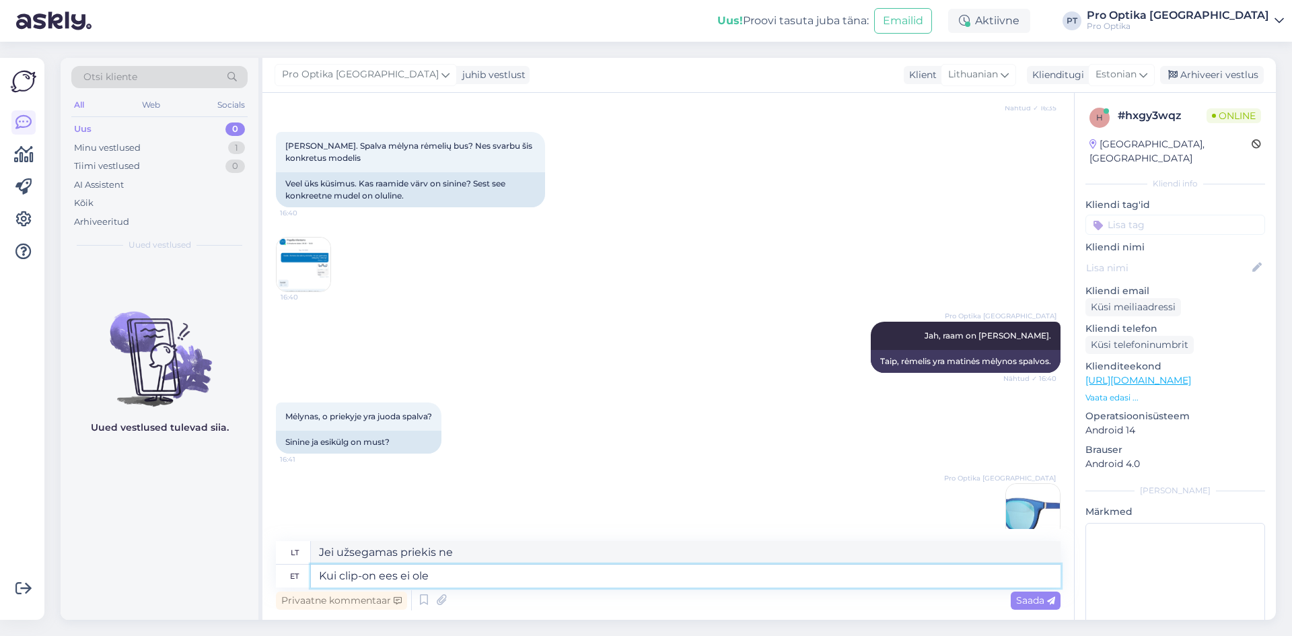
type textarea "Jei prisegiklis nėra priekyje"
type textarea "Kui clip-on ees ei ole, si"
type textarea "Jei segtukas nėra priekyje,"
type textarea "Kui clip-on ees ei ole, siis on"
type textarea "Jei priekyje nėra užsegimo, tada"
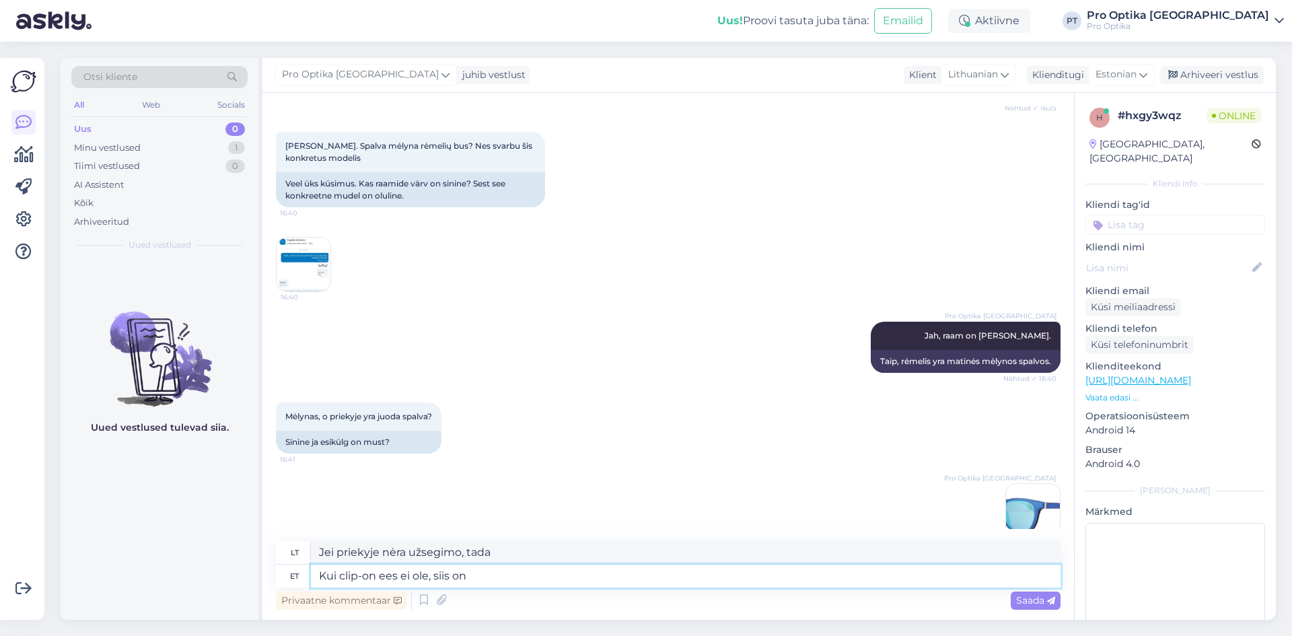
type textarea "Kui clip-on ees ei ole, siis on e"
type textarea "Jei užsegimas nėra priekyje, vadinasi, jis yra"
type textarea "Kui clip-on ees ei ole, siis on raami e"
type textarea "Jei užsegimas nėra priekyje, rėmelis yra"
type textarea "Kui clip-on ees ei ole, siis on raami esikülg m"
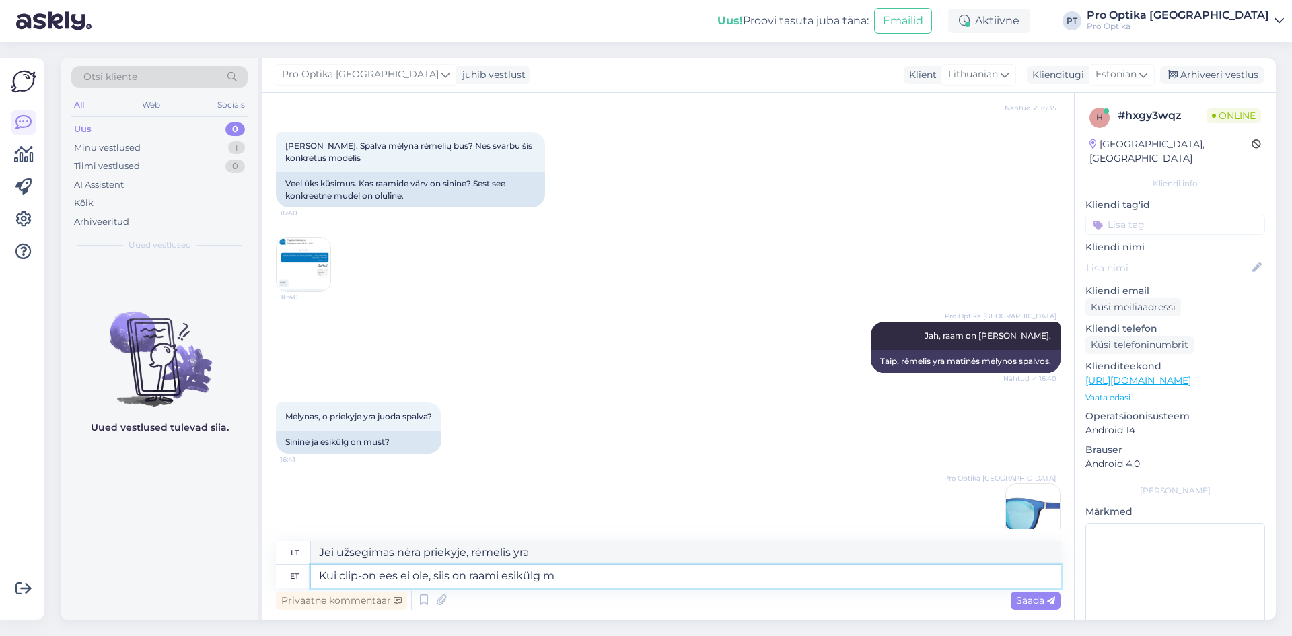
type textarea "Jei segtukas nėra priekyje, tai rėmo priekis yra"
type textarea "Kui clip-on ees ei ole, siis on raami esikülg musta v"
type textarea "Jei priekyje nėra segtuko, rėmo priekinė [PERSON_NAME] juoda."
type textarea "Kui clip-on ees ei ole, siis on raami esikülg musta värvi."
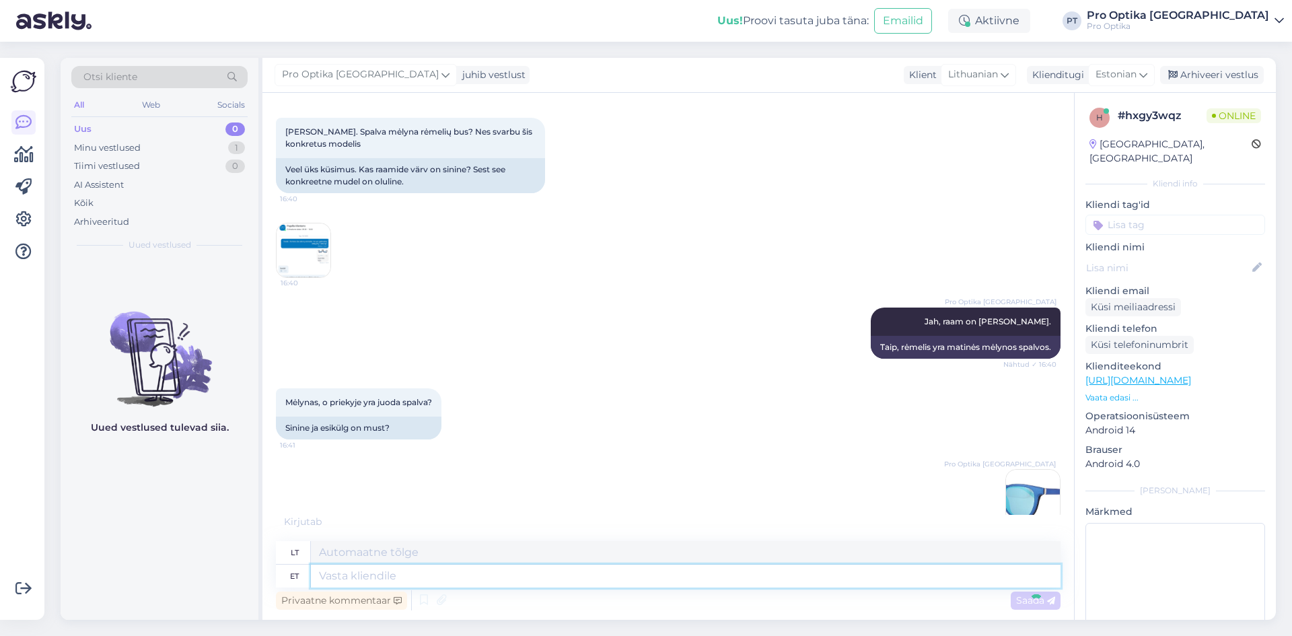
scroll to position [1298, 0]
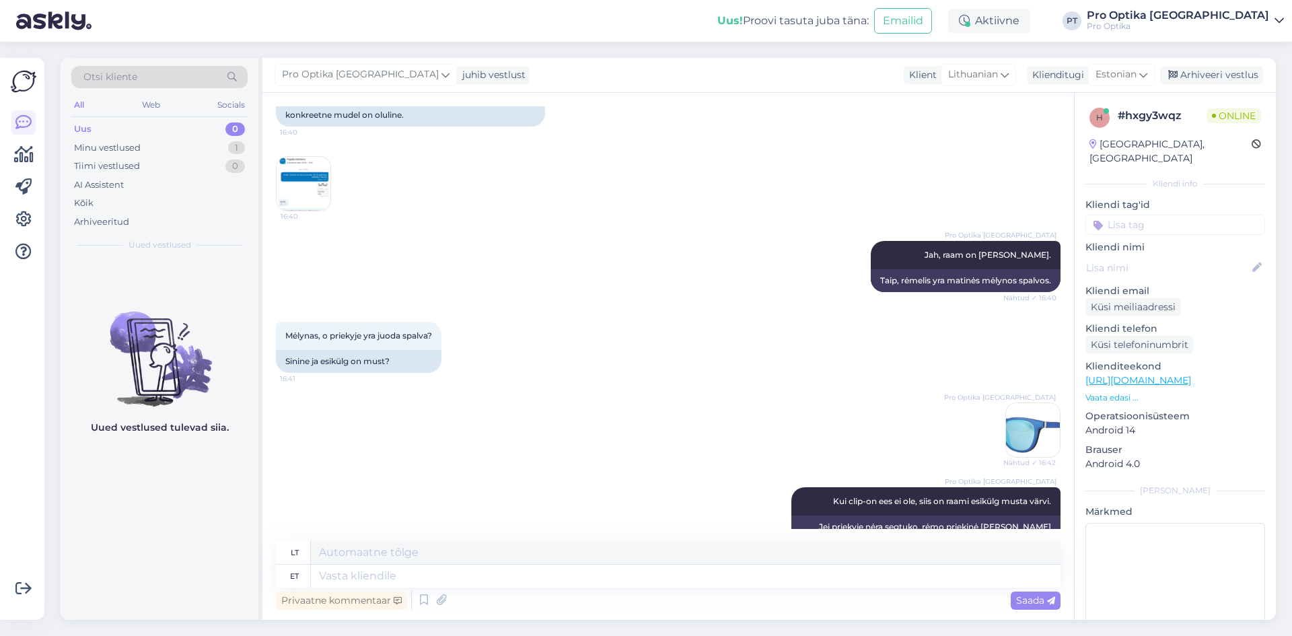
click at [116, 503] on div "Uued vestlused tulevad siia." at bounding box center [160, 439] width 198 height 361
click at [256, 526] on div "Uued vestlused tulevad siia." at bounding box center [160, 439] width 198 height 361
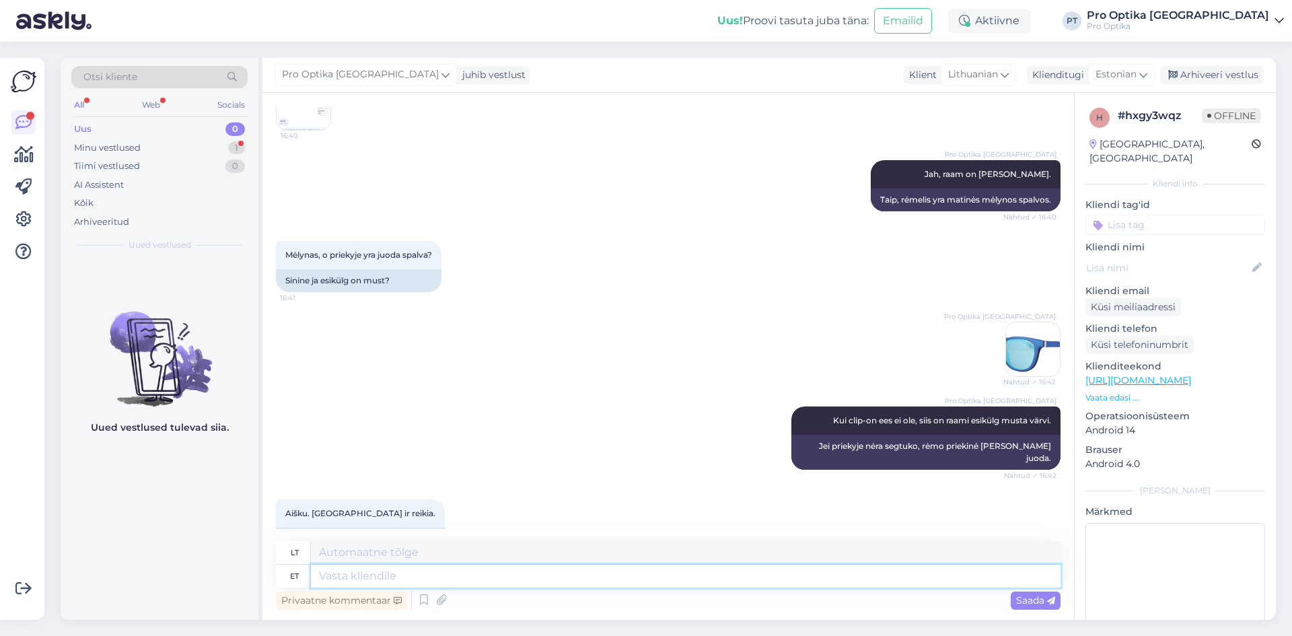
click at [411, 581] on textarea at bounding box center [686, 576] width 750 height 23
type textarea "Rõõm k"
type textarea "Džiaugsmas"
type textarea "Rõõm kuulda!"
type textarea "Džiaugiuosi girdėdamas!"
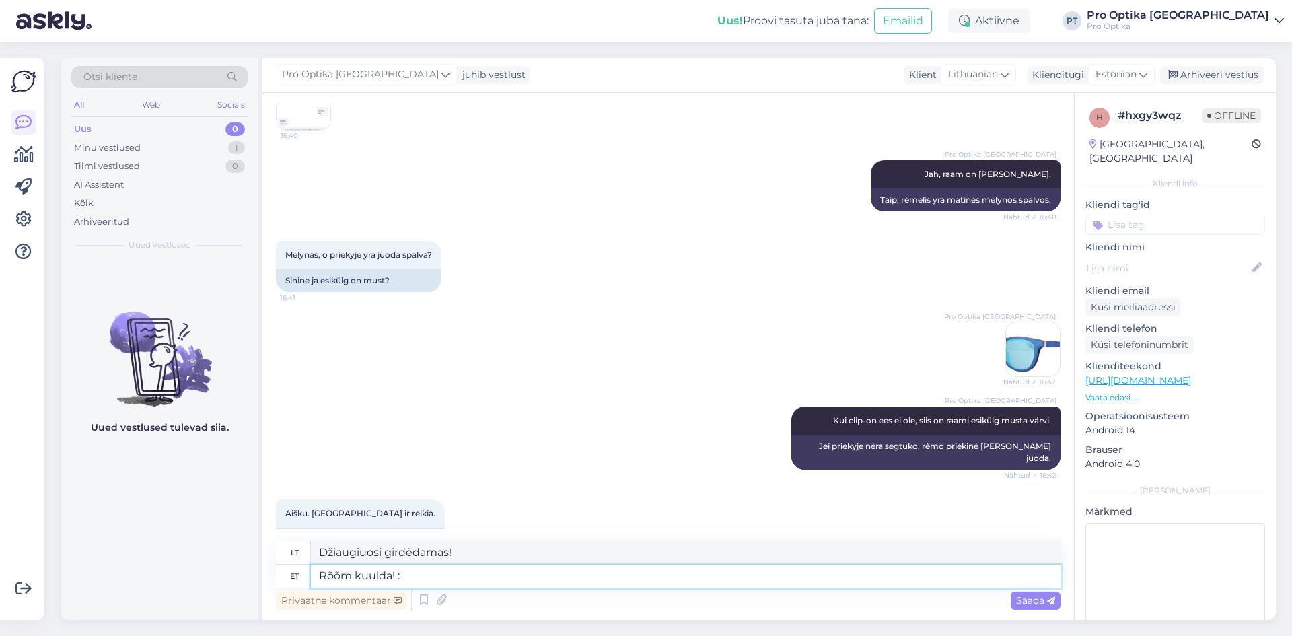
type textarea "Rõõm kuulda! :)"
type textarea "Malonu girdėti! :)"
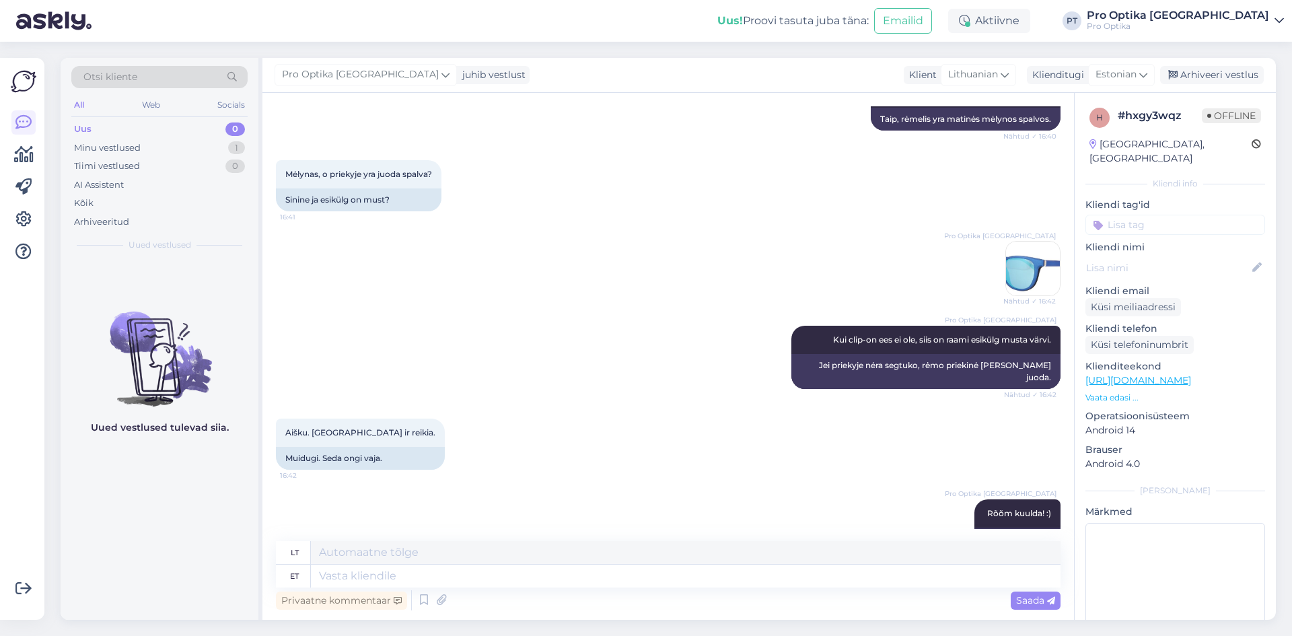
click at [228, 543] on div "Uued vestlused tulevad siia." at bounding box center [160, 439] width 198 height 361
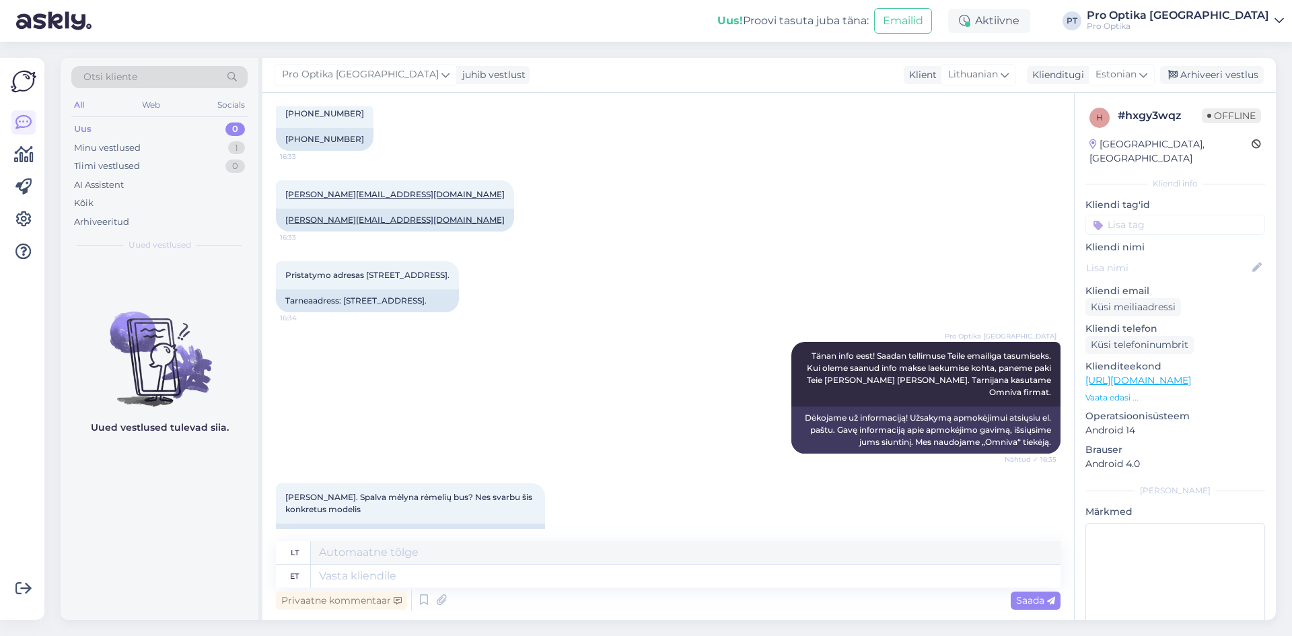
scroll to position [853, 0]
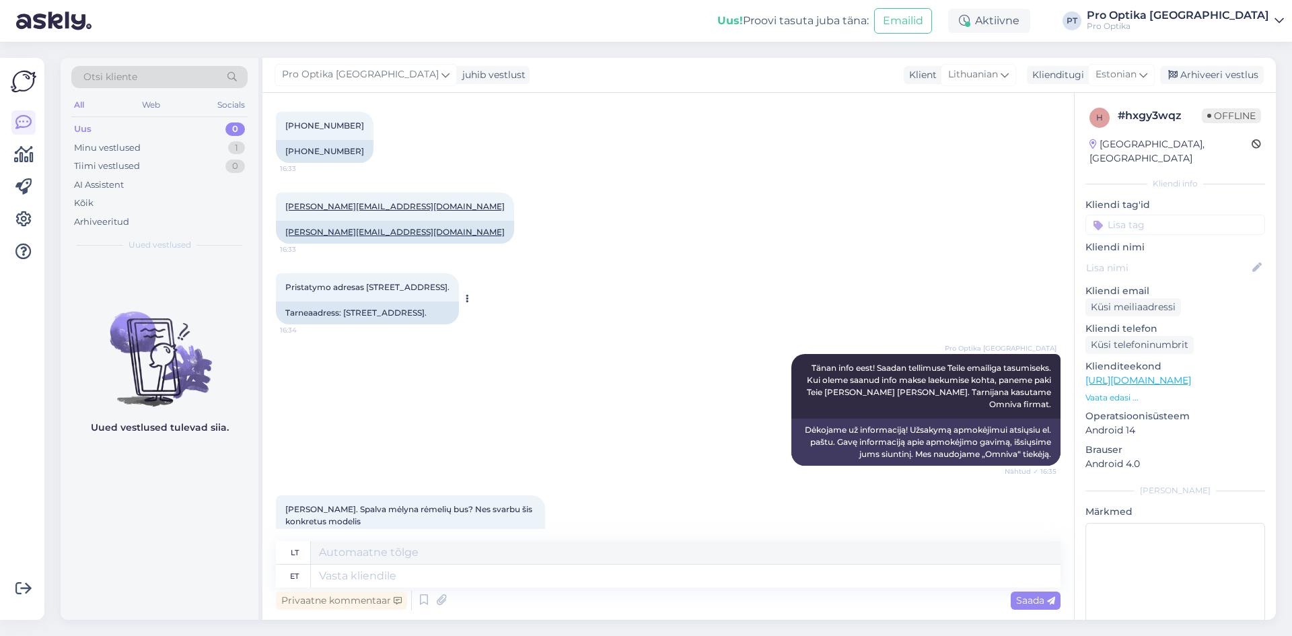
drag, startPoint x: 420, startPoint y: 301, endPoint x: 345, endPoint y: 308, distance: 75.1
click at [345, 308] on div "Tarneaadress: [STREET_ADDRESS]." at bounding box center [367, 313] width 183 height 23
copy div "Justiniškės 28A-44"
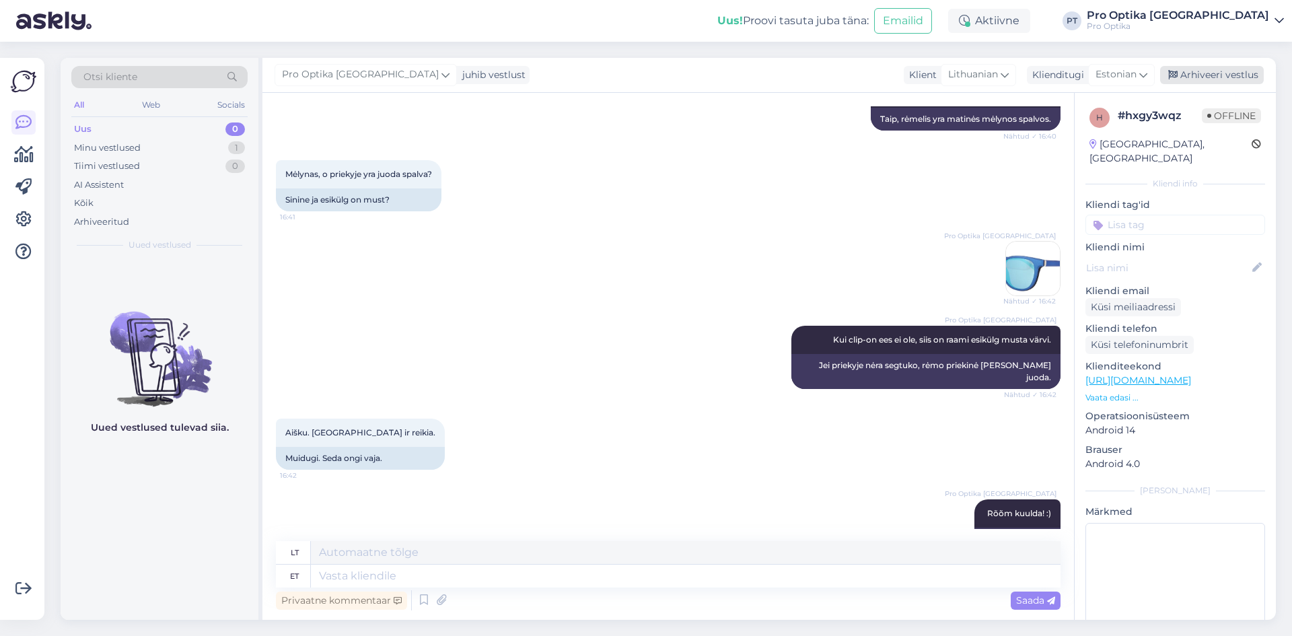
click at [1229, 75] on div "Arhiveeri vestlus" at bounding box center [1212, 75] width 104 height 18
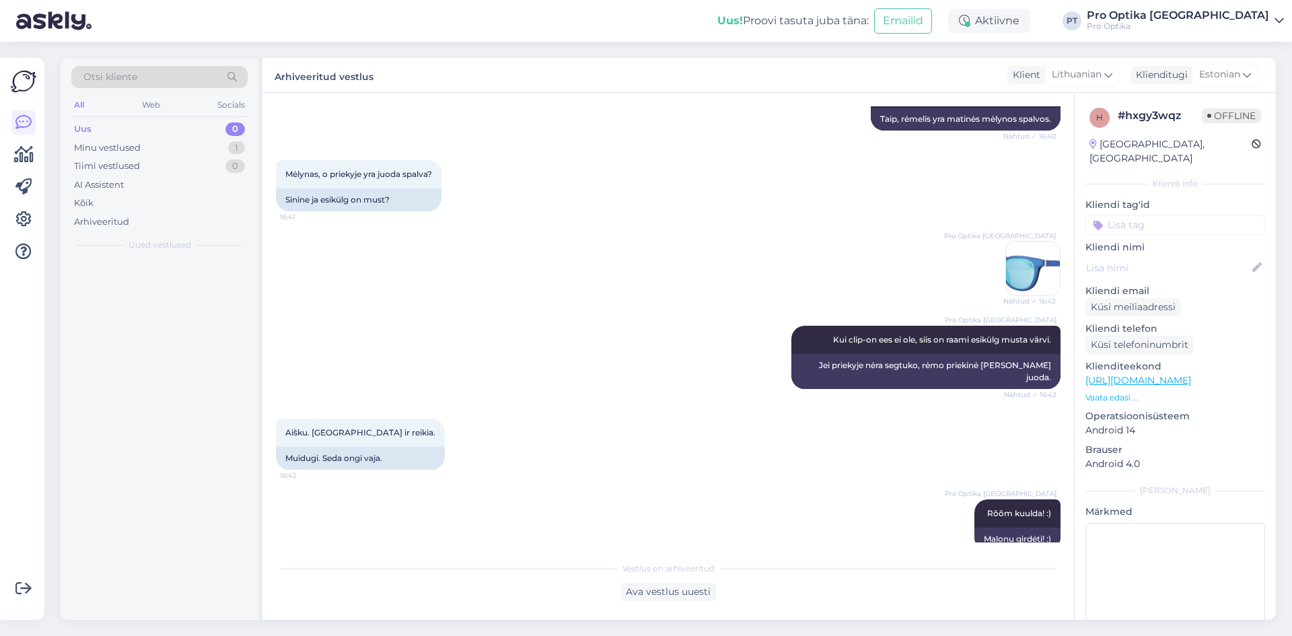
scroll to position [1446, 0]
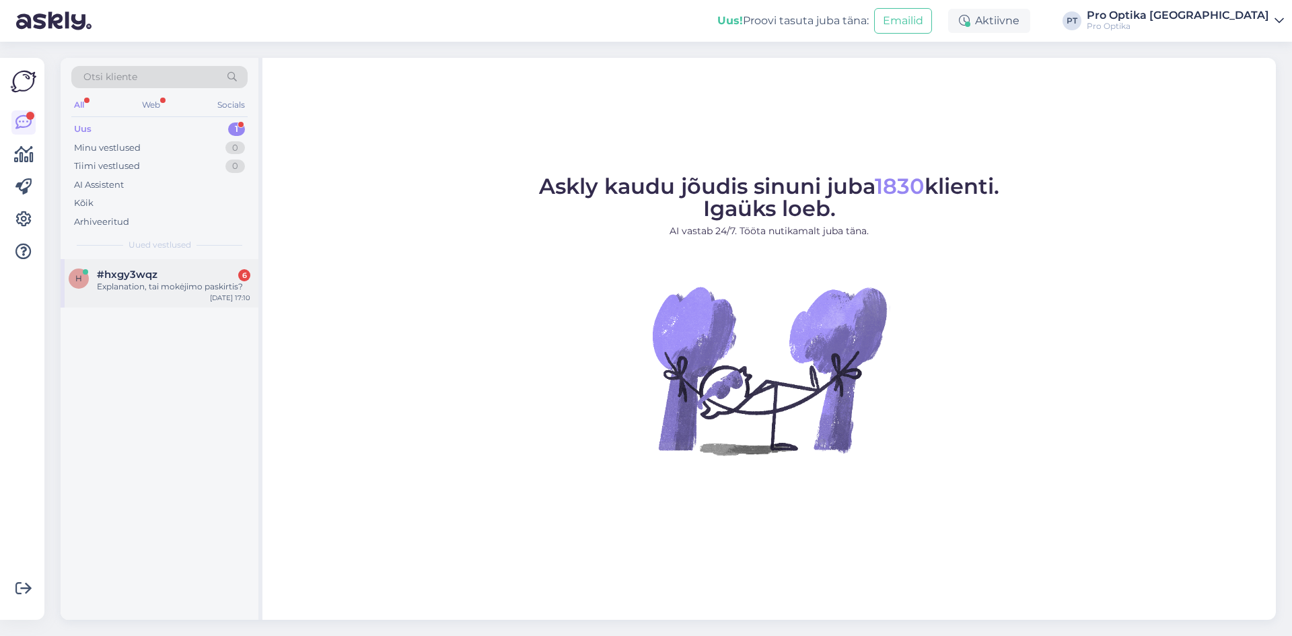
click at [110, 277] on span "#hxgy3wqz" at bounding box center [127, 275] width 61 height 12
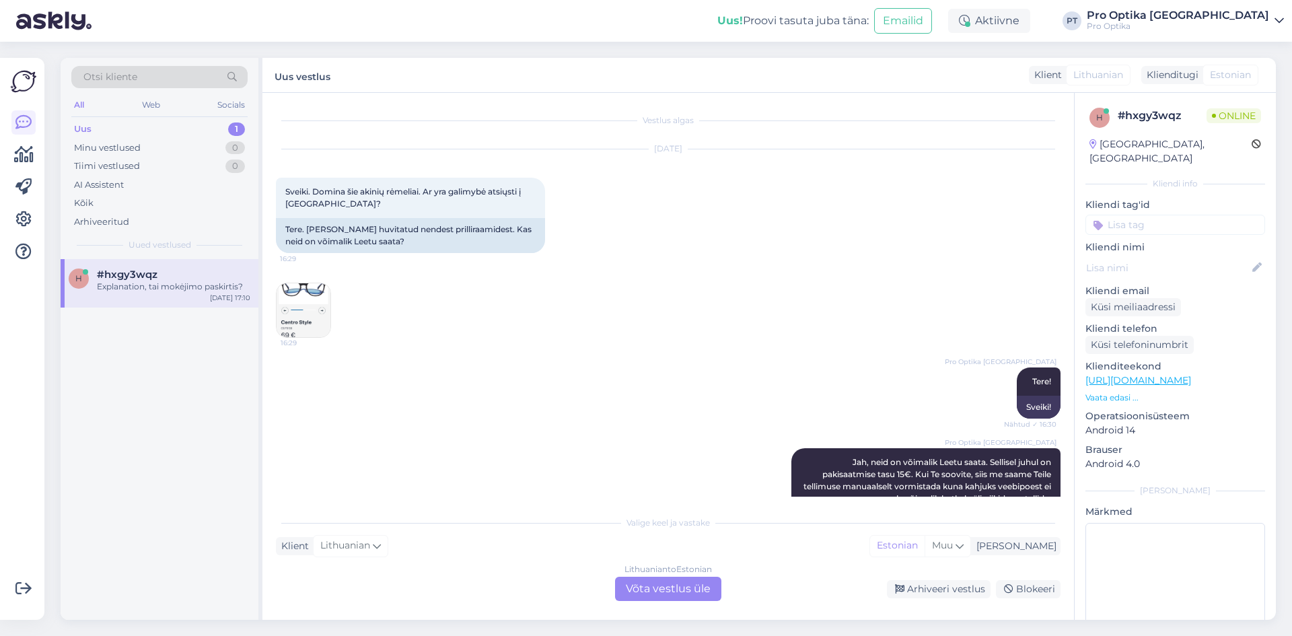
scroll to position [1882, 0]
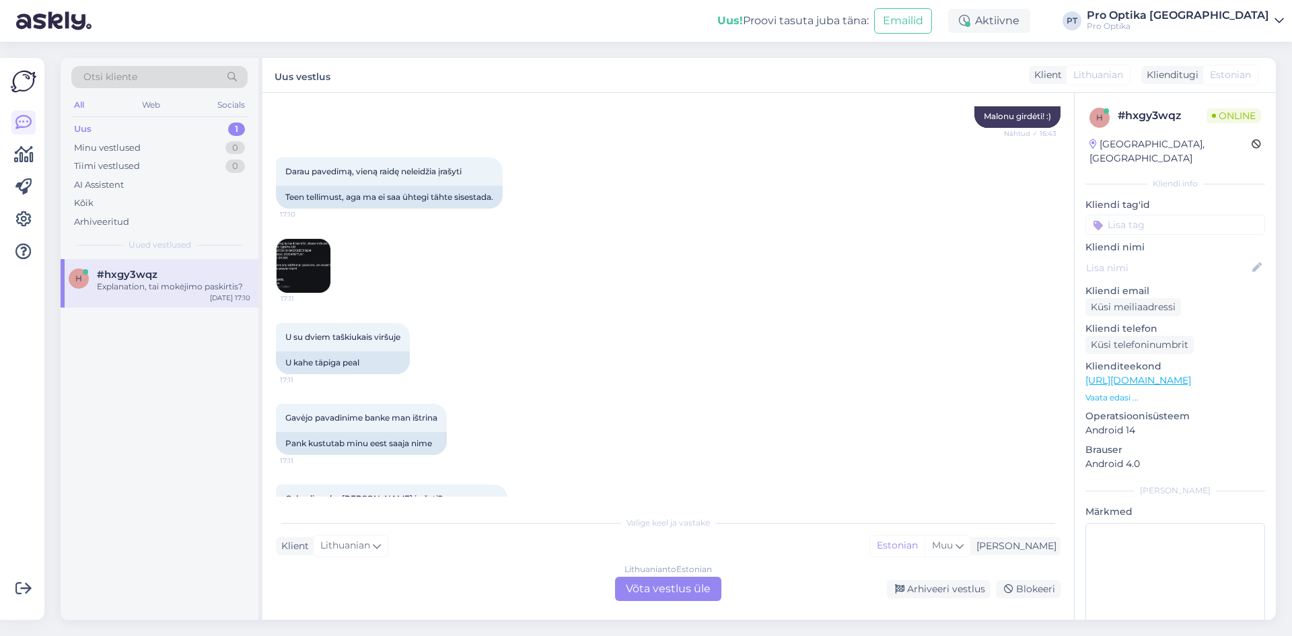
click at [664, 586] on div "Lithuanian to Estonian Võta vestlus üle" at bounding box center [668, 589] width 106 height 24
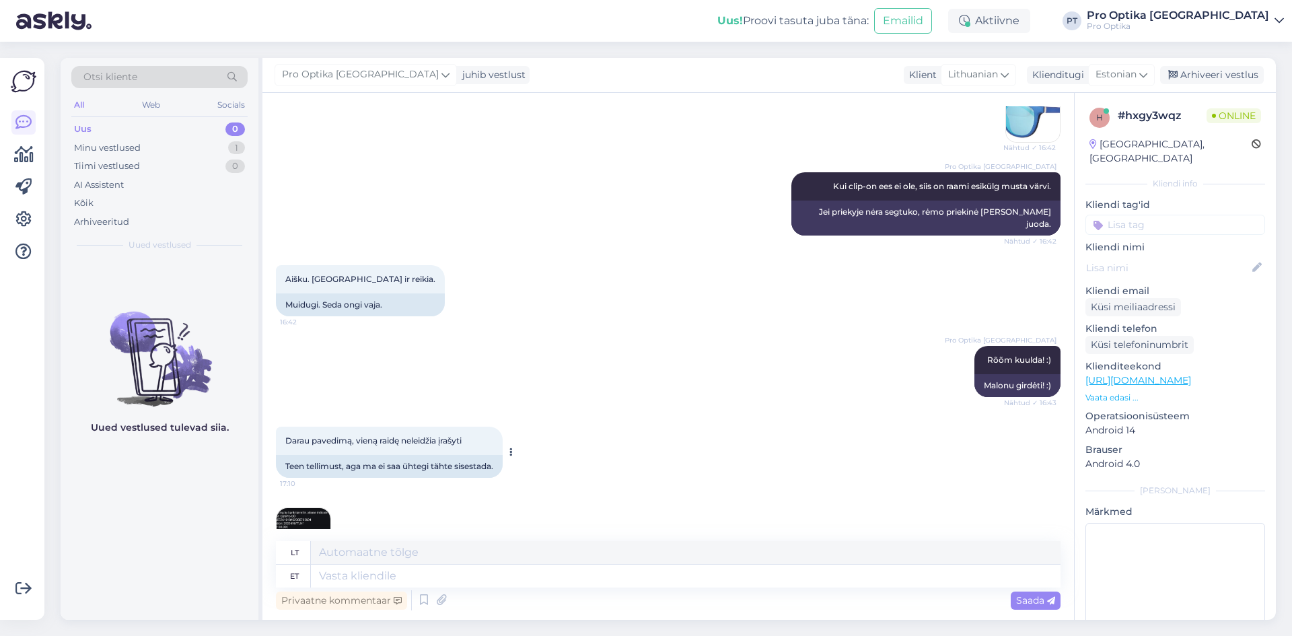
scroll to position [1680, 0]
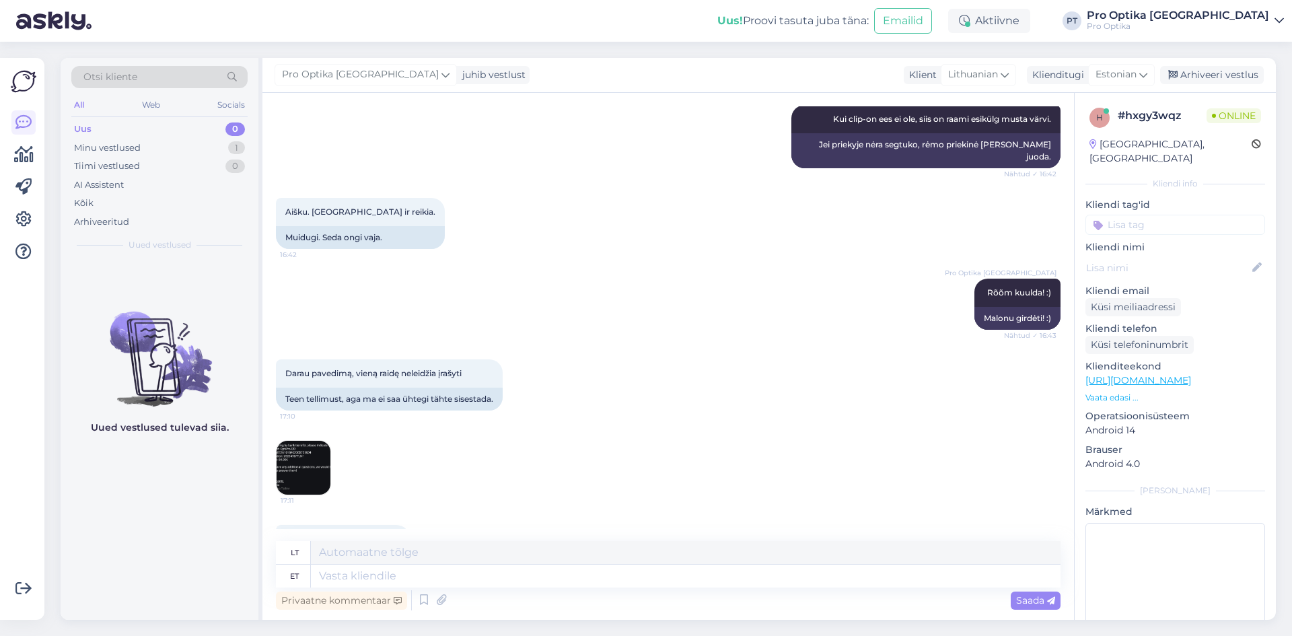
click at [310, 441] on img at bounding box center [304, 468] width 54 height 54
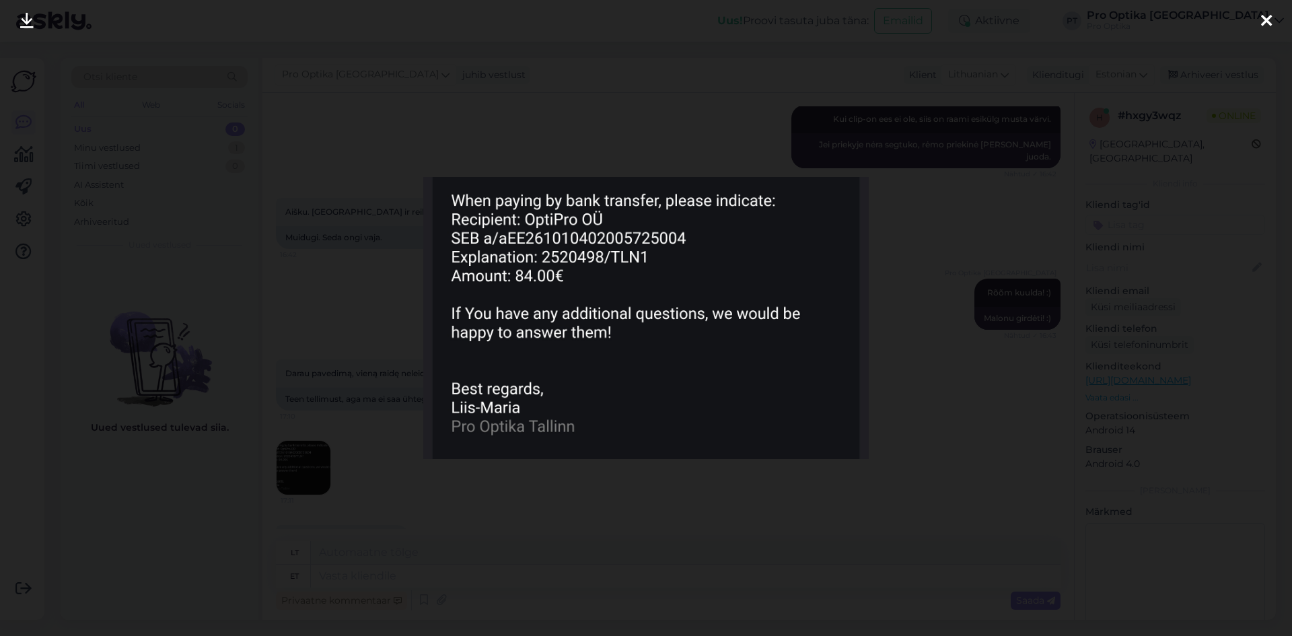
drag, startPoint x: 615, startPoint y: 573, endPoint x: 610, endPoint y: 561, distance: 13.0
click at [615, 571] on div at bounding box center [646, 318] width 1292 height 636
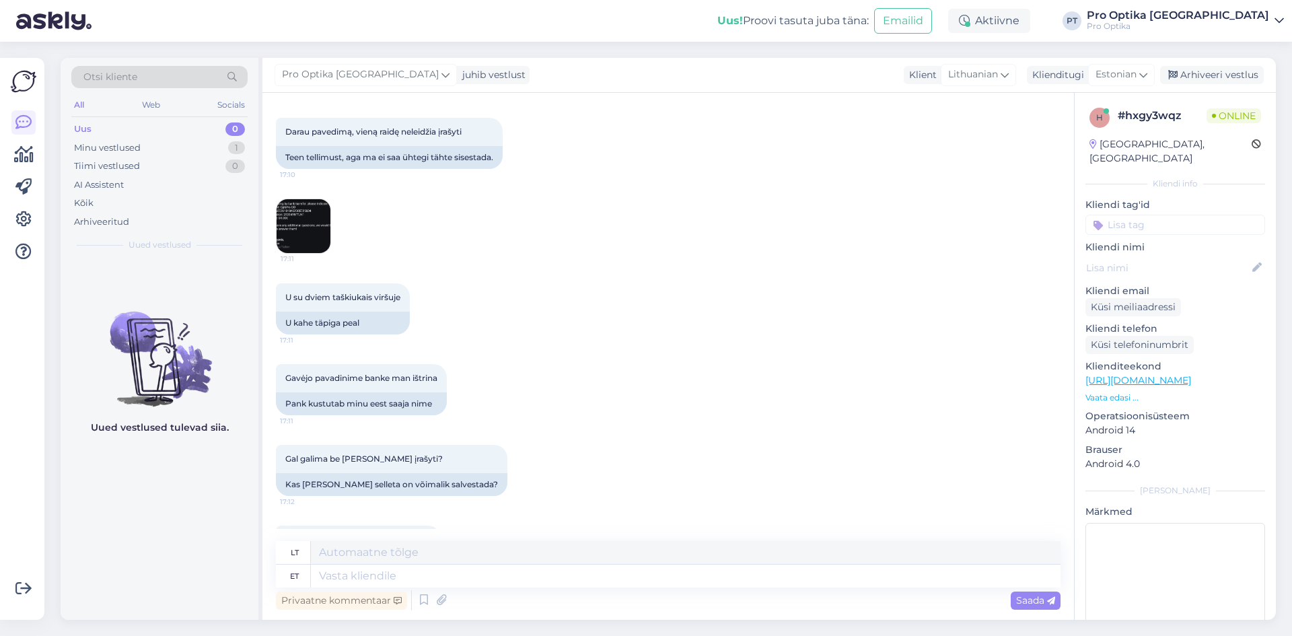
scroll to position [1948, 0]
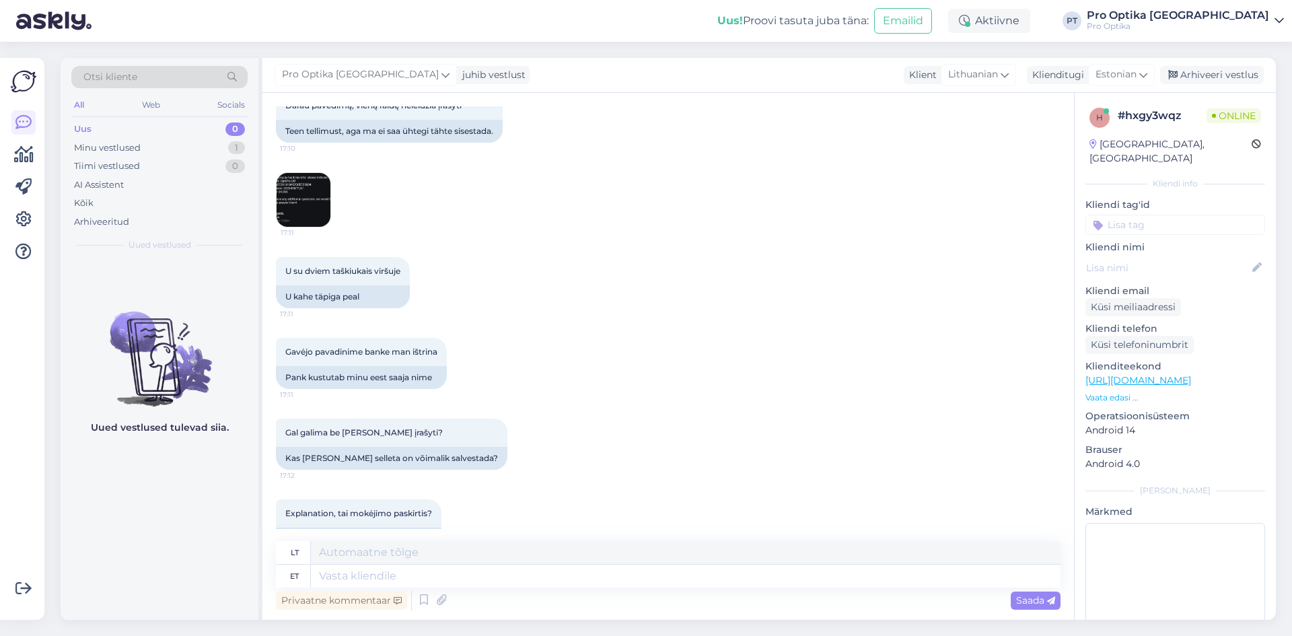
click at [370, 588] on div "Privaatne kommentaar Saada" at bounding box center [668, 601] width 785 height 26
click at [379, 573] on textarea at bounding box center [686, 576] width 750 height 23
type textarea "M"
type textarea "Kahjuks"
type textarea "Deja"
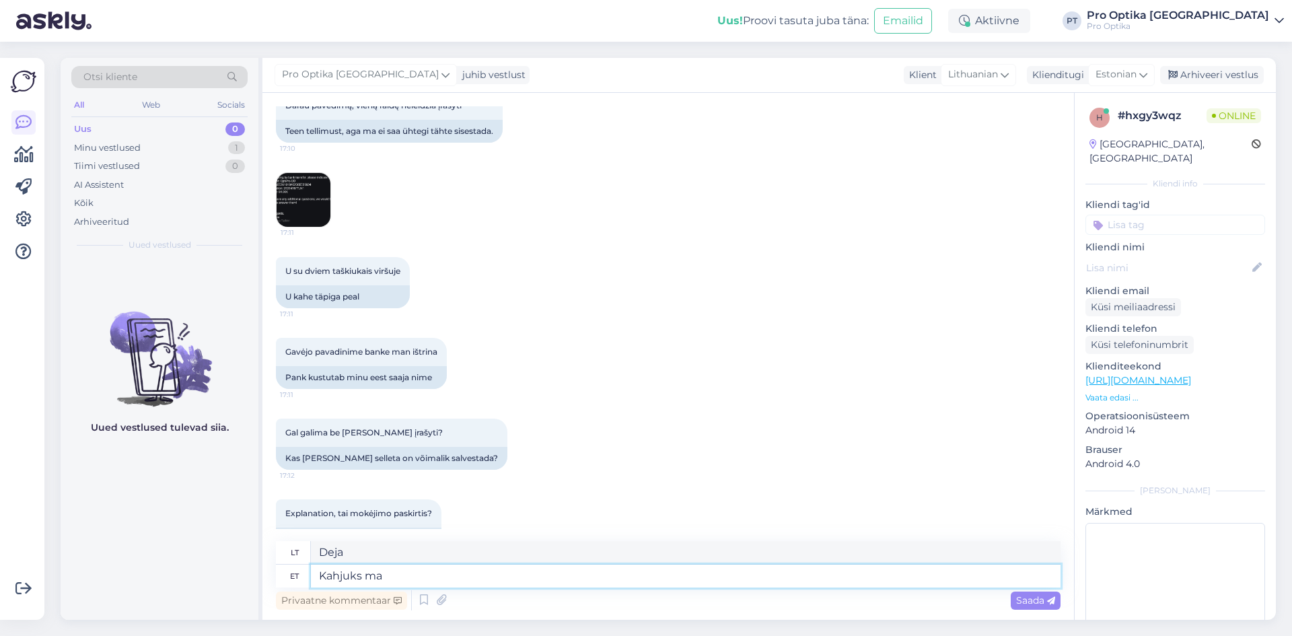
type textarea "Kahjuks ma e"
type textarea "Deja, aš"
type textarea "Kahjuks ma ei os"
type textarea "Deja, aš ne"
type textarea "Kahjuks ma ei oska"
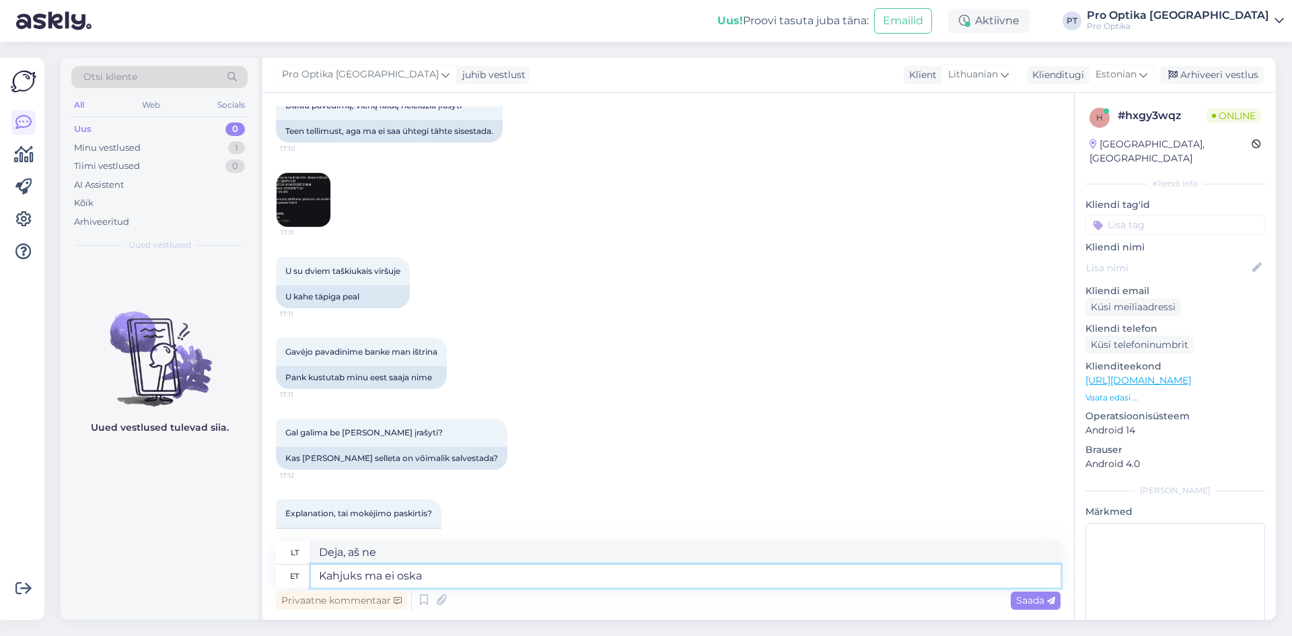
type textarea "Deja, negaliu."
type textarea "Kahjuks ma ei oska nendele k"
type textarea "Deja, negaliu į juos atsakyti."
type textarea "Kahjuks ma ei oska nendele küsimustele vas"
type textarea "Deja, į šiuos klausimus atsakymų nežinau."
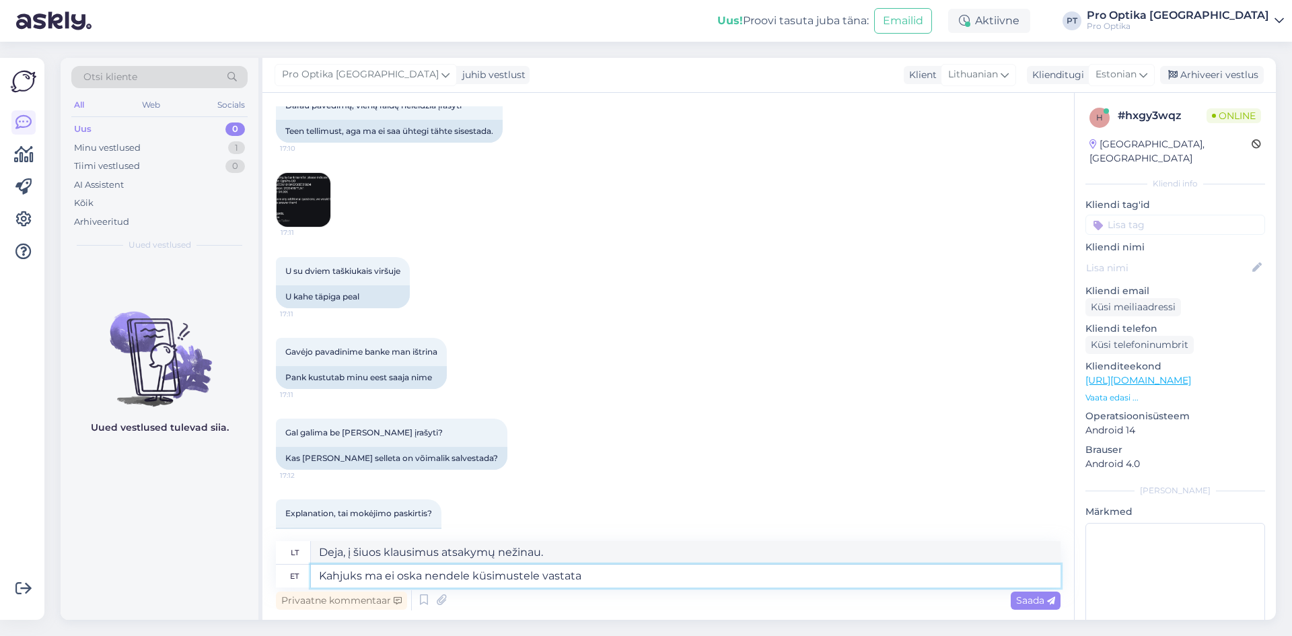
type textarea "Kahjuks ma ei oska nendele küsimustele vastata k"
type textarea "Deja, į šiuos klausimus negaliu atsakyti."
type textarea "Kahjuks ma ei oska nendele küsimustele vastata kuna m"
type textarea "Deja, negaliu atsakyti į šiuos klausimus, nes"
type textarea "Kahjuks ma ei oska nendele küsimustele vastata kuna pangad on"
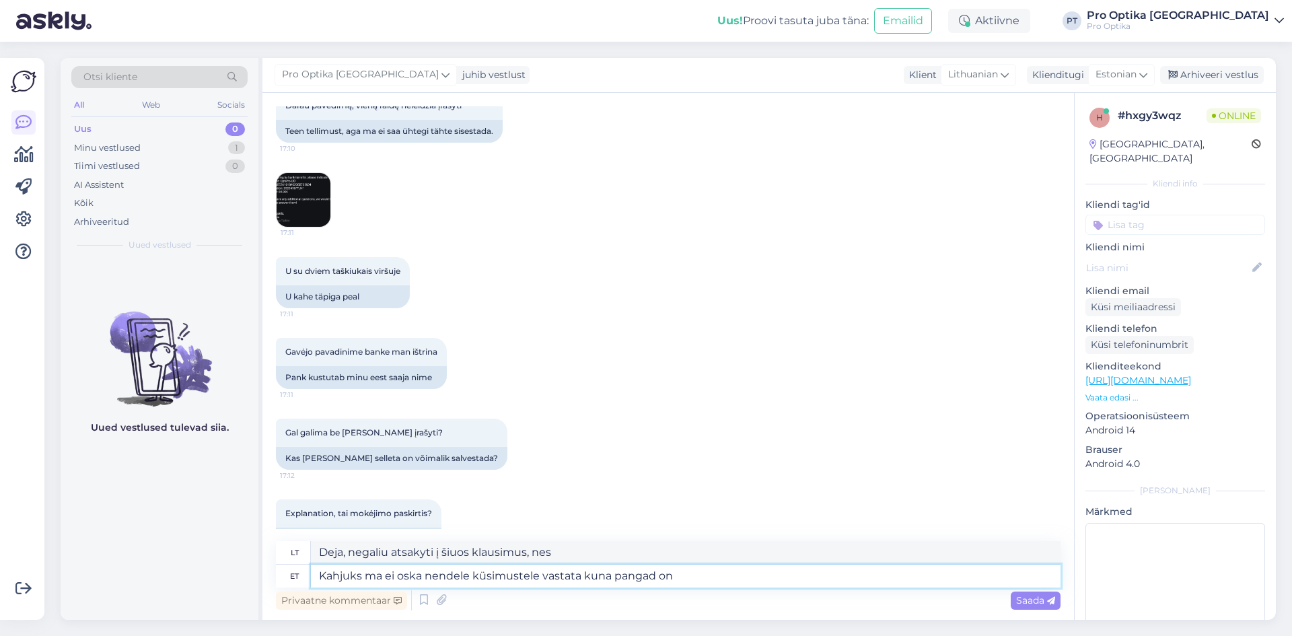
type textarea "Deja, negaliu atsakyti į šiuos klausimus, nes bankai..."
type textarea "Kahjuks ma ei oska nendele küsimustele vastata kuna pangad on erinevad."
type textarea "Deja, negaliu atsakyti į šiuos klausimus, nes bankai yra skirtingi."
type textarea "Kahjuks ma ei oska nendele küsimustele vastata kuna pangad on erinevad. Oluline…"
type textarea "Deja, negaliu atsakyti į šiuos klausimus, nes bankai yra skirtingi. [GEOGRAPHIC…"
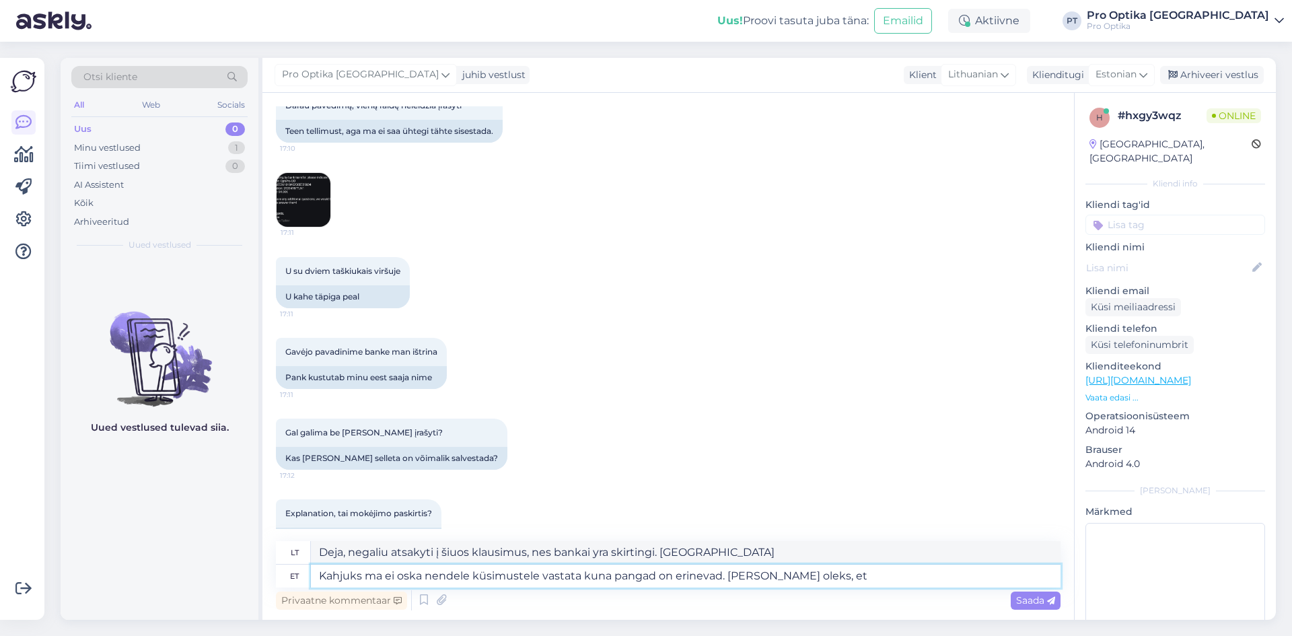
type textarea "Kahjuks ma ei oska nendele küsimustele vastata kuna pangad on erinevad. [PERSON…"
type textarea "Deja, negaliu atsakyti į šiuos klausimus, nes bankai yra skirtingi. Būtų svarbu"
type textarea "Kahjuks ma ei oska nendele küsimustele vastata kuna pangad on erinevad. Oluline…"
type textarea "Deja, negaliu atsakyti į šiuos klausimus, nes bankai yra skirtingi. Būtų svarbu…"
type textarea "Kahjuks ma ei oska nendele küsimustele vastata kuna pangad on erinevad. Oluline…"
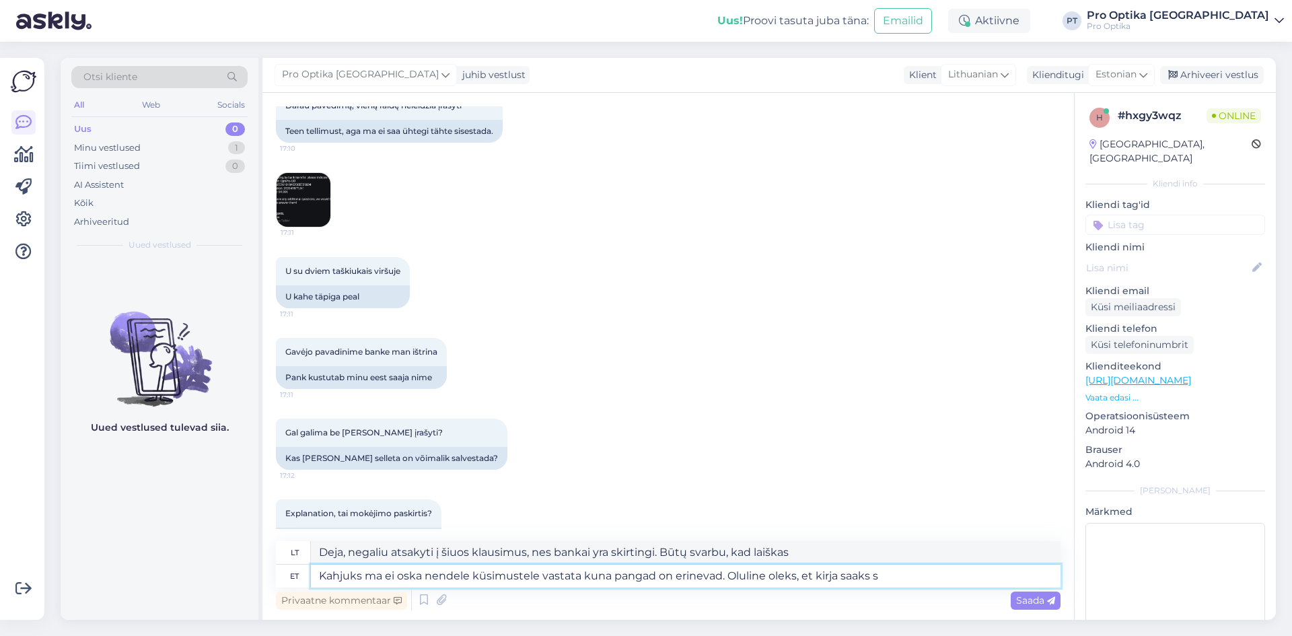
type textarea "Deja, negaliu atsakyti į šiuos klausimus, nes bankai yra skirtingi. Būtų svarbu…"
type textarea "Kahjuks ma ei oska nendele küsimustele vastata kuna pangad on erinevad. Oluline…"
type textarea "Deja, negaliu atsakyti į šiuos klausimus, nes bankai yra skirtingi. Svarbu būtų…"
paste textarea "2520498"
type textarea "Kahjuks ma ei oska nendele küsimustele vastata kuna pangad on erinevad. [PERSON…"
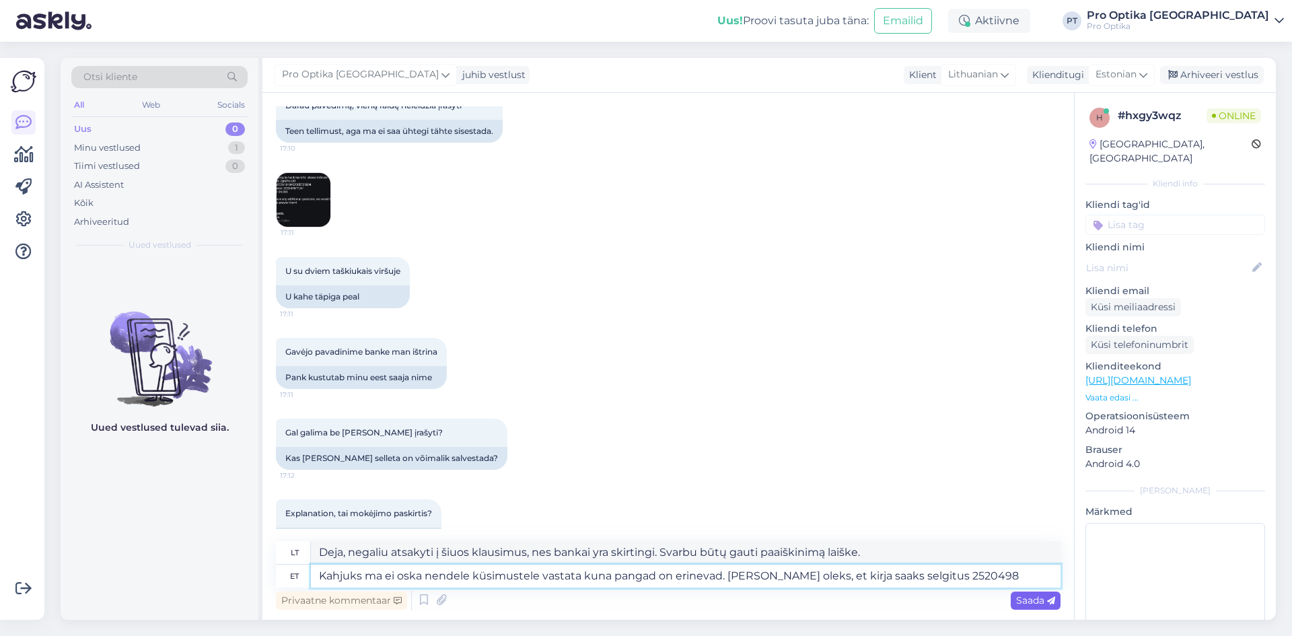
type textarea "Deja, negaliu atsakyti į šiuos klausimus, nes bankai yra skirtingi. Svarbu būtų…"
type textarea "Kahjuks ma ei oska nendele küsimustele vastata kuna pangad on erinevad. [PERSON…"
type textarea "Deja, negaliu atsakyti į šiuos klausimus, nes bankai yra skirtingi. Svarbu būtų…"
type textarea "Kahjuks ma ei oska nendele küsimustele vastata kuna pangad on erinevad. [PERSON…"
type textarea "Deja, negaliu atsakyti į šiuos klausimus, nes bankai yra skirtingi. Svarbu būtų…"
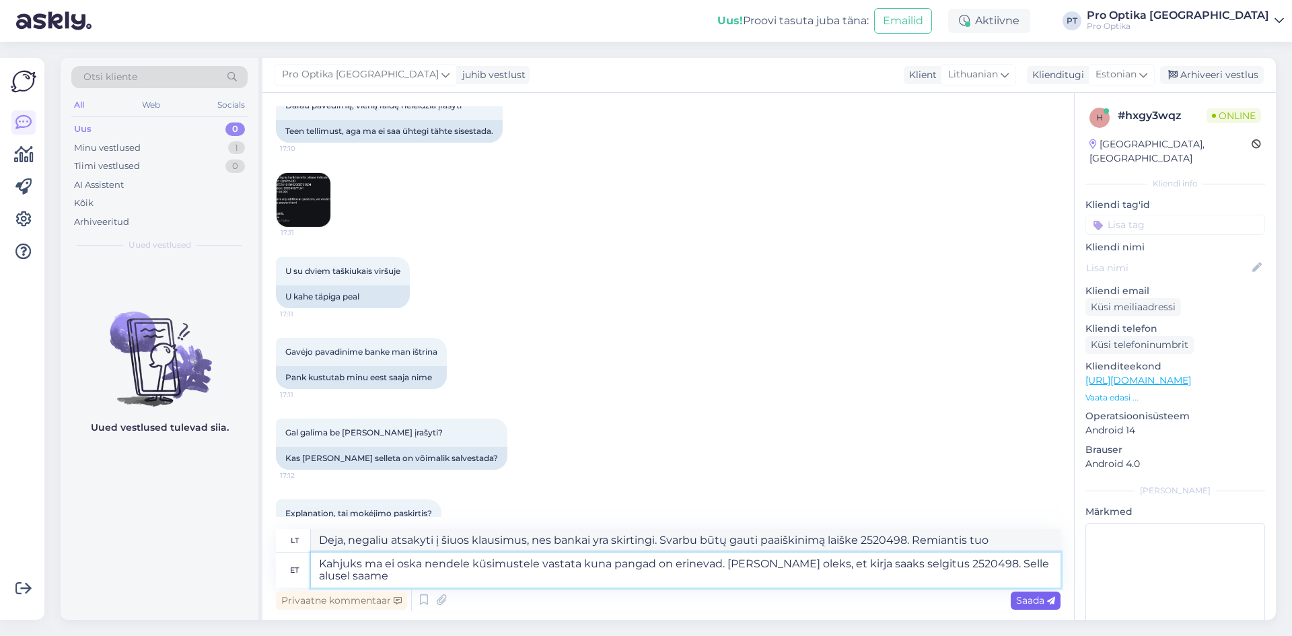
type textarea "Kahjuks ma ei oska nendele küsimustele vastata kuna pangad on erinevad. [PERSON…"
type textarea "Deja, negaliu atsakyti į šiuos klausimus, nes bankai yra skirtingi. Svarbu būtų…"
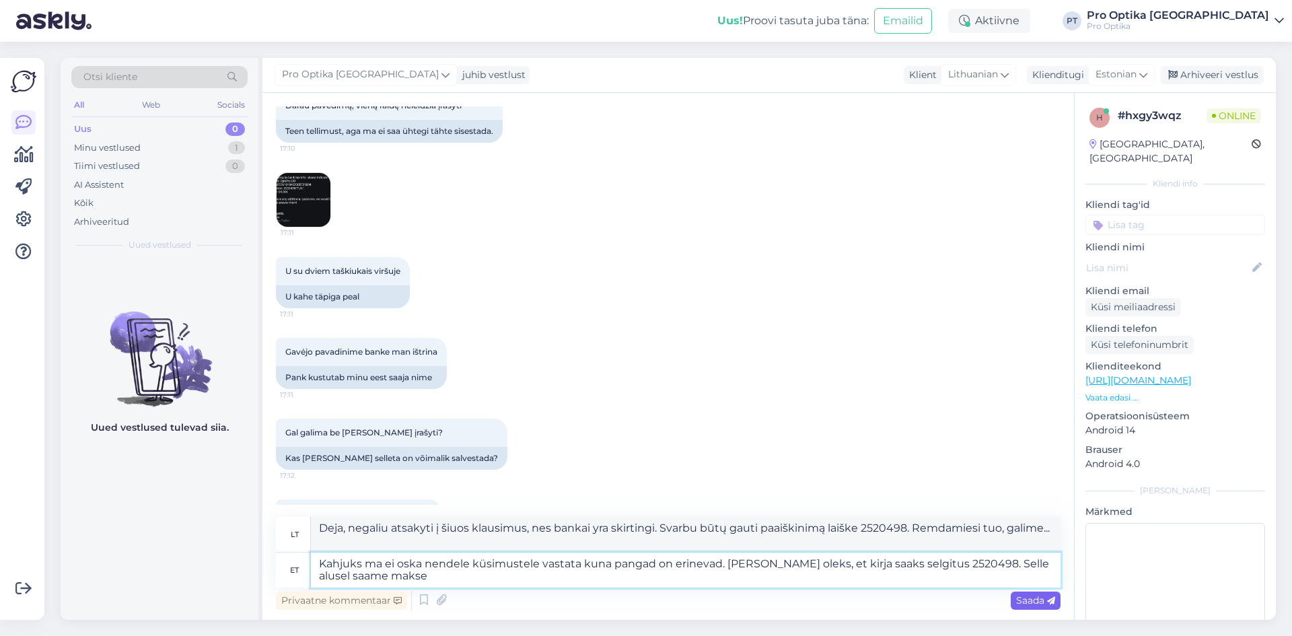
type textarea "Kahjuks ma ei oska nendele küsimustele vastata kuna pangad on erinevad. [PERSON…"
type textarea "Deja, negaliu atsakyti į šiuos klausimus, nes bankai skiriasi. Svarbu būtų gaut…"
type textarea "Kahjuks ma ei oska nendele küsimustele vastata kuna pangad on erinevad. [PERSON…"
type textarea "Deja, negaliu atsakyti į šiuos klausimus, nes bankai skiriasi. Svarbu būtų gaut…"
type textarea "Kahjuks ma ei oska nendele küsimustele vastata kuna pangad on erinevad. [PERSON…"
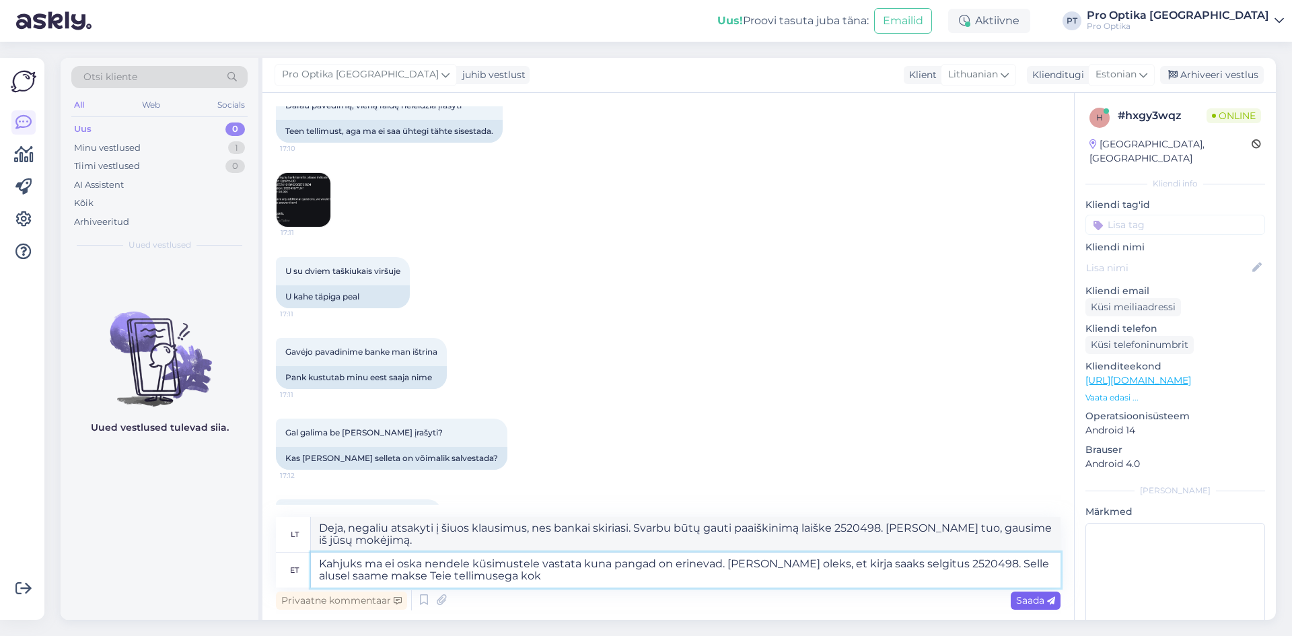
type textarea "Deja, negaliu atsakyti į šiuos klausimus, nes bankai skiriasi. Svarbu būtų gaut…"
type textarea "Kahjuks ma ei oska nendele küsimustele vastata kuna pangad on erinevad. [PERSON…"
type textarea "Deja, negaliu atsakyti į šiuos klausimus, nes bankai skiriasi. Svarbu būtų gaut…"
type textarea "Kahjuks ma ei oska nendele küsimustele vastata kuna pangad on erinevad. [PERSON…"
type textarea "Deja, negaliu atsakyti į šiuos klausimus, nes bankai skiriasi. Svarbu būtų laiš…"
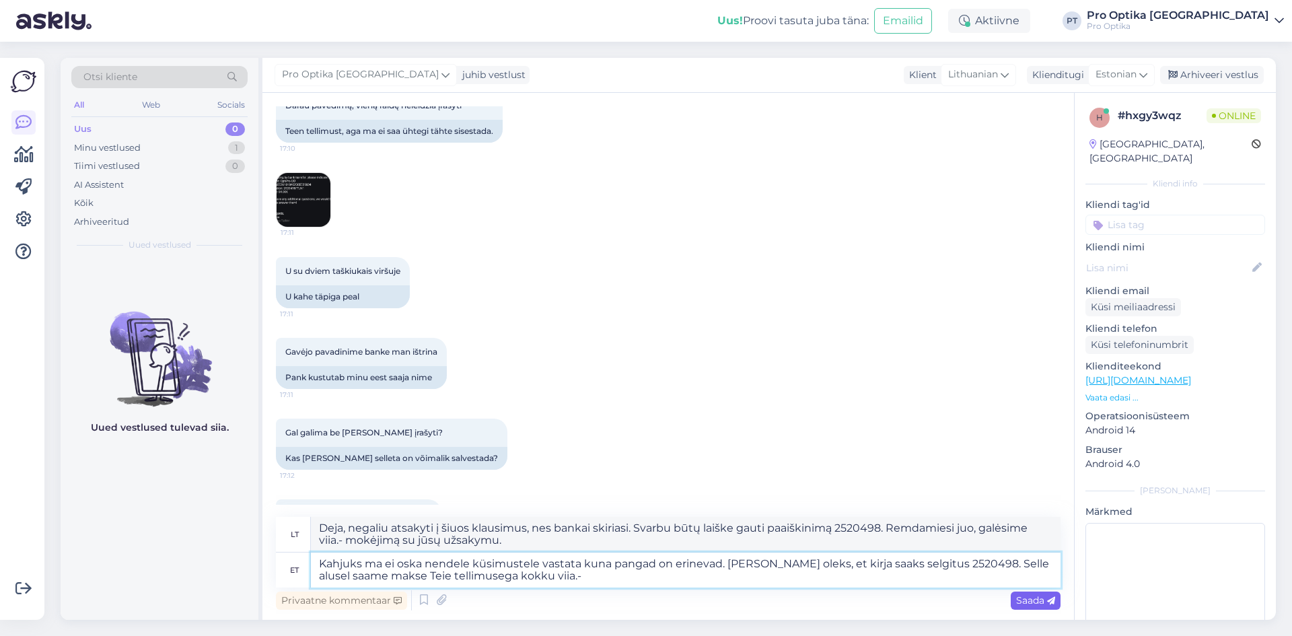
type textarea "Kahjuks ma ei oska nendele küsimustele vastata kuna pangad on erinevad. [PERSON…"
type textarea "Deja, negaliu atsakyti į šiuos klausimus, nes bankai skiriasi. Svarbu būtų laiš…"
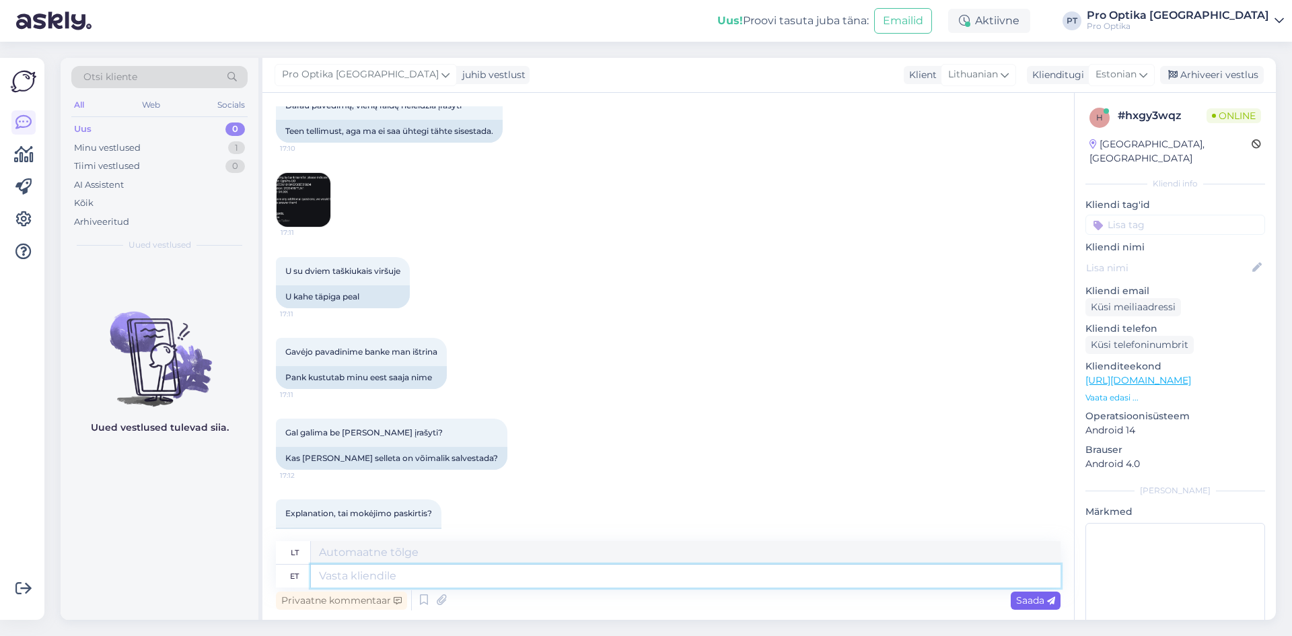
scroll to position [2089, 0]
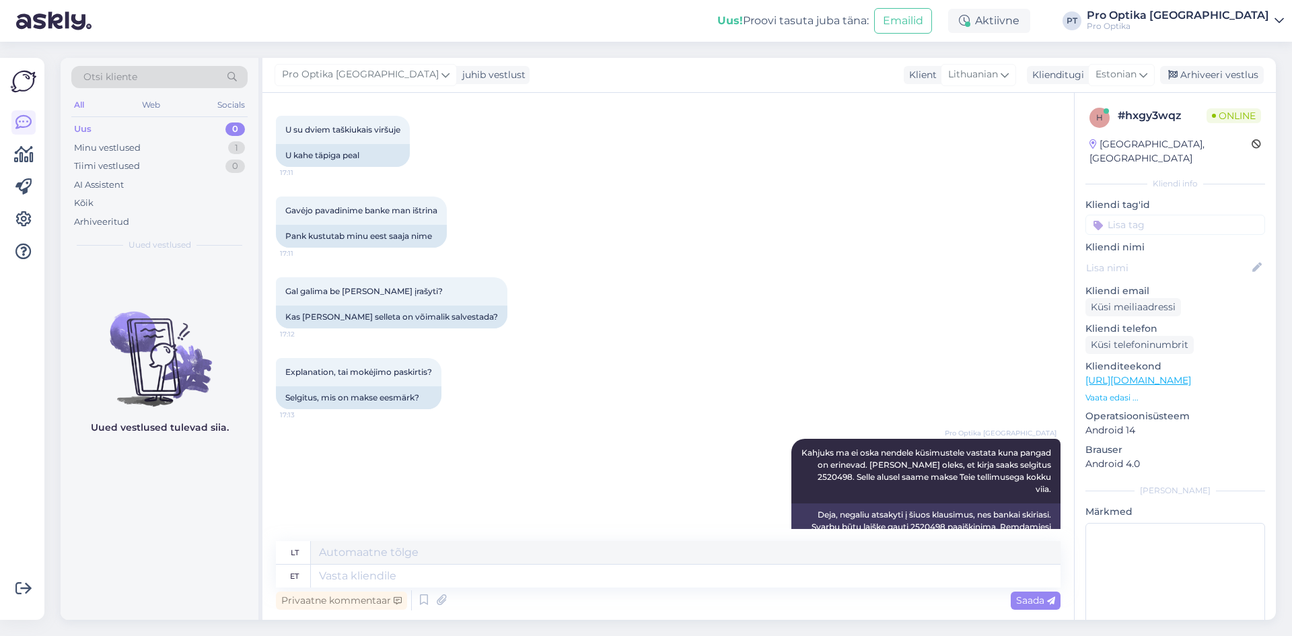
click at [217, 497] on div "Uued vestlused tulevad siia." at bounding box center [160, 439] width 198 height 361
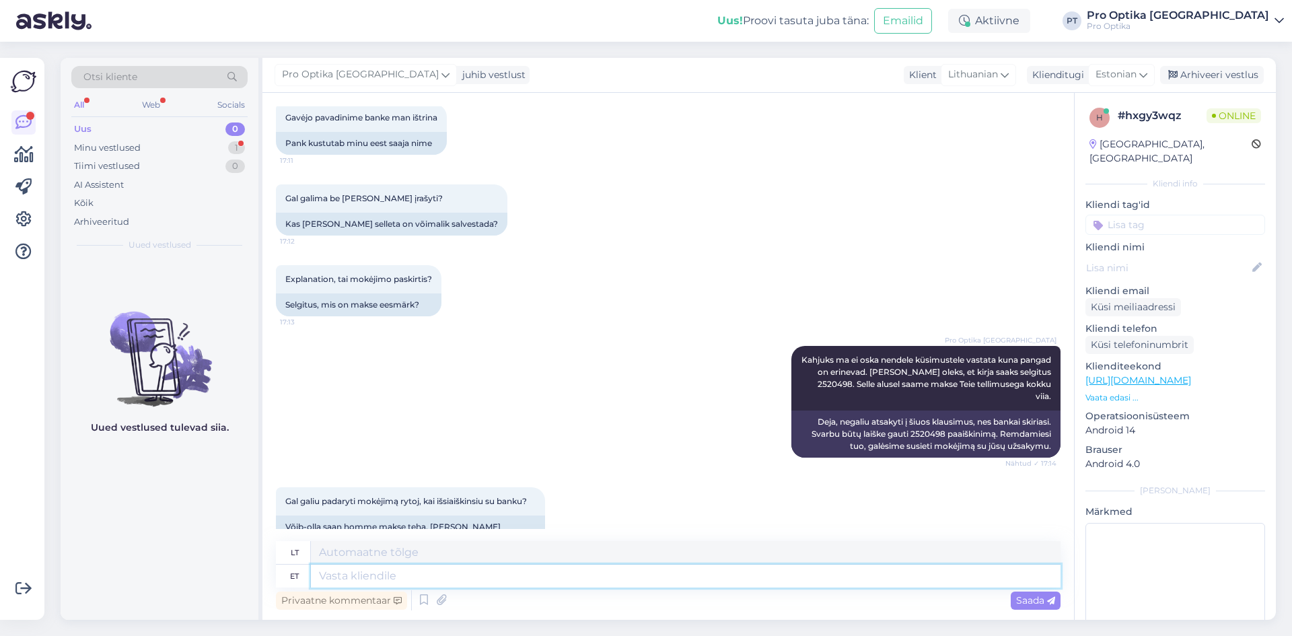
click at [450, 580] on textarea at bounding box center [686, 576] width 750 height 23
type textarea "Sobib"
type textarea "Tinka"
type textarea "Sobib."
type textarea "Tinka."
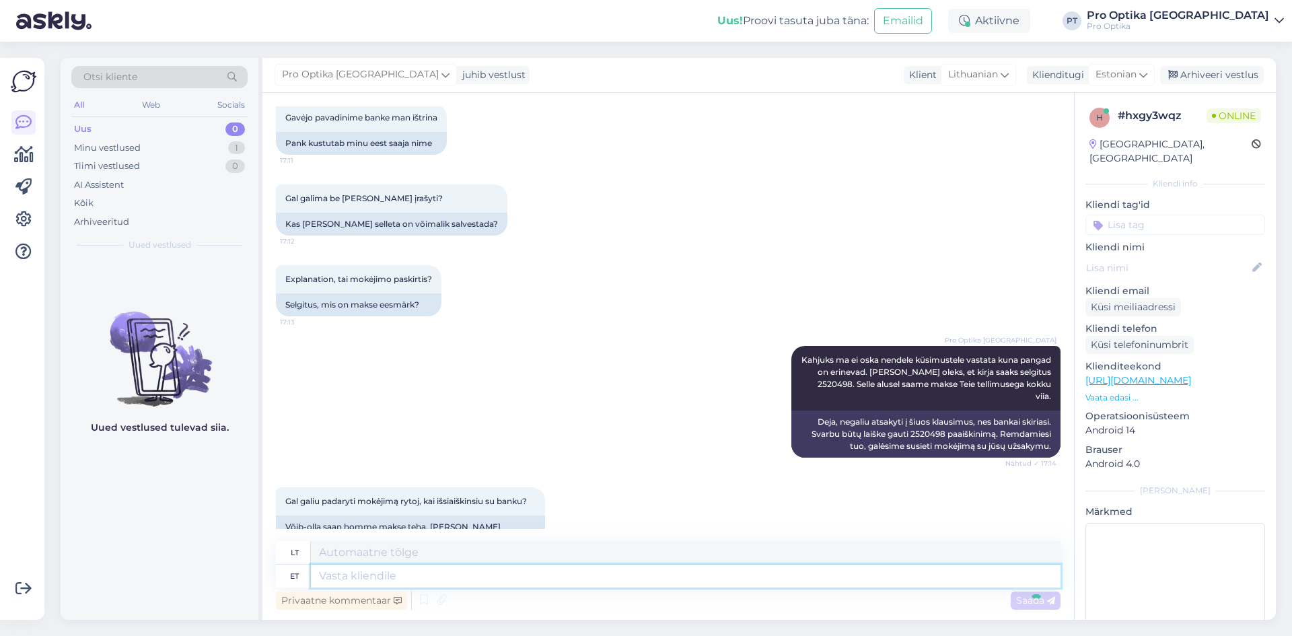
scroll to position [2263, 0]
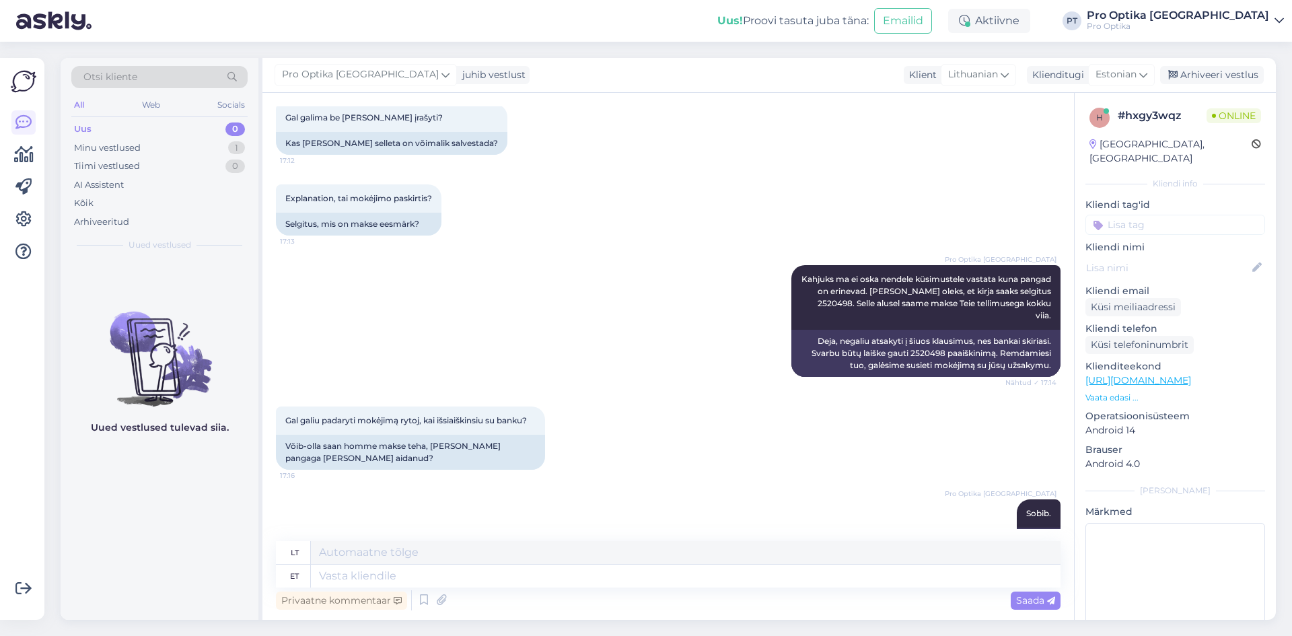
click at [275, 544] on div "Vestlus algas [DATE] Sveiki. Domina šie akinių rėmeliai. Ar yra galimybė atsiųs…" at bounding box center [669, 356] width 812 height 527
click at [245, 542] on div "Uued vestlused tulevad siia." at bounding box center [160, 439] width 198 height 361
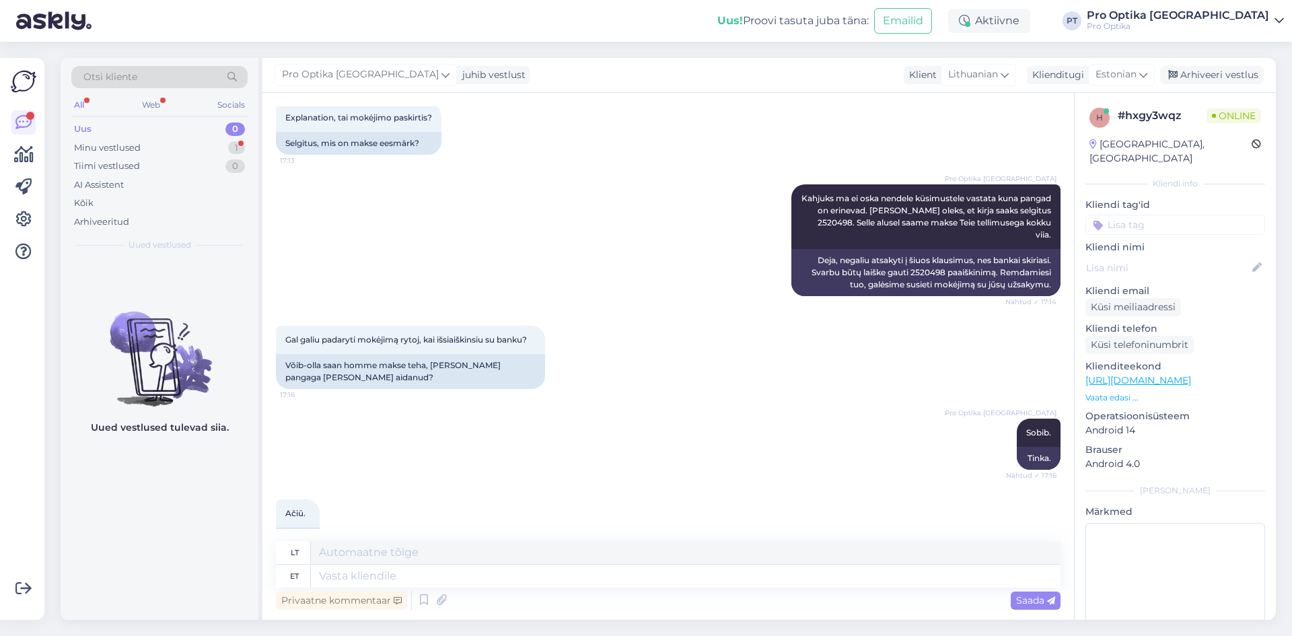
click at [139, 495] on div "Uued vestlused tulevad siia." at bounding box center [160, 439] width 198 height 361
click at [616, 566] on textarea at bounding box center [686, 576] width 750 height 23
click at [172, 520] on div "Uued vestlused tulevad siia." at bounding box center [160, 439] width 198 height 361
click at [160, 112] on div "Web" at bounding box center [151, 105] width 24 height 18
click at [153, 151] on div "Minu vestlused 1" at bounding box center [159, 148] width 176 height 19
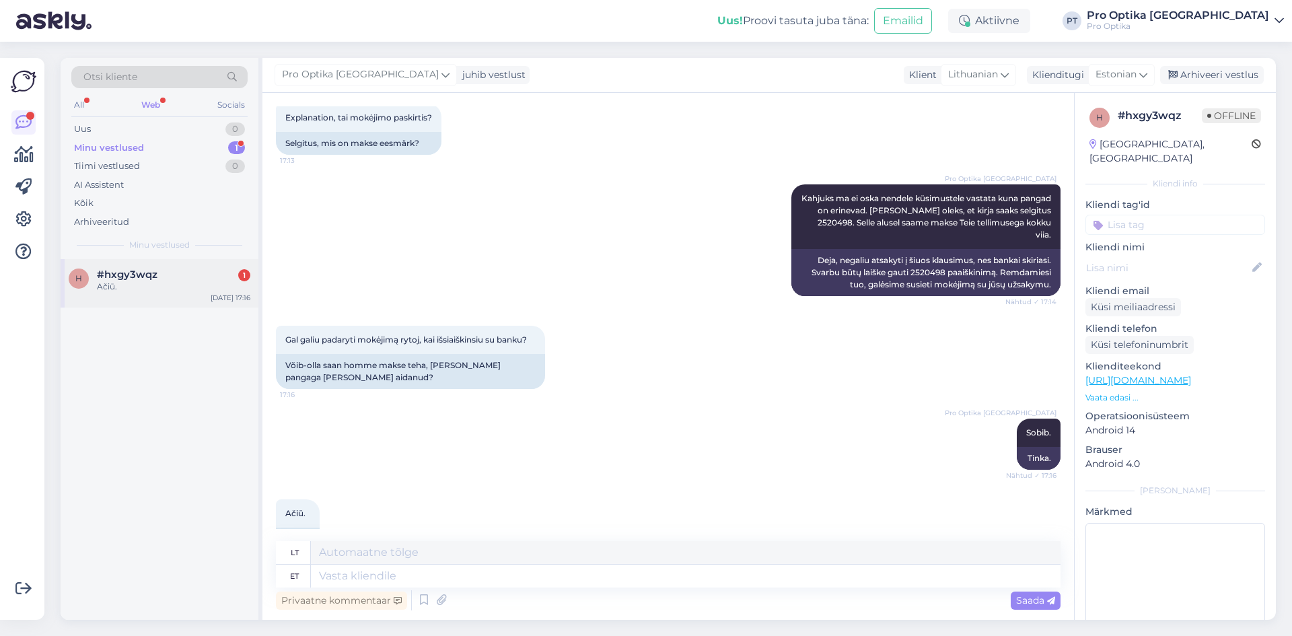
click at [170, 283] on div "Ačiū." at bounding box center [173, 287] width 153 height 12
drag, startPoint x: 123, startPoint y: 386, endPoint x: 125, endPoint y: 356, distance: 30.3
click at [124, 384] on div "h #hxgy3wqz Ačiū. [DATE] 17:16" at bounding box center [160, 439] width 198 height 361
click at [1193, 67] on div "Arhiveeri vestlus" at bounding box center [1212, 75] width 104 height 18
